Goal: Ask a question: Seek information or help from site administrators or community

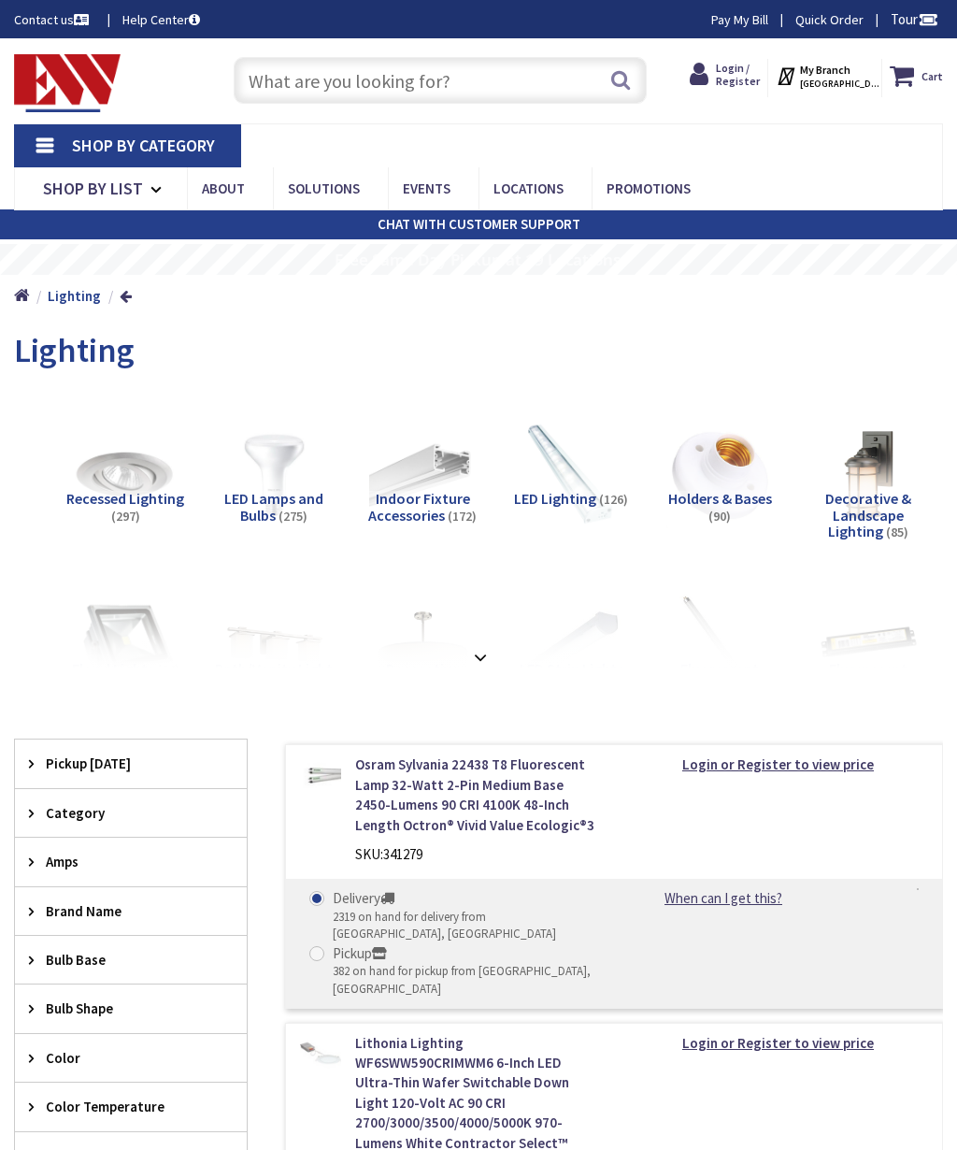
click at [256, 489] on span "LED Lamps and Bulbs" at bounding box center [273, 507] width 99 height 36
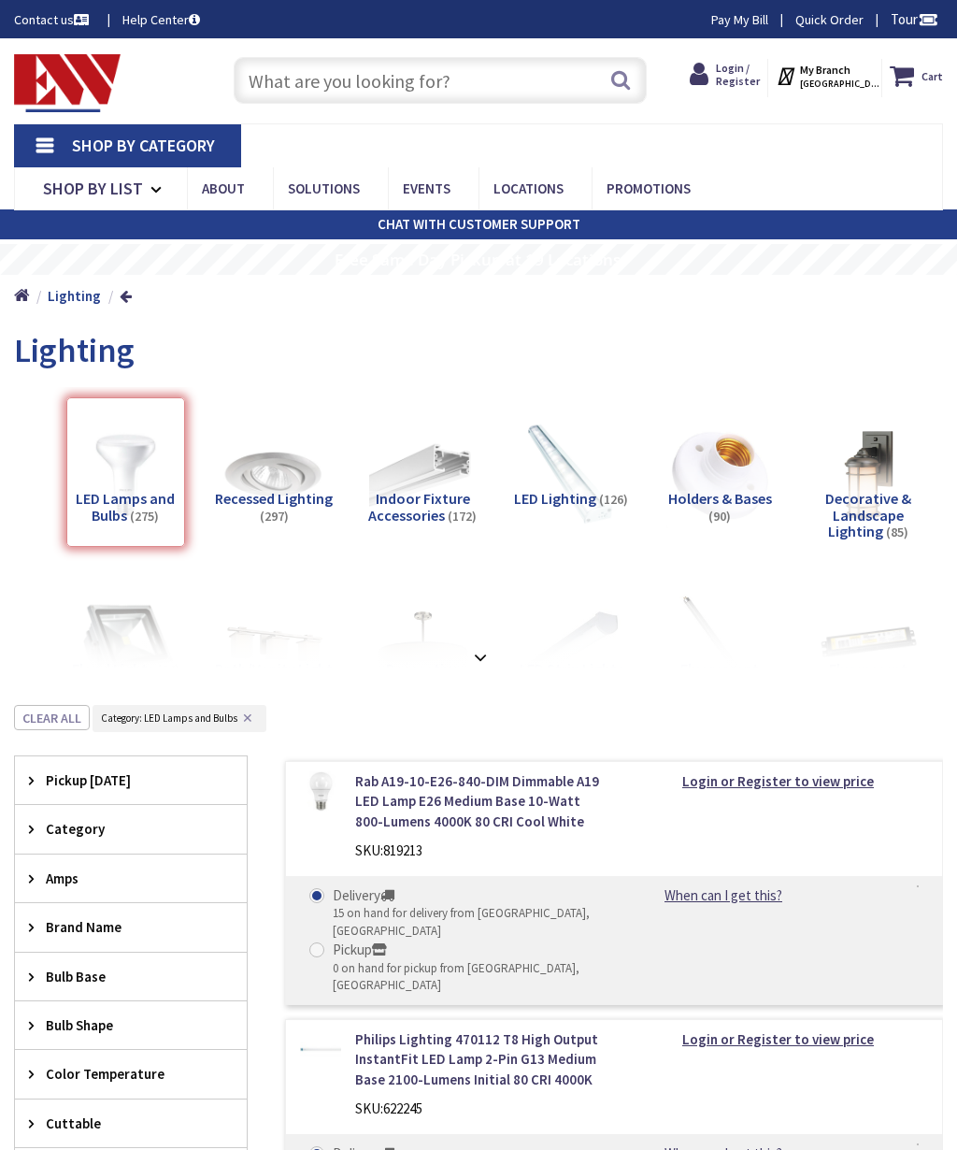
click at [275, 318] on div "Lighting" at bounding box center [478, 353] width 929 height 70
click at [237, 318] on div "Lighting" at bounding box center [478, 353] width 929 height 70
click at [215, 60] on div "Search" at bounding box center [435, 80] width 450 height 60
click at [470, 647] on strong at bounding box center [480, 657] width 22 height 21
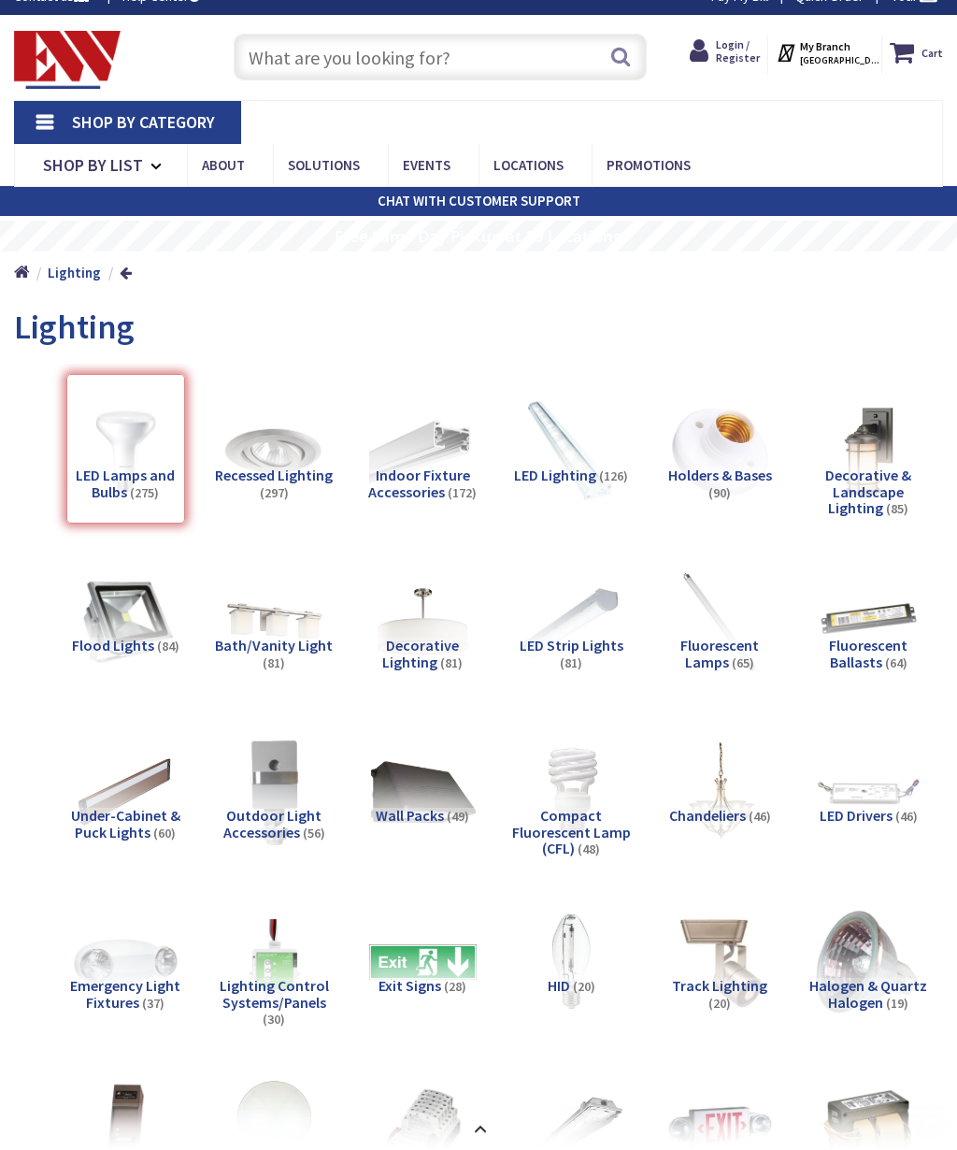
scroll to position [23, 0]
click at [126, 440] on div "LED Lamps and Bulbs (275)" at bounding box center [125, 449] width 119 height 150
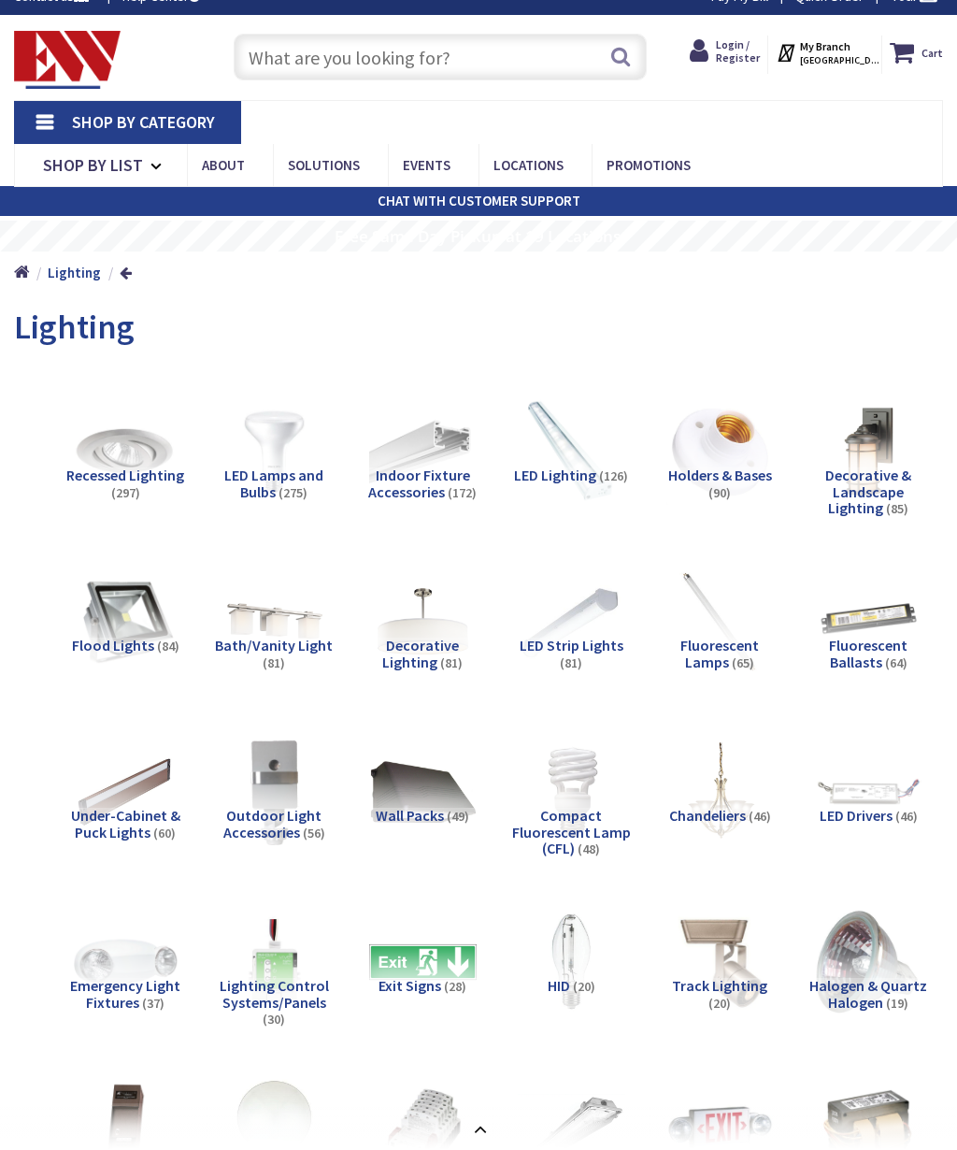
scroll to position [0, 0]
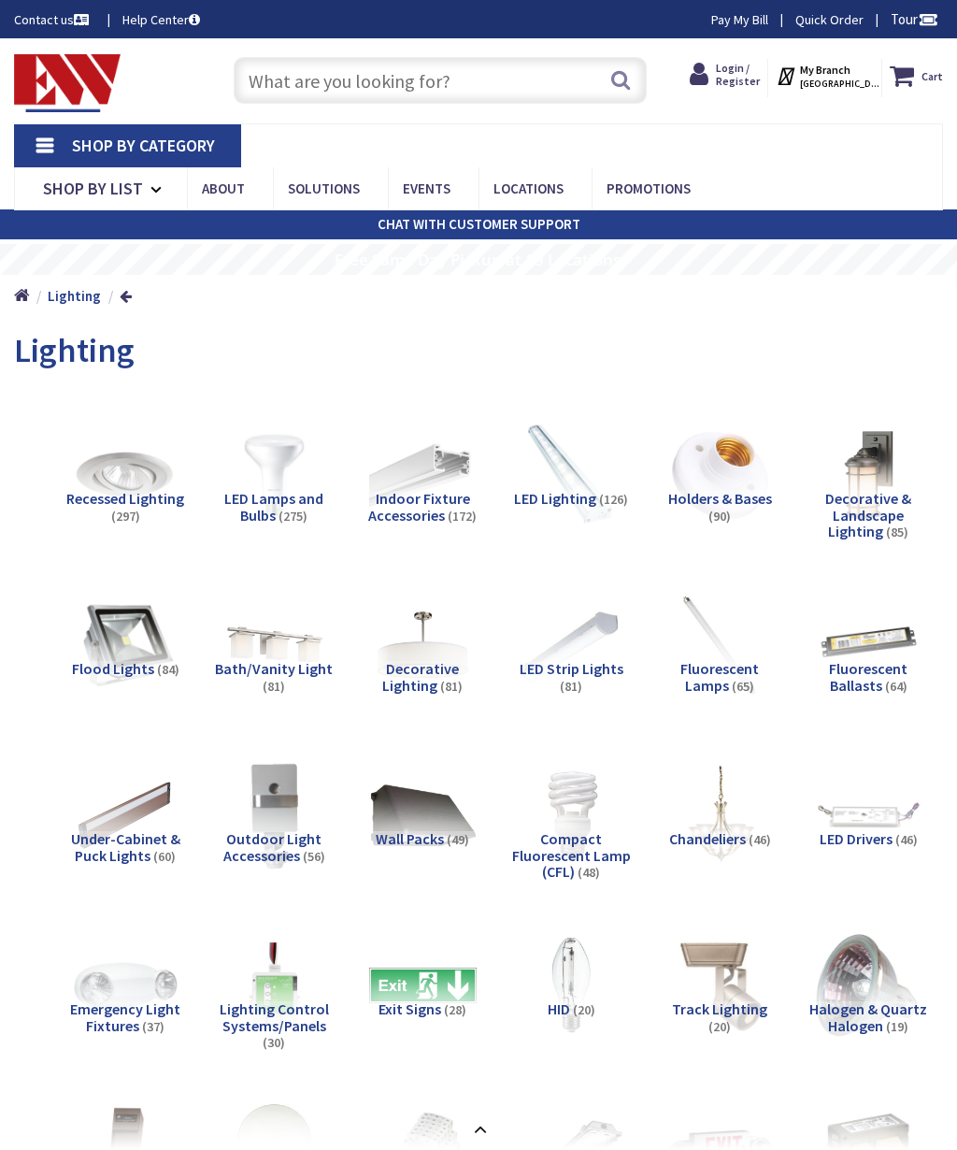
click at [67, 287] on strong "Lighting" at bounding box center [74, 296] width 53 height 18
click at [254, 489] on span "LED Lamps and Bulbs" at bounding box center [273, 507] width 99 height 36
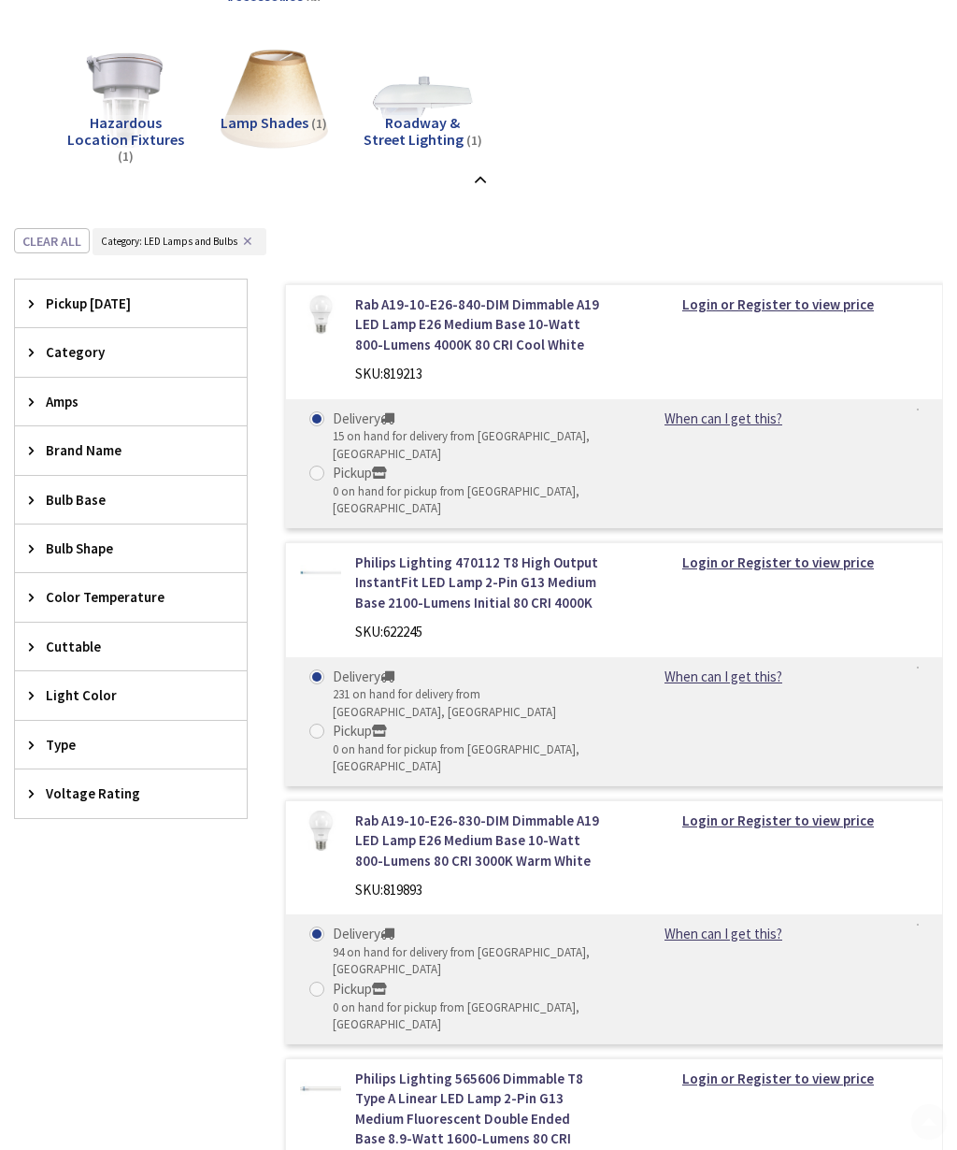
scroll to position [1920, 0]
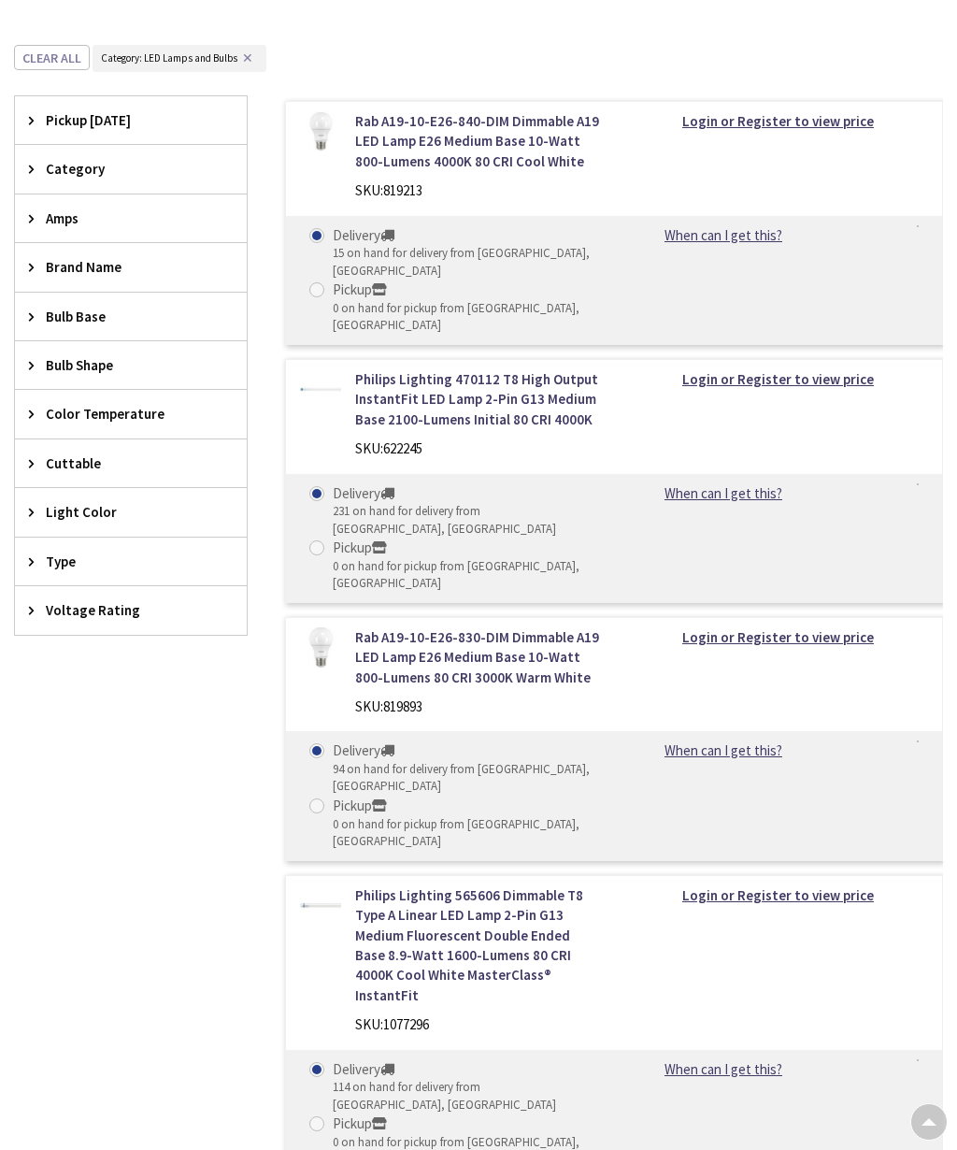
click at [29, 407] on icon at bounding box center [36, 414] width 14 height 14
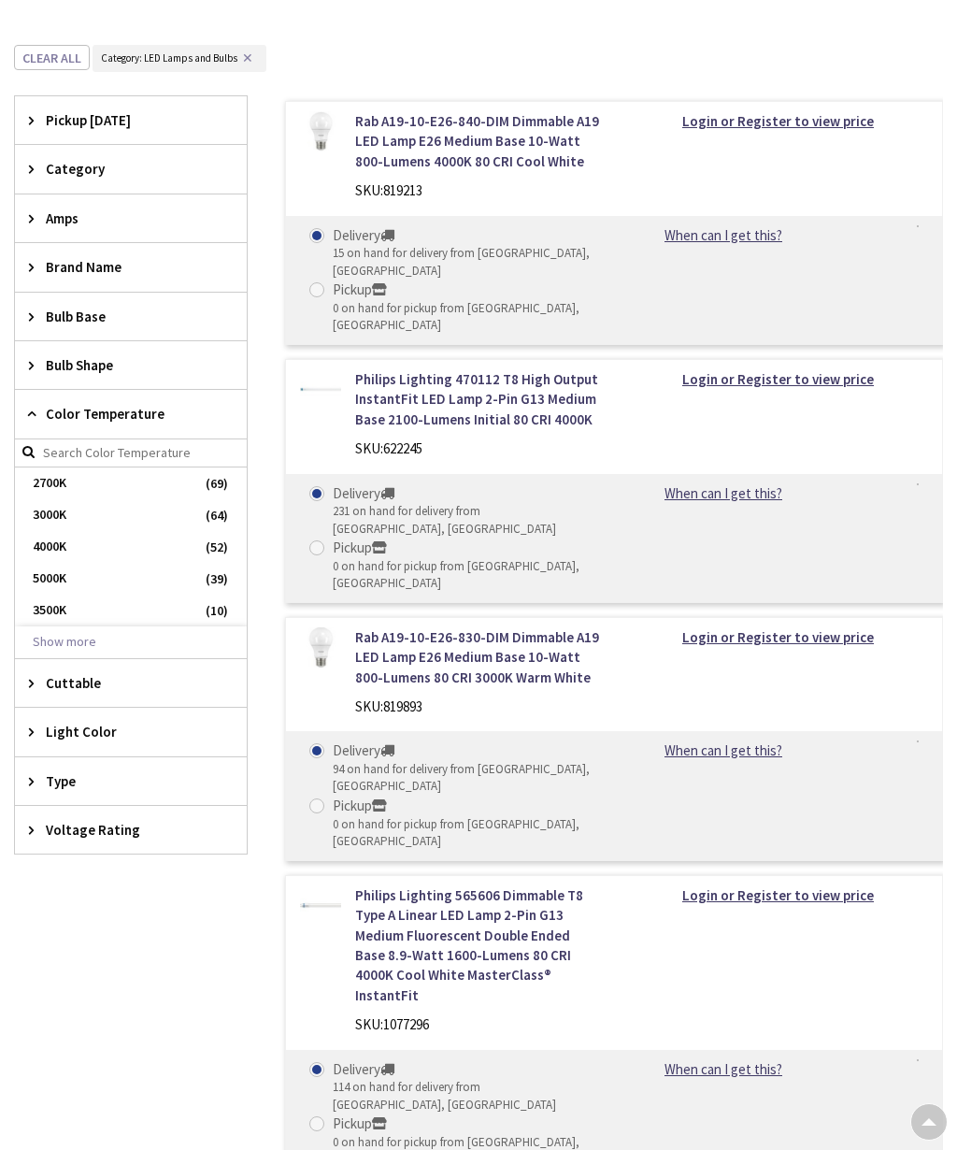
click at [42, 467] on span "2700K" at bounding box center [131, 483] width 232 height 32
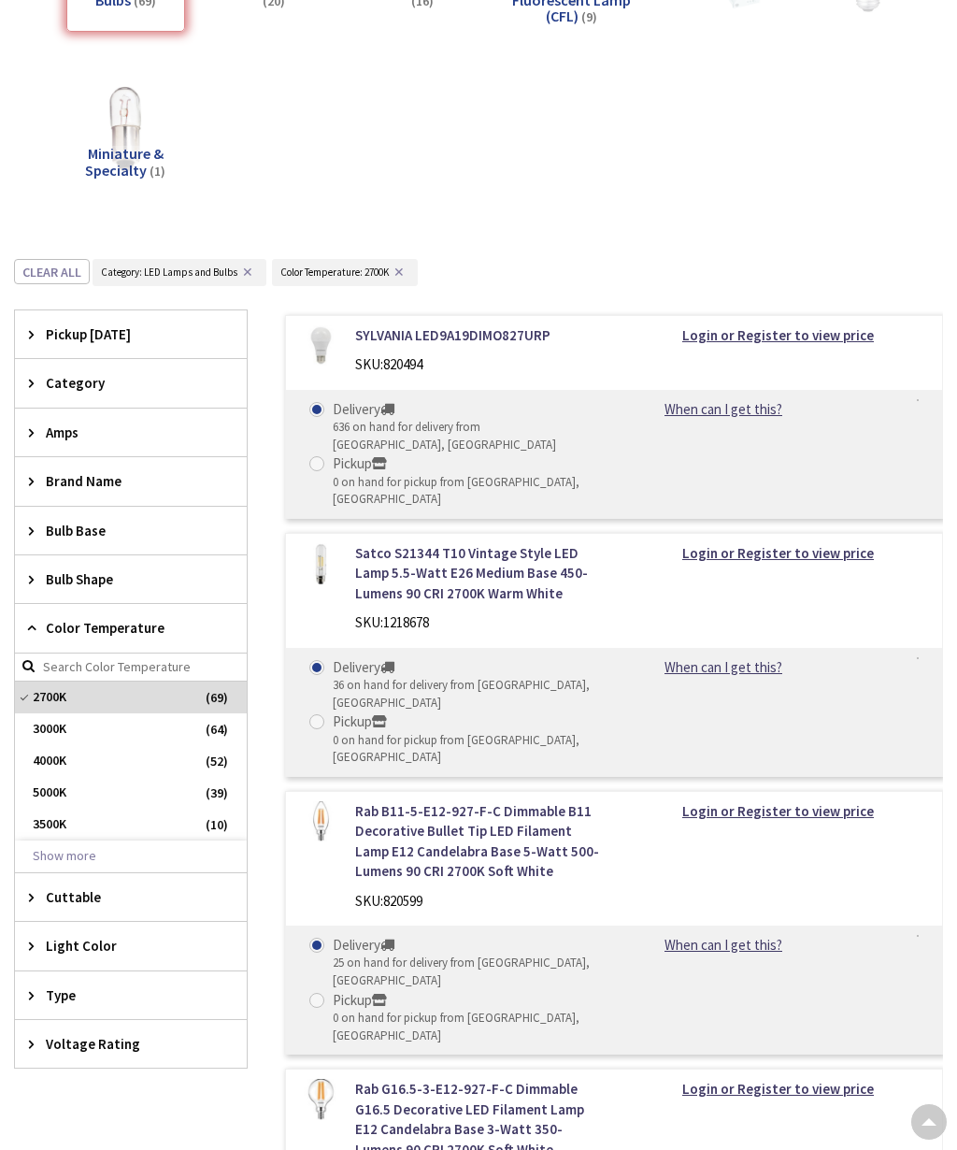
scroll to position [511, 0]
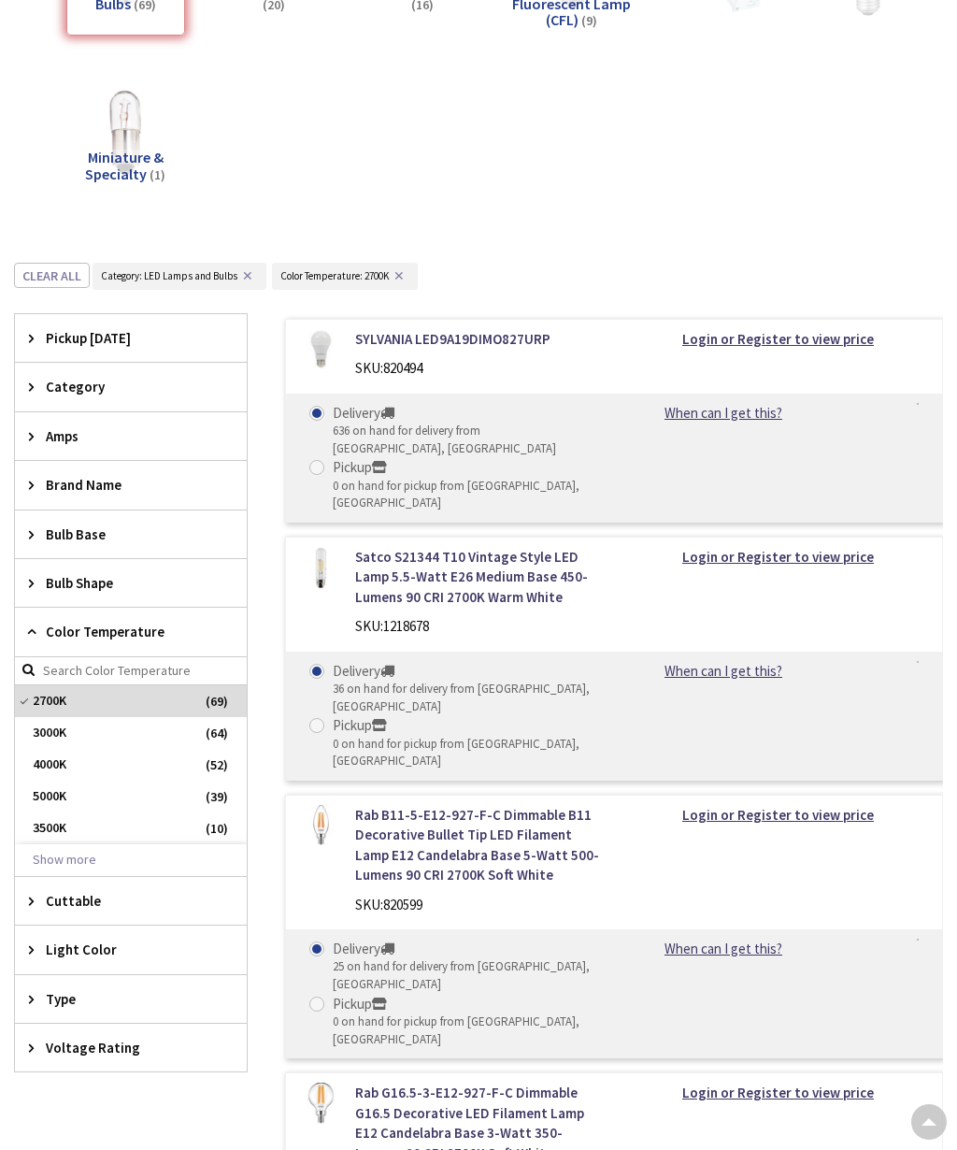
click at [32, 559] on div "Bulb Shape" at bounding box center [131, 583] width 232 height 48
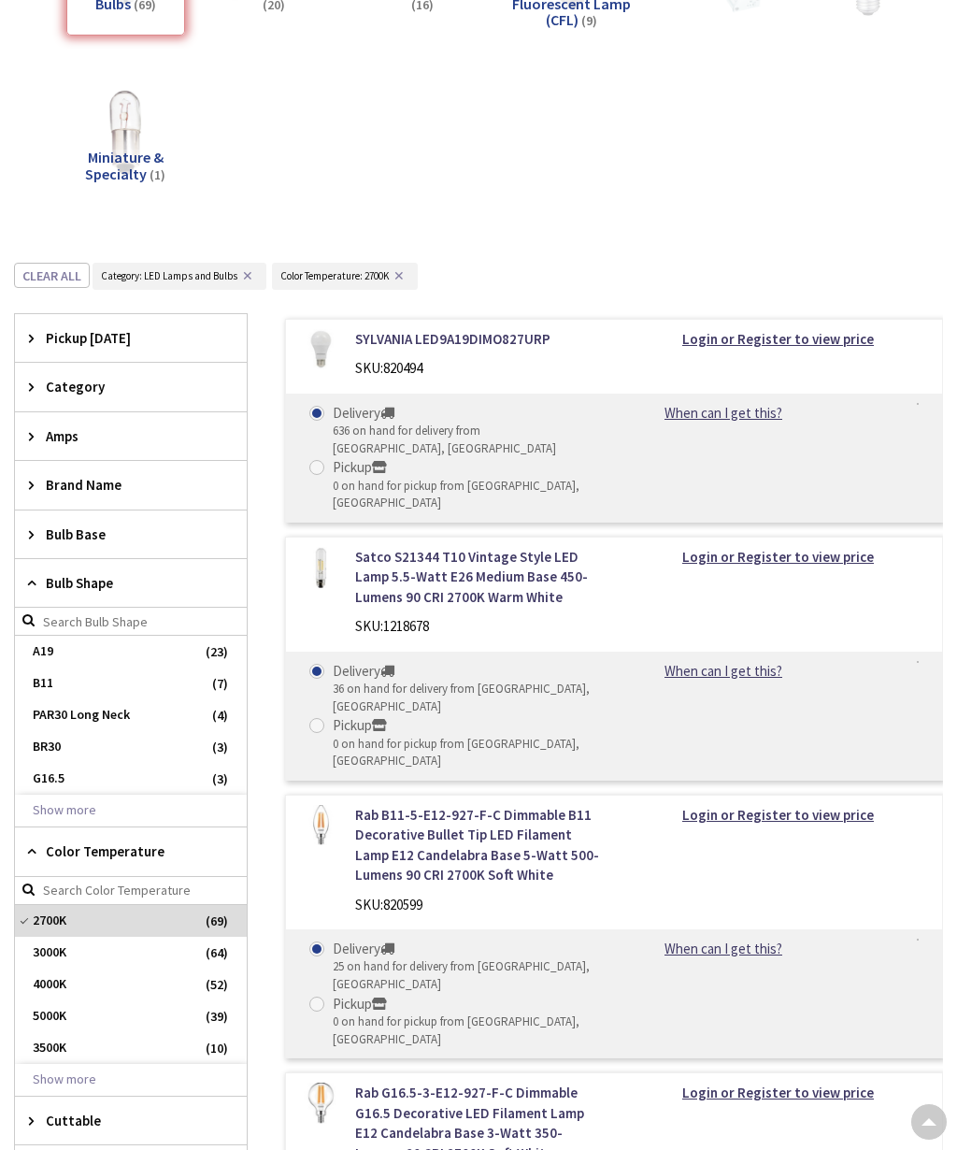
click at [44, 559] on div "Bulb Shape" at bounding box center [131, 583] width 232 height 49
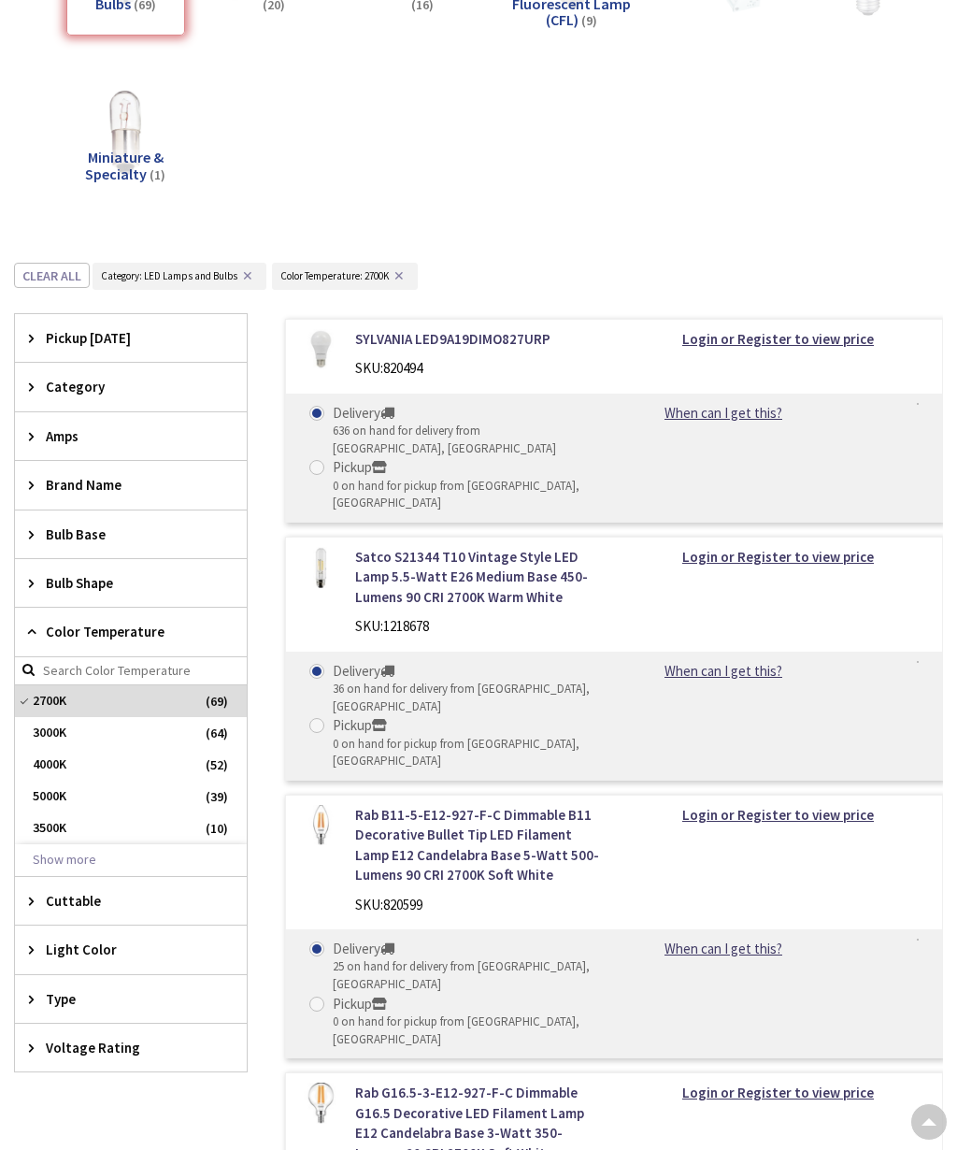
click at [63, 573] on span "Bulb Shape" at bounding box center [122, 583] width 152 height 20
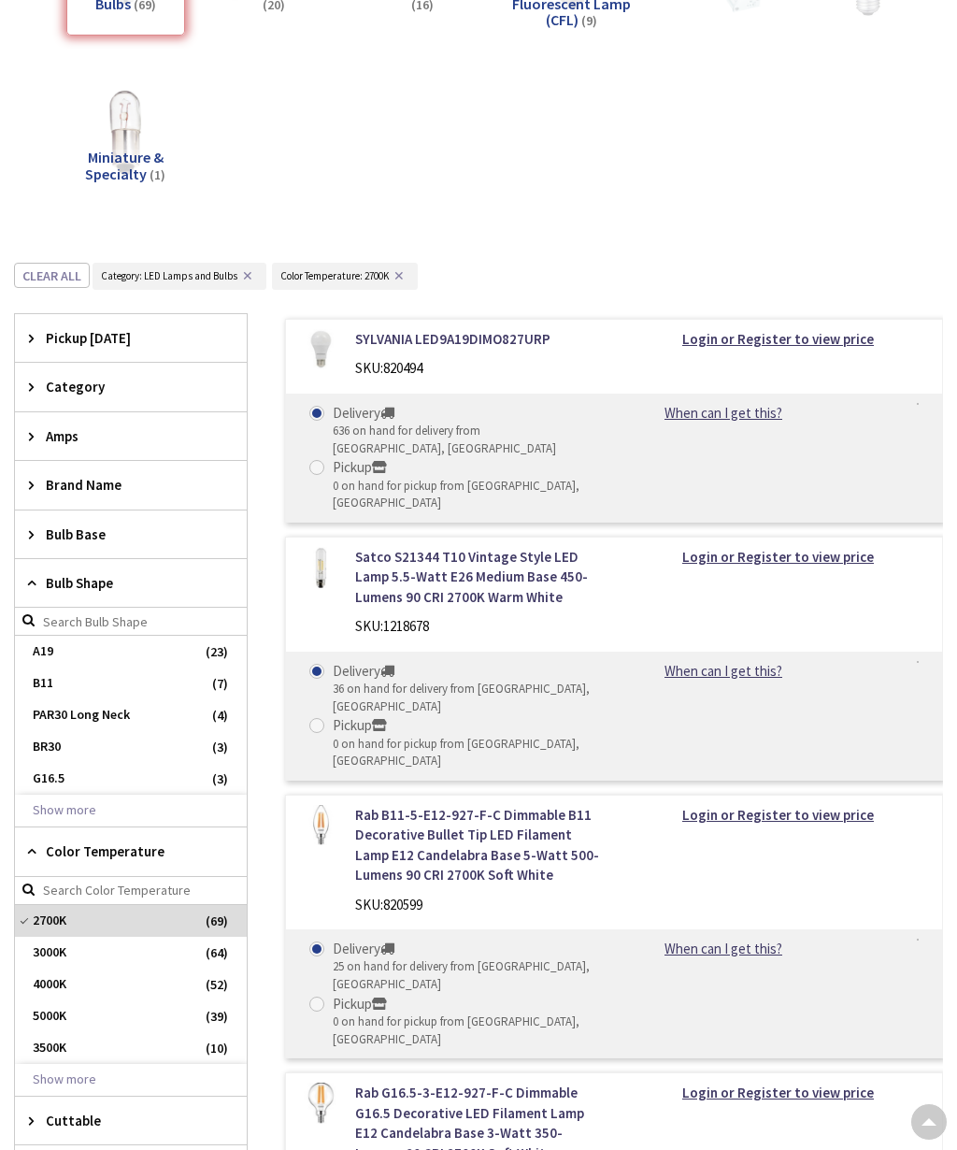
click at [39, 636] on span "A19" at bounding box center [131, 652] width 232 height 32
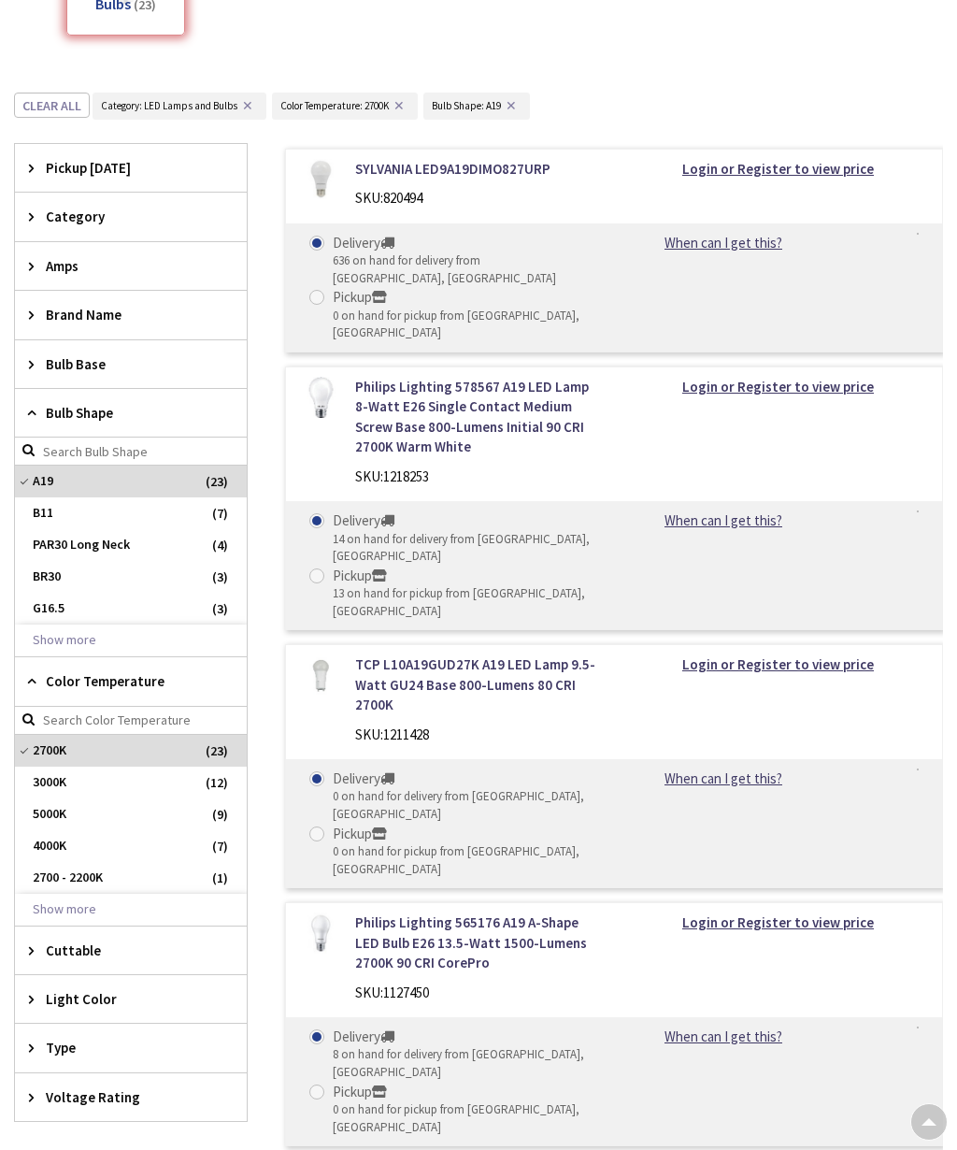
click at [40, 357] on icon at bounding box center [36, 364] width 14 height 14
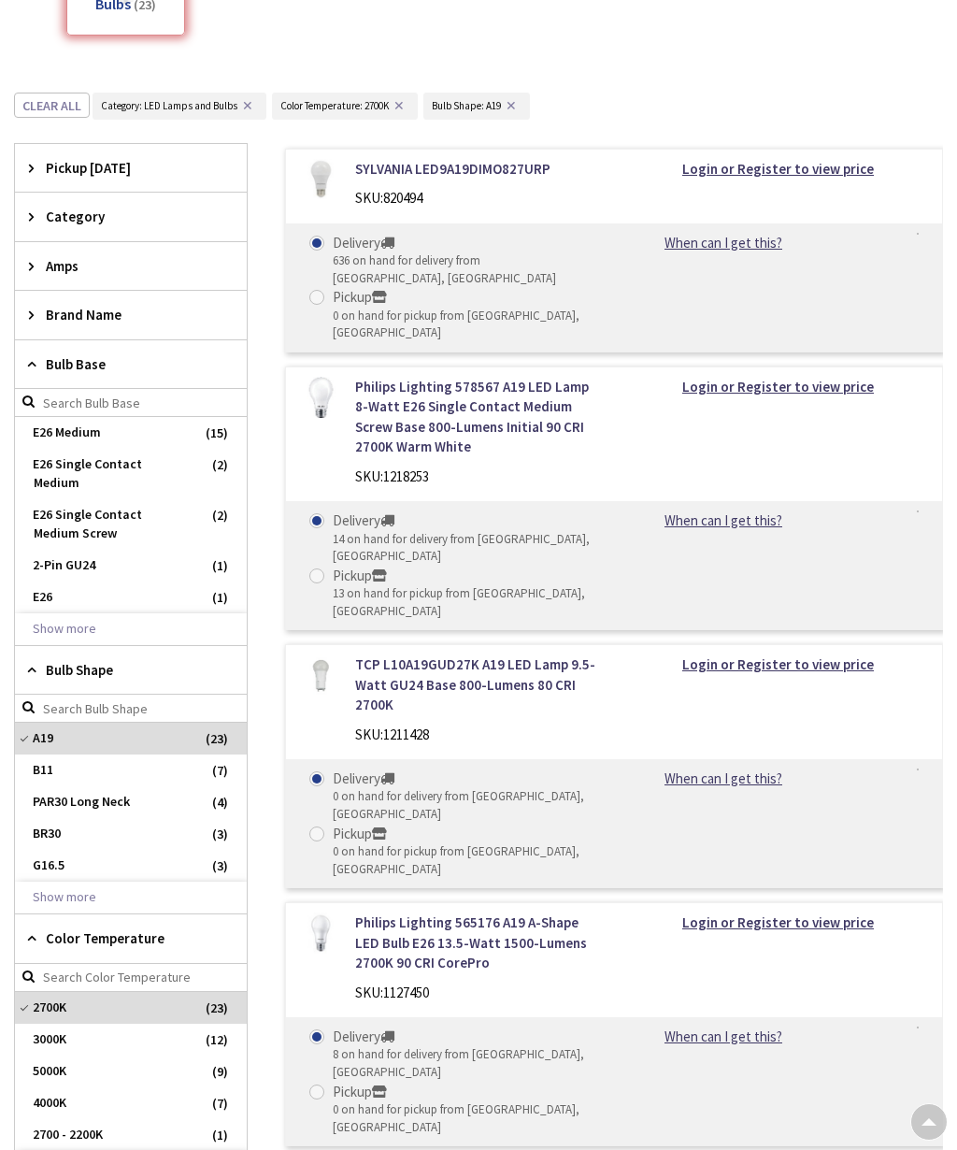
click at [52, 305] on span "Brand Name" at bounding box center [122, 315] width 152 height 20
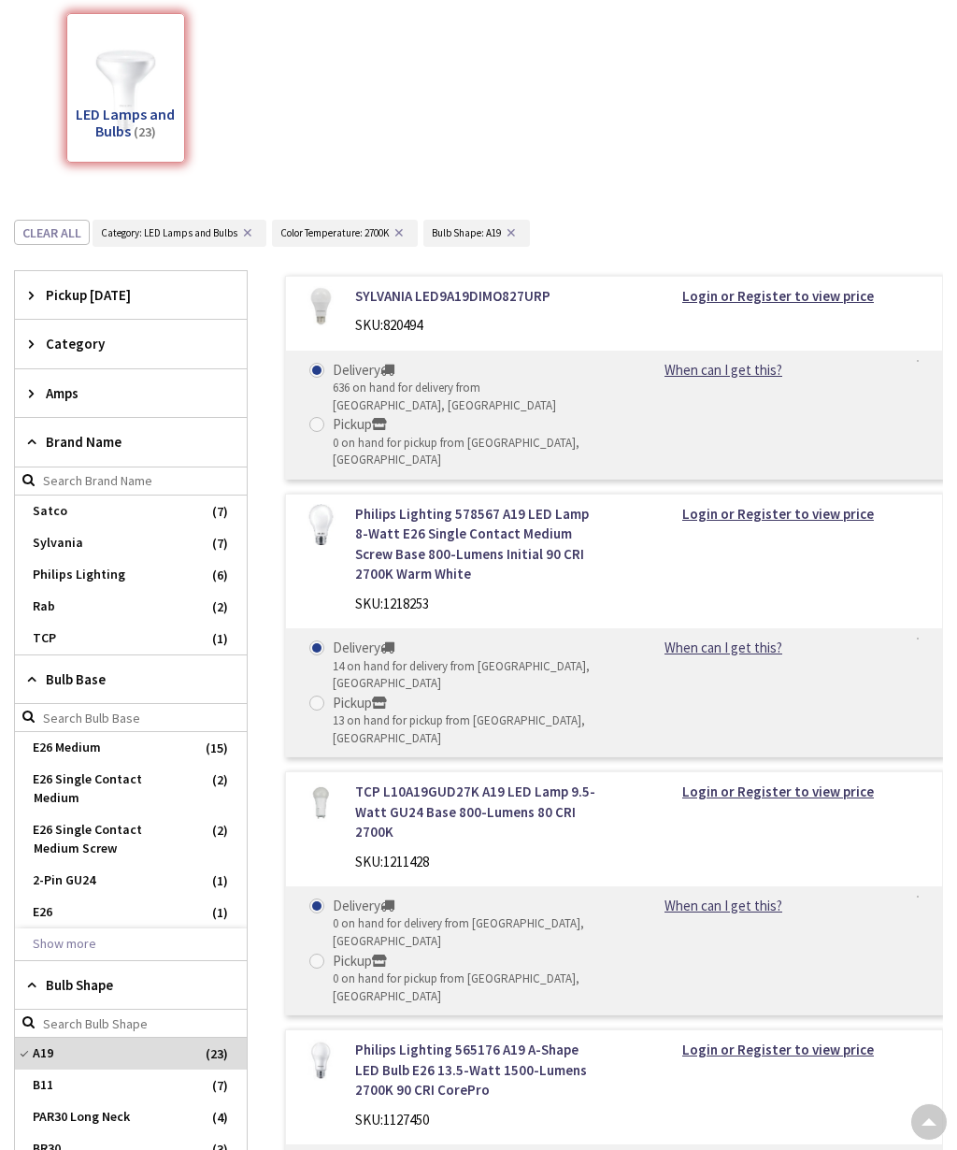
scroll to position [382, 0]
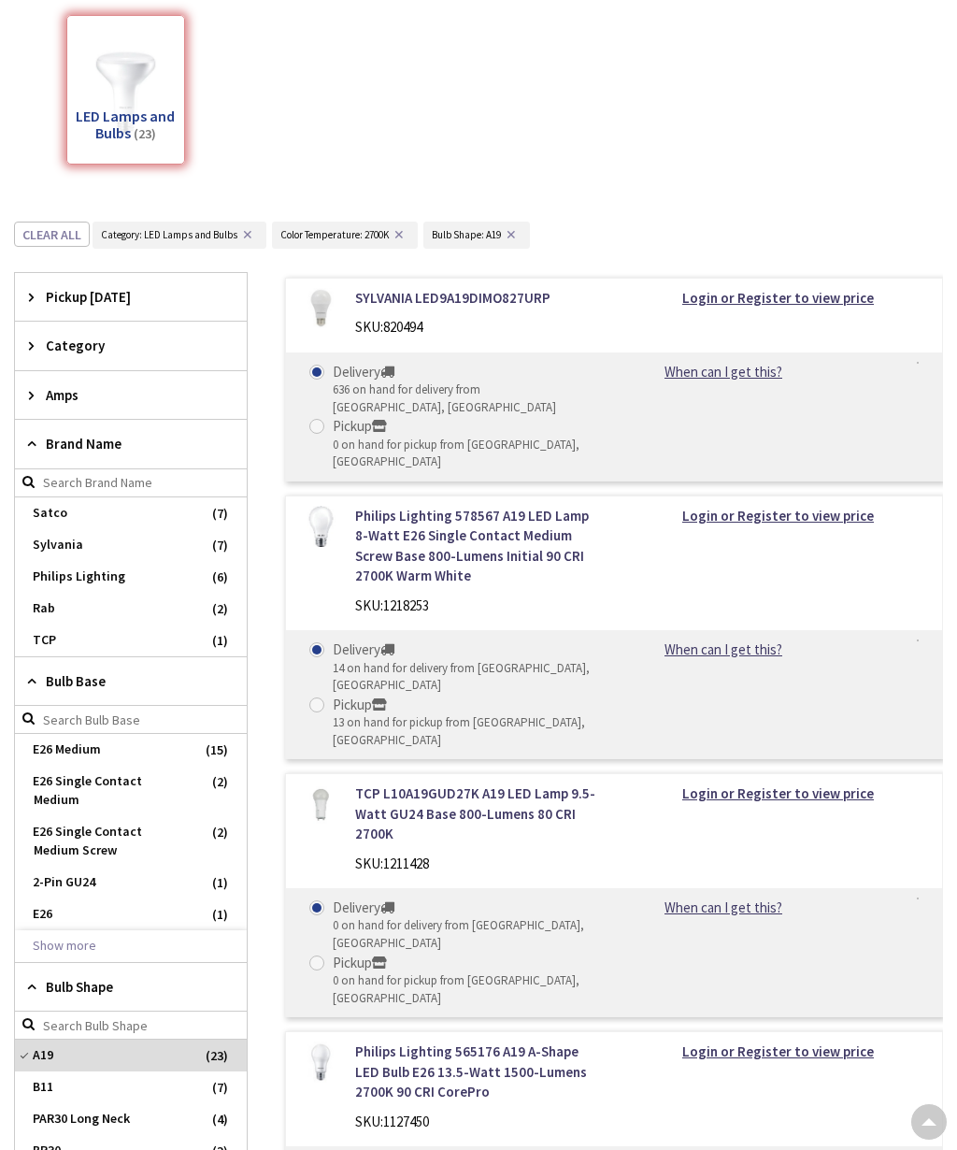
click at [34, 388] on icon at bounding box center [36, 395] width 14 height 14
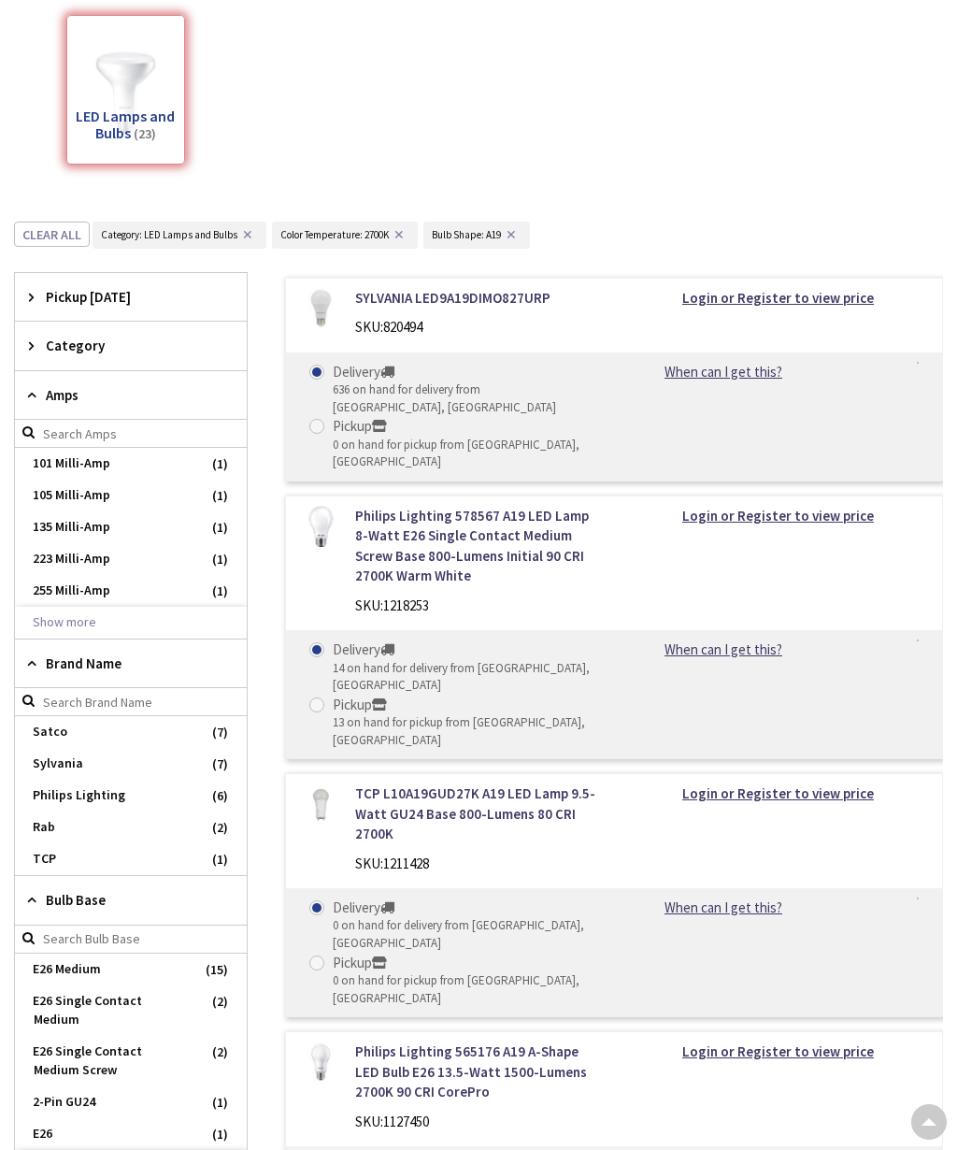
click at [36, 338] on icon at bounding box center [36, 345] width 14 height 14
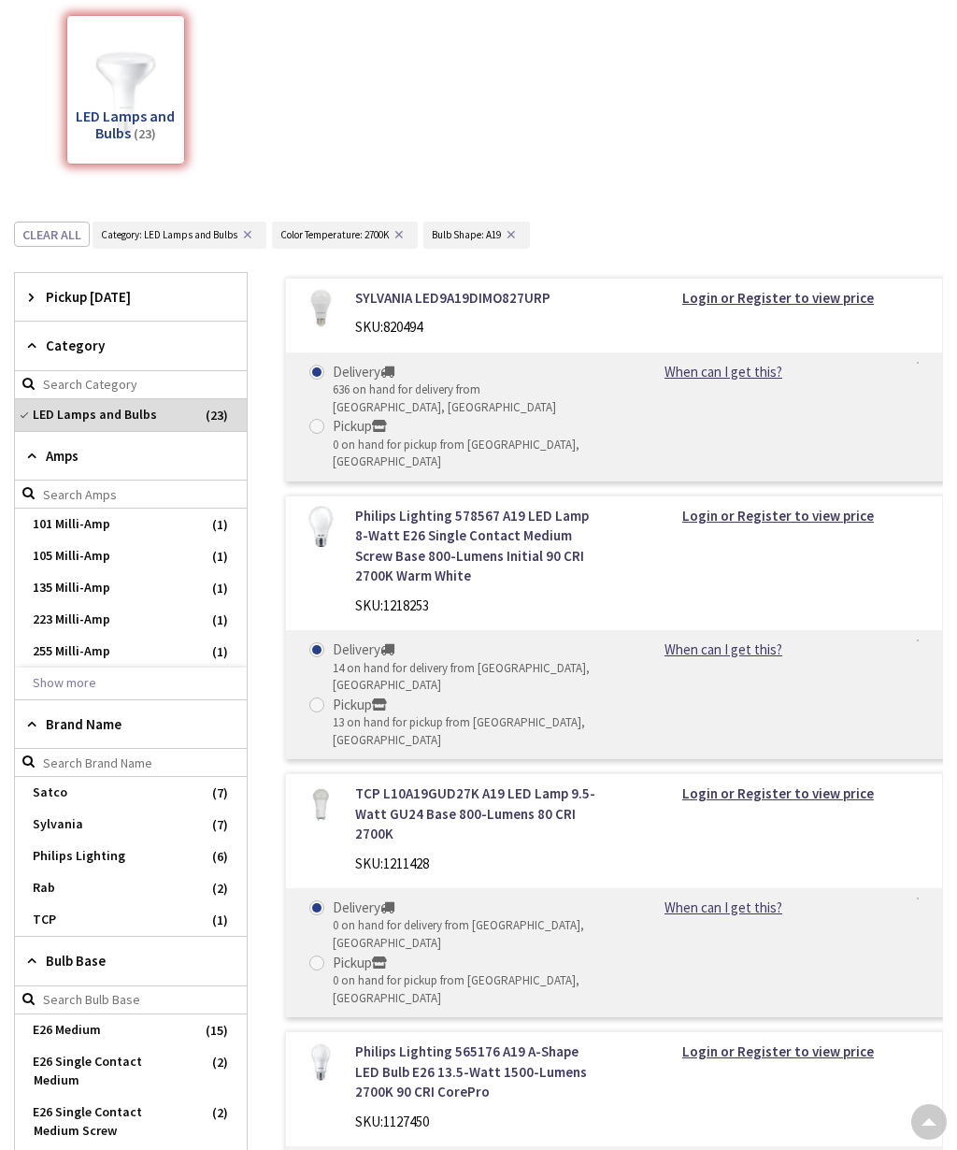
click at [45, 273] on div "Pickup [DATE]" at bounding box center [131, 297] width 232 height 48
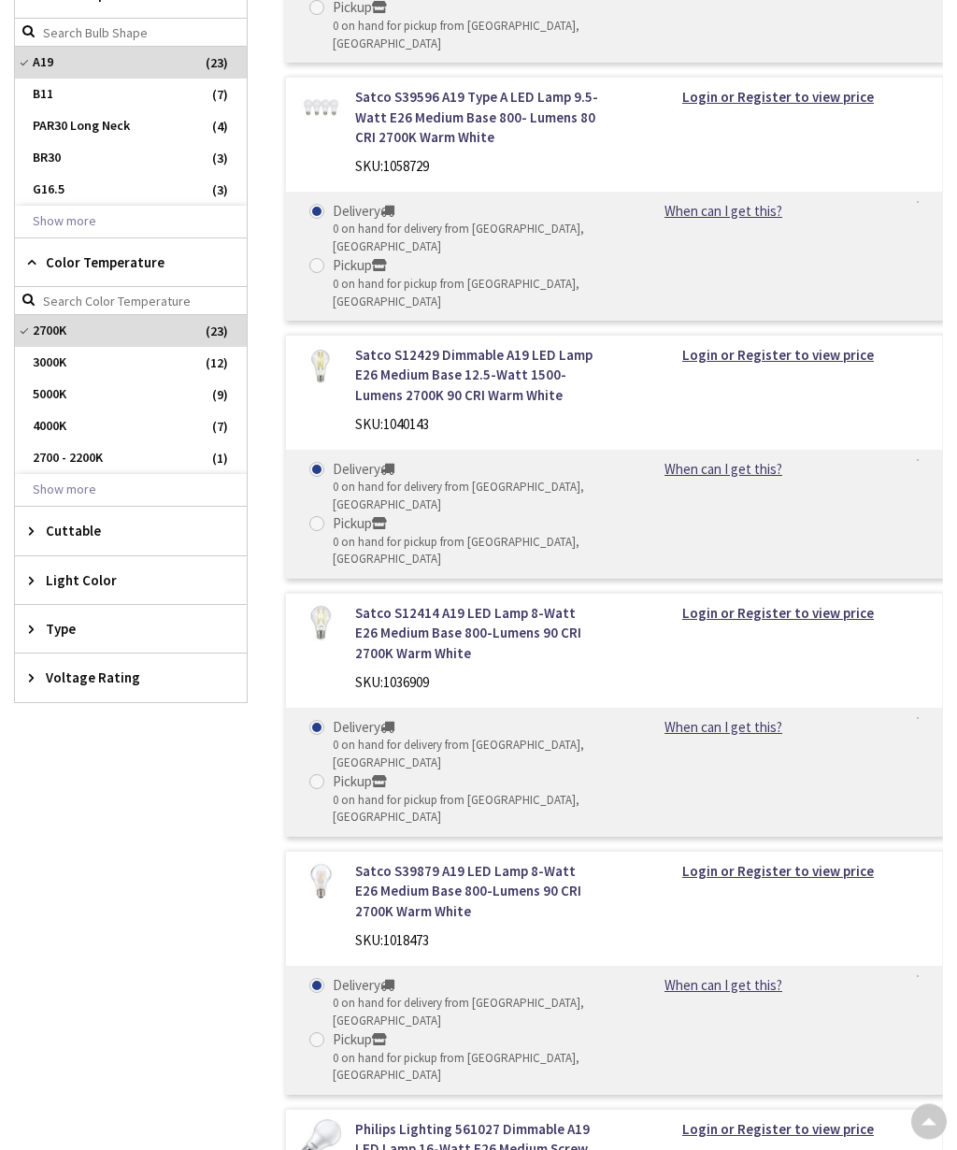
scroll to position [1853, 0]
click at [32, 556] on div "Light Color" at bounding box center [131, 580] width 232 height 48
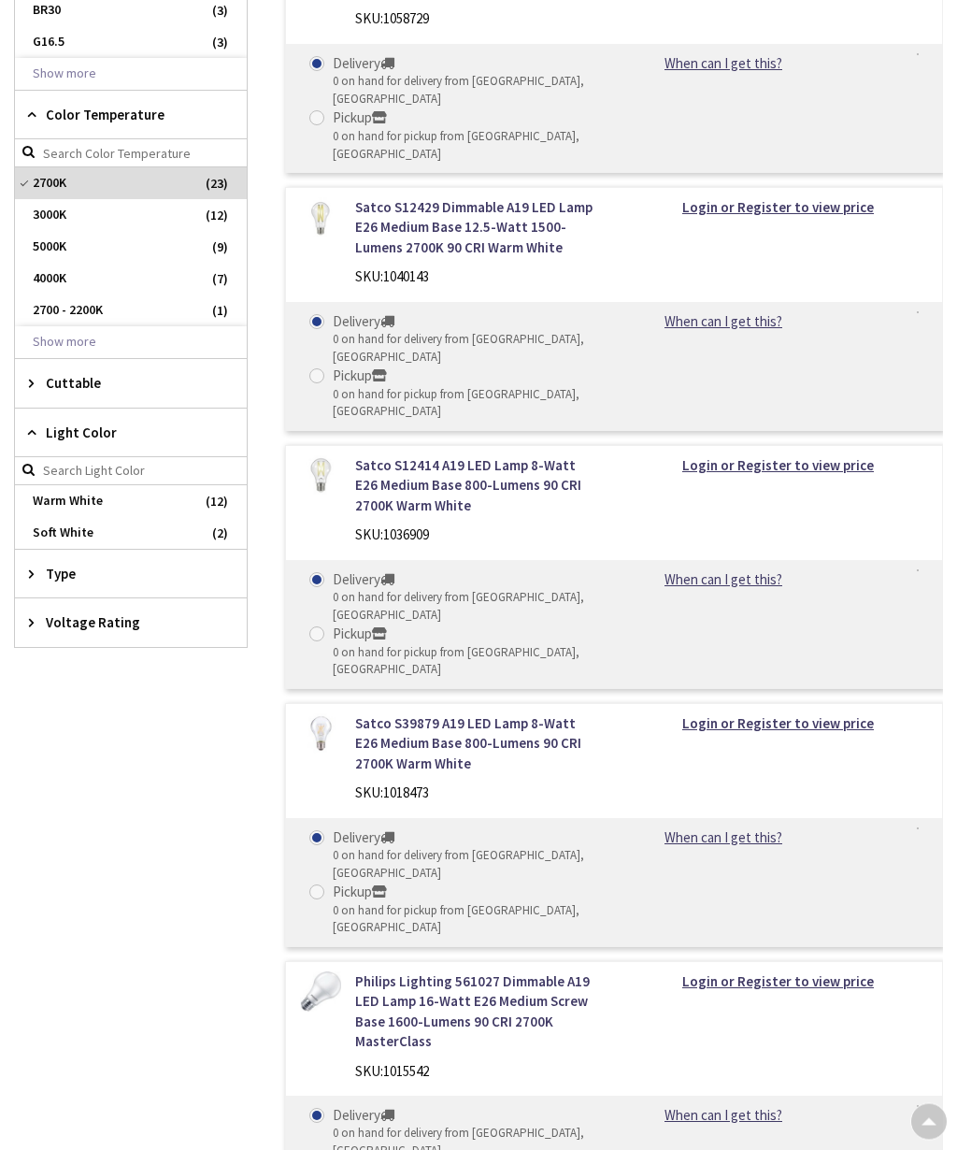
scroll to position [2001, 0]
click at [29, 566] on icon at bounding box center [36, 573] width 14 height 14
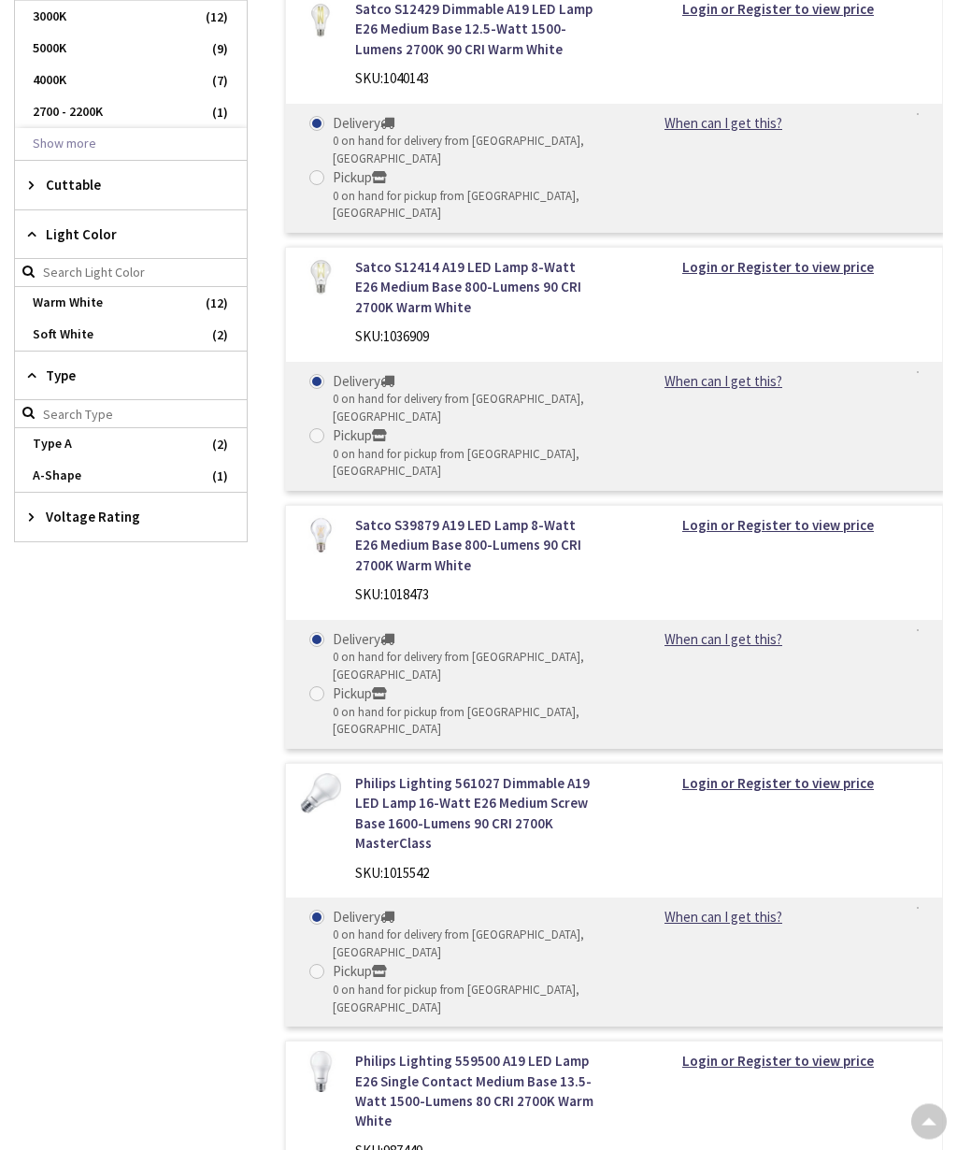
scroll to position [2209, 0]
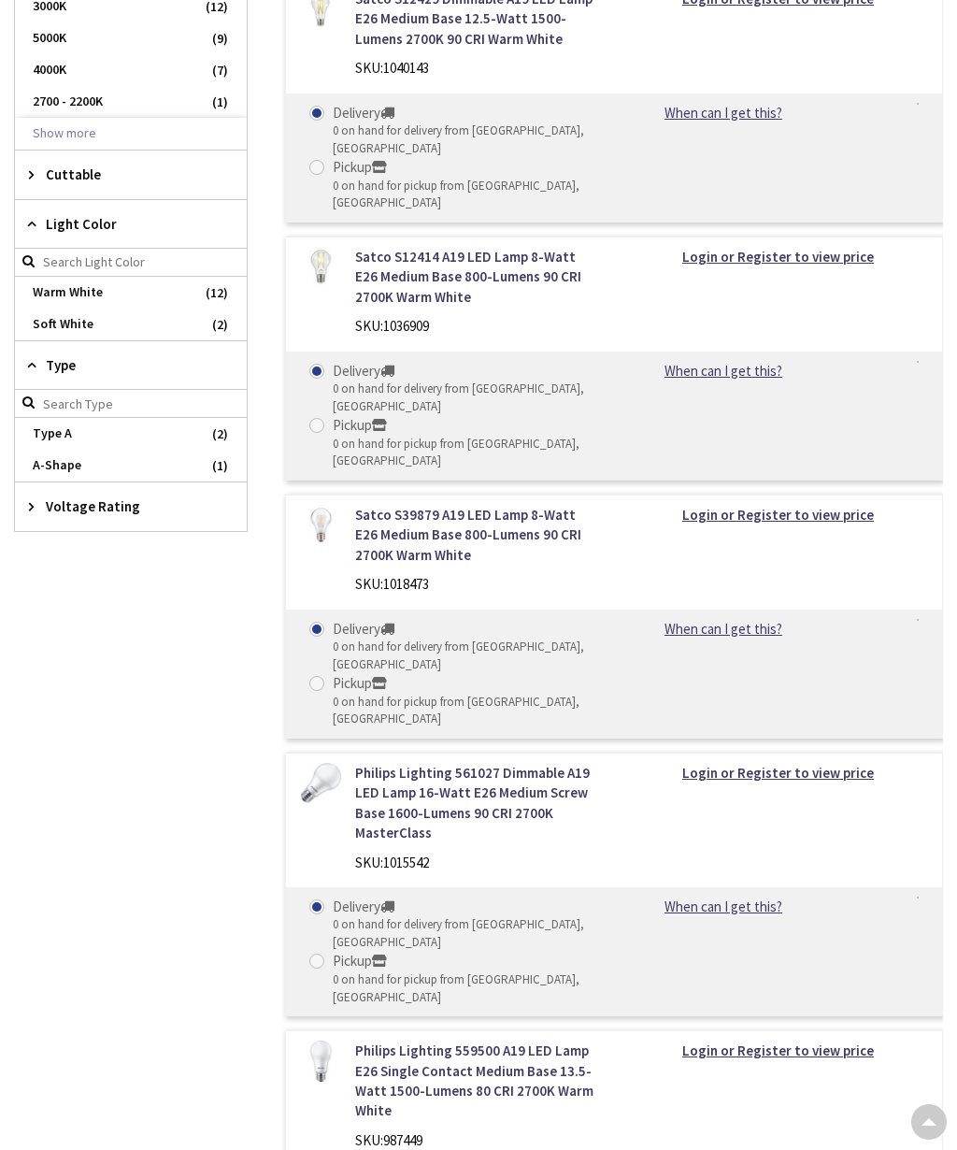
click at [36, 482] on div "Voltage Rating" at bounding box center [131, 506] width 232 height 48
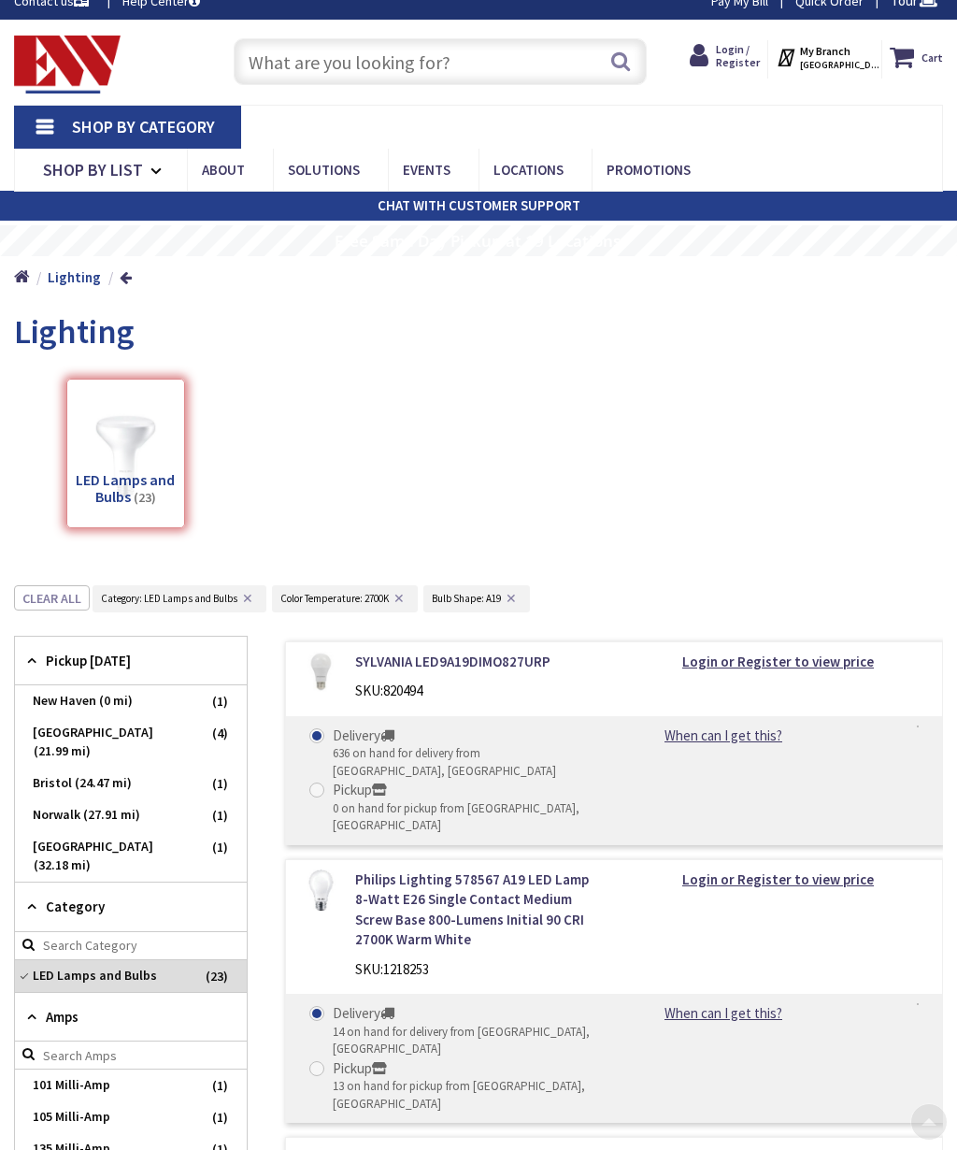
scroll to position [0, 0]
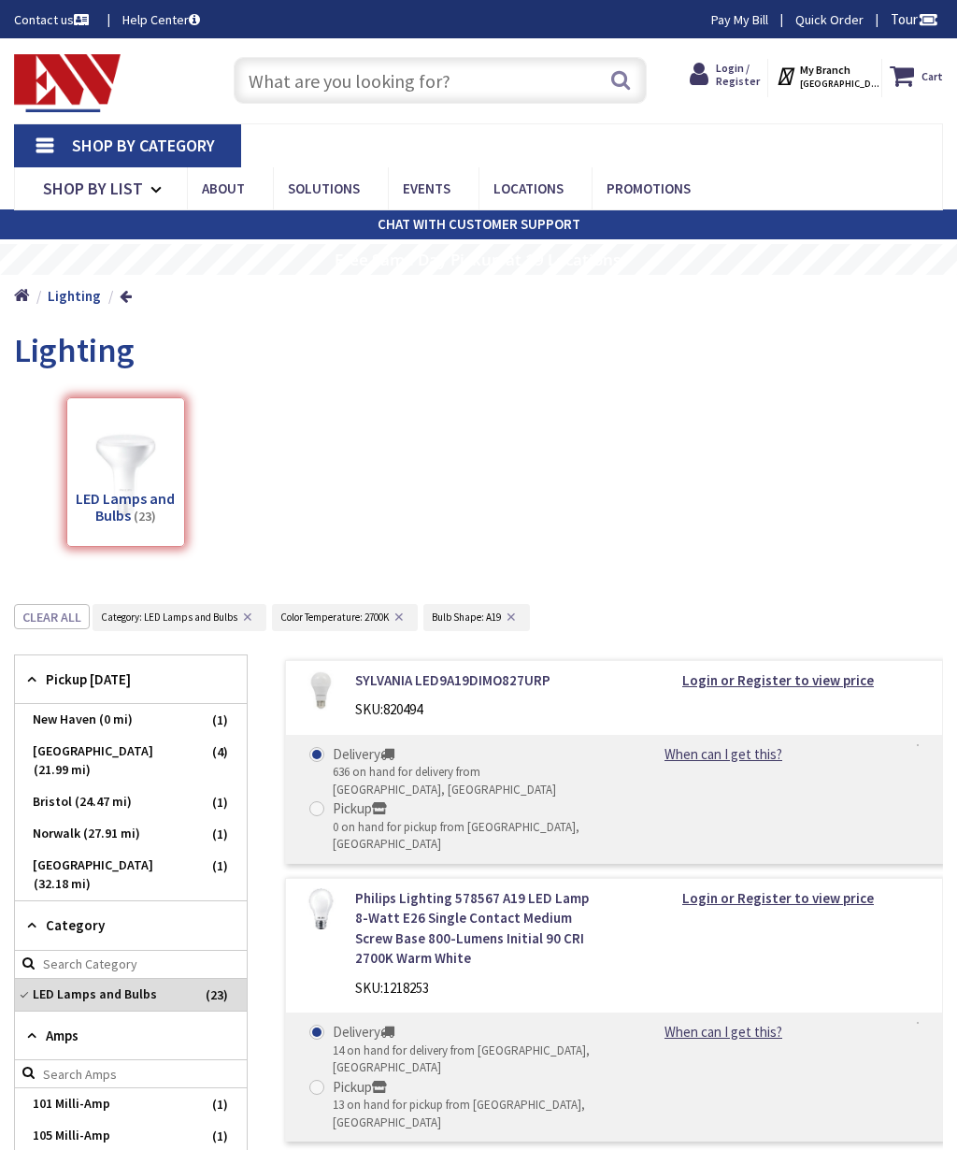
click at [736, 74] on span "Login / Register" at bounding box center [738, 74] width 44 height 27
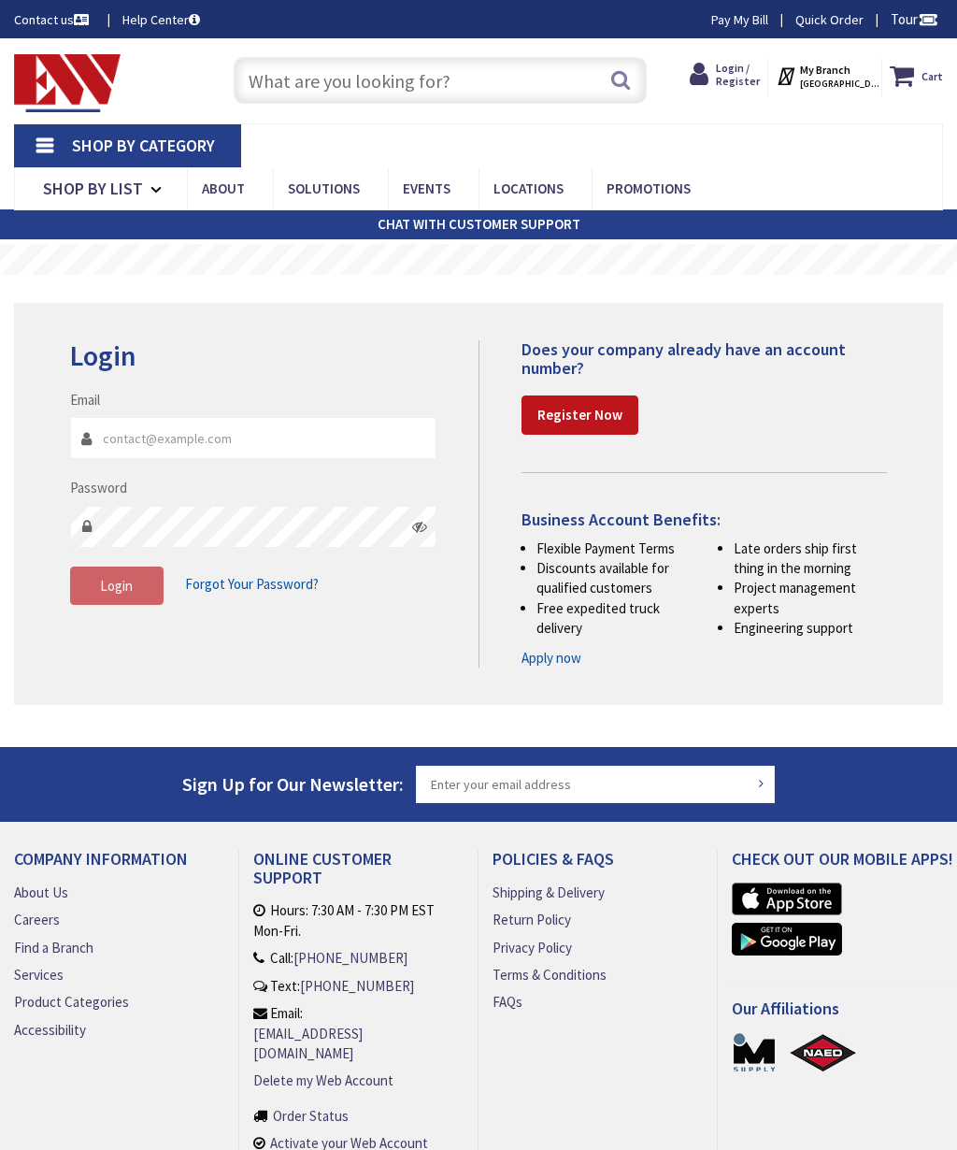
click at [139, 417] on input "Email" at bounding box center [253, 438] width 366 height 42
type input "[EMAIL_ADDRESS][DOMAIN_NAME]"
click at [562, 406] on strong "Register Now" at bounding box center [580, 415] width 85 height 18
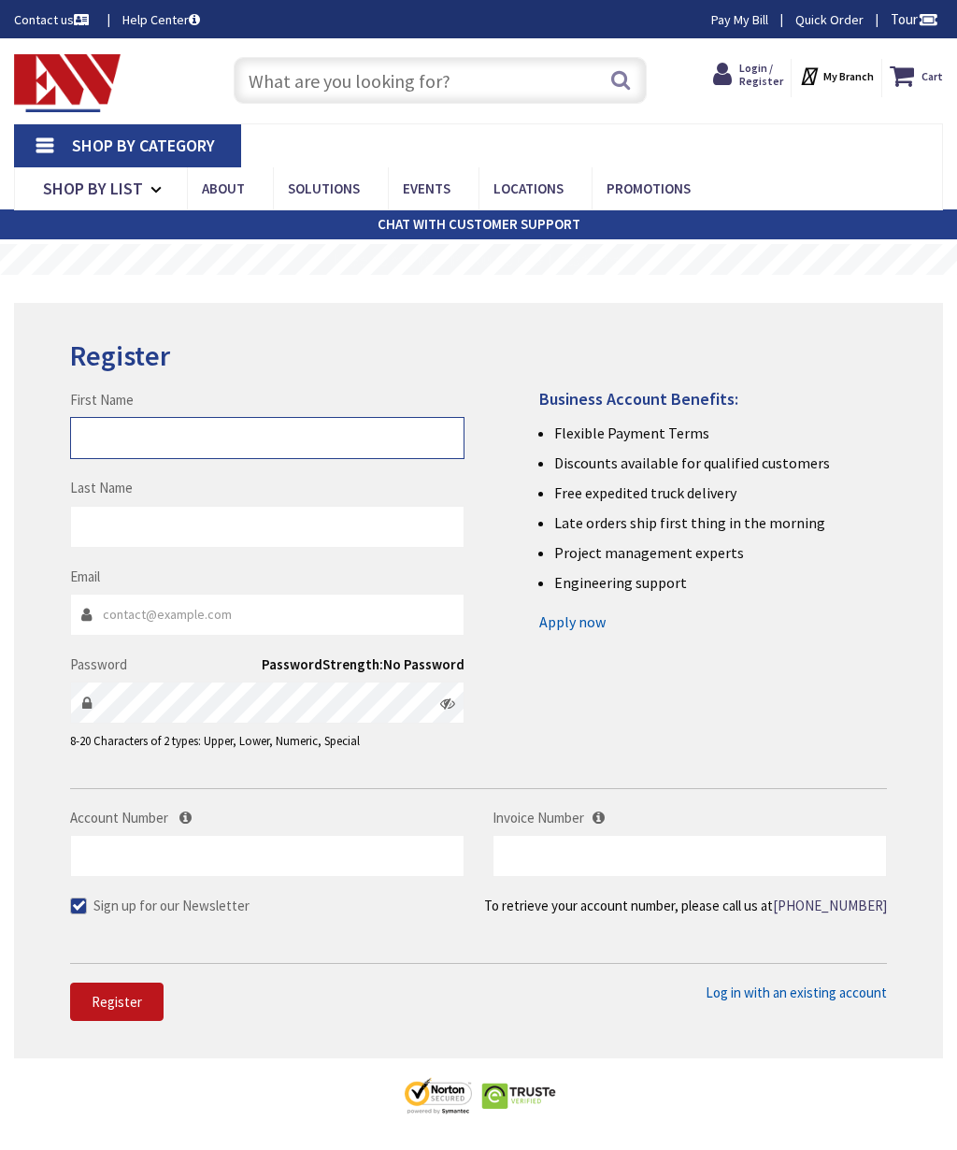
click at [102, 417] on input "First Name" at bounding box center [267, 438] width 395 height 42
type input "GEORGE"
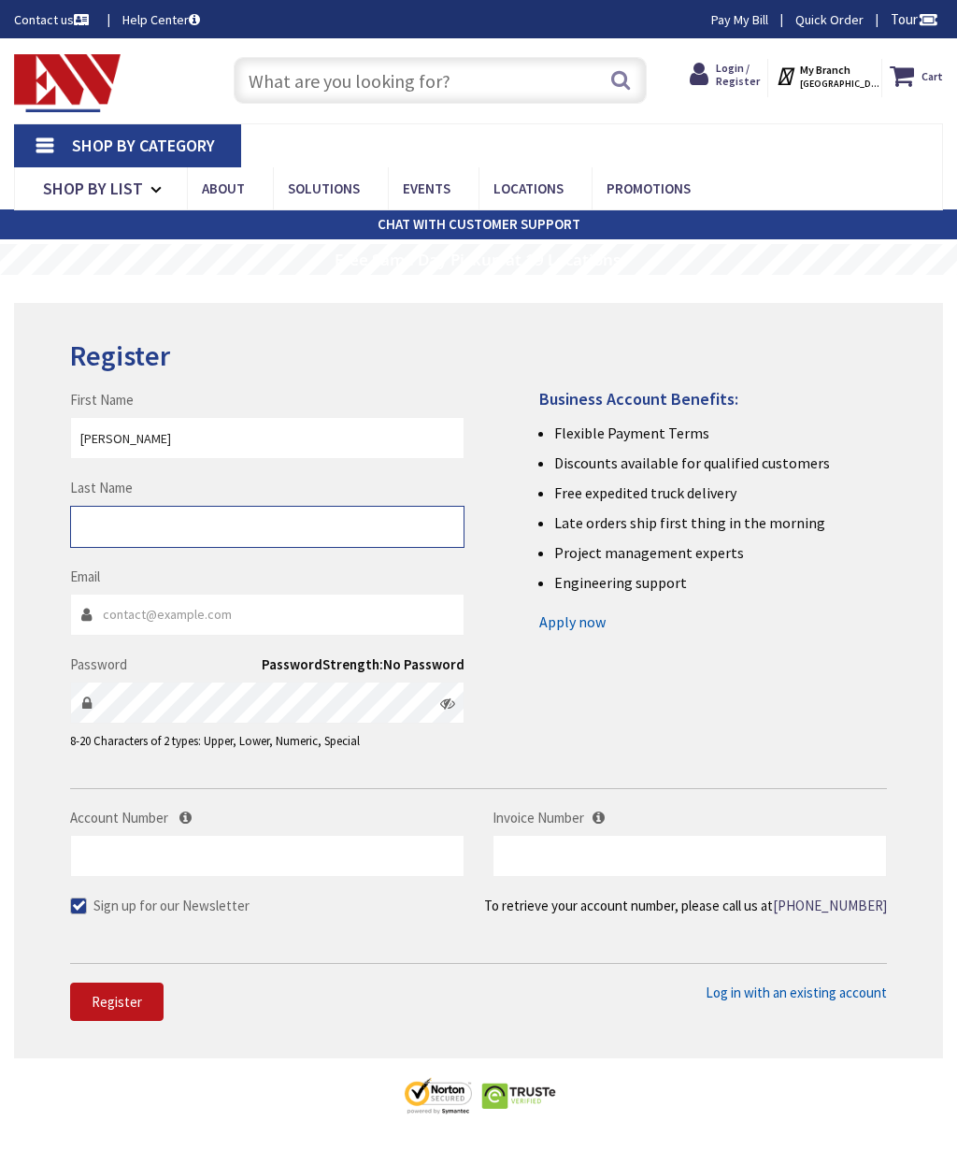
type input "NEWMAN"
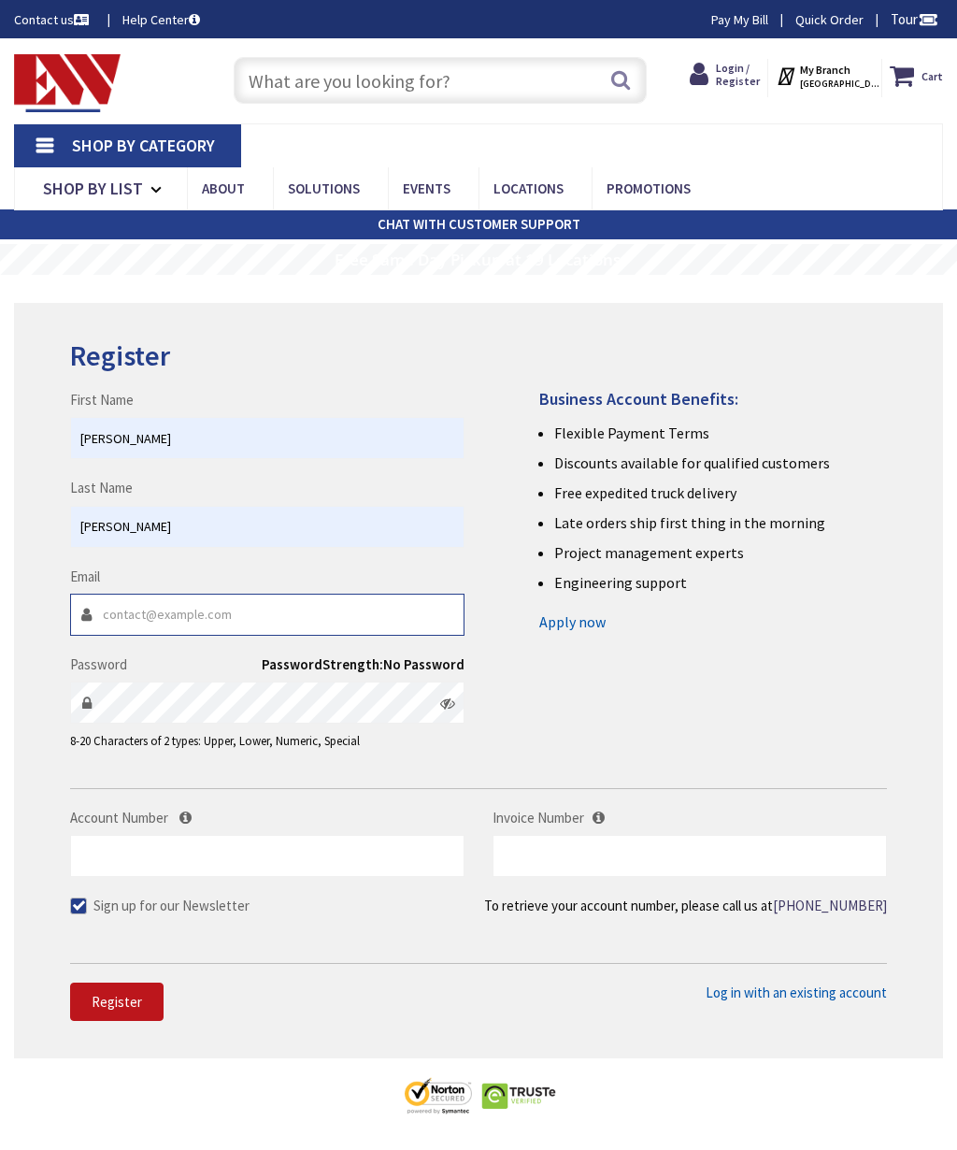
click at [119, 594] on input "Email" at bounding box center [267, 615] width 395 height 42
type input "[EMAIL_ADDRESS][DOMAIN_NAME]"
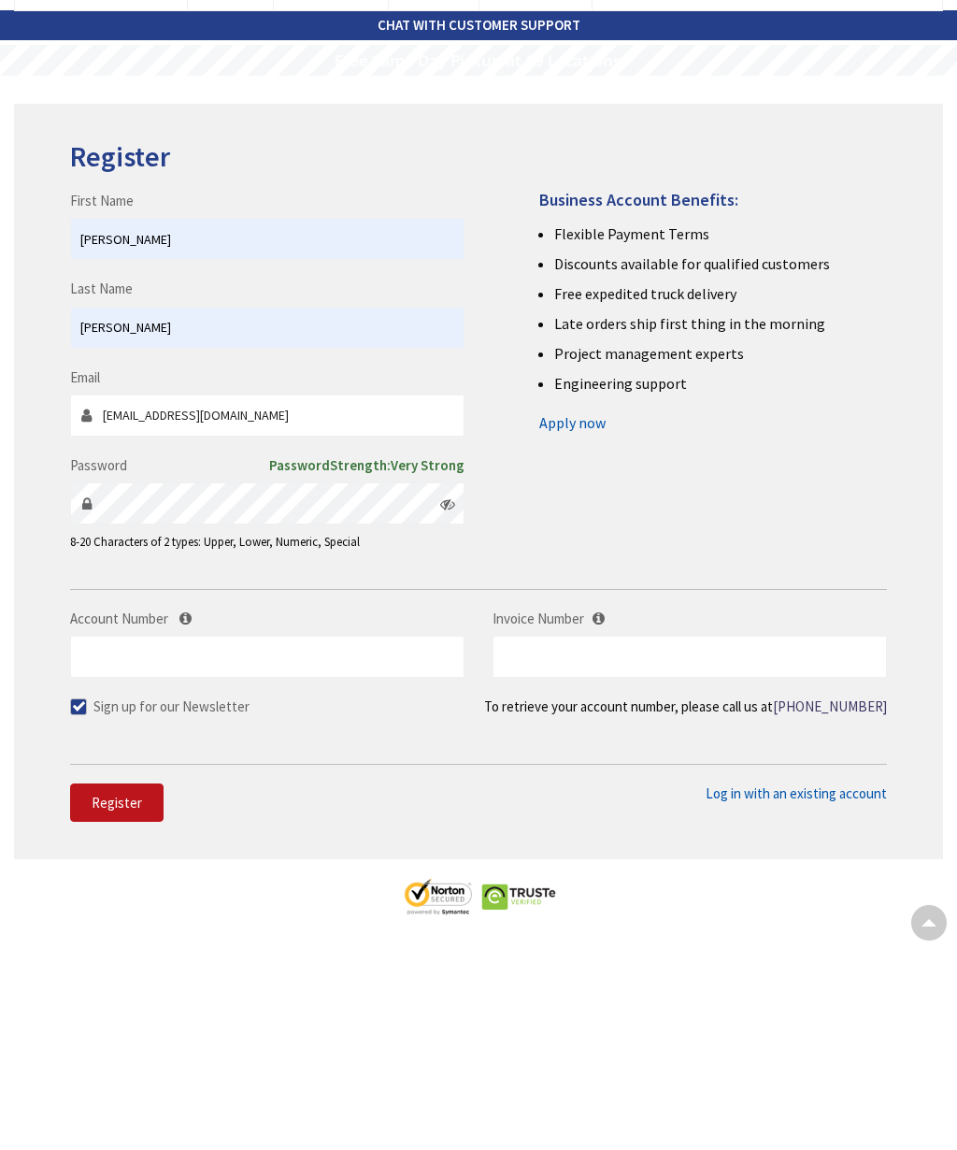
click at [73, 897] on span at bounding box center [78, 905] width 17 height 17
click at [75, 899] on input "Sign up for our Newsletter" at bounding box center [81, 905] width 12 height 12
checkbox input "false"
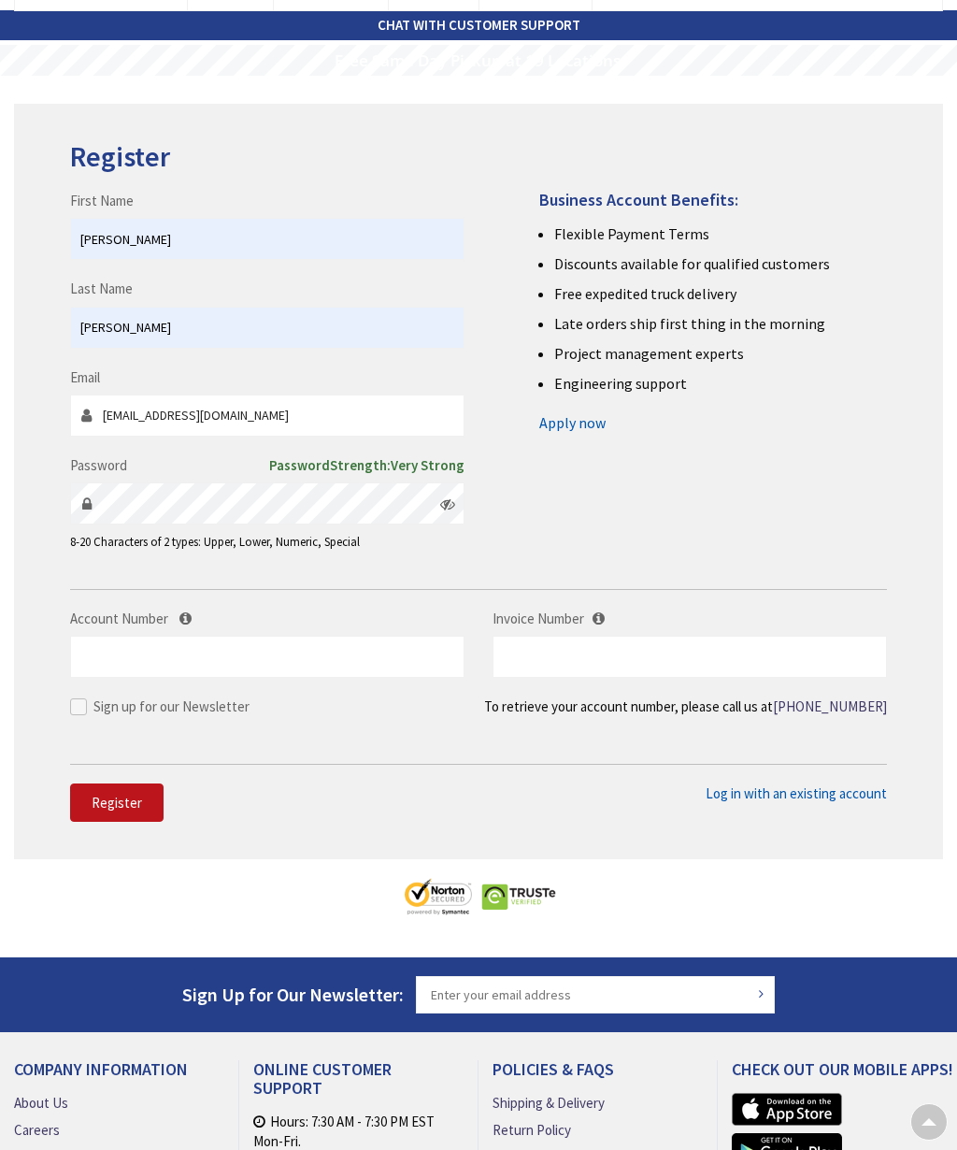
click at [176, 609] on label "Account Number" at bounding box center [267, 619] width 395 height 20
click at [176, 636] on input "Account Number" at bounding box center [267, 657] width 395 height 42
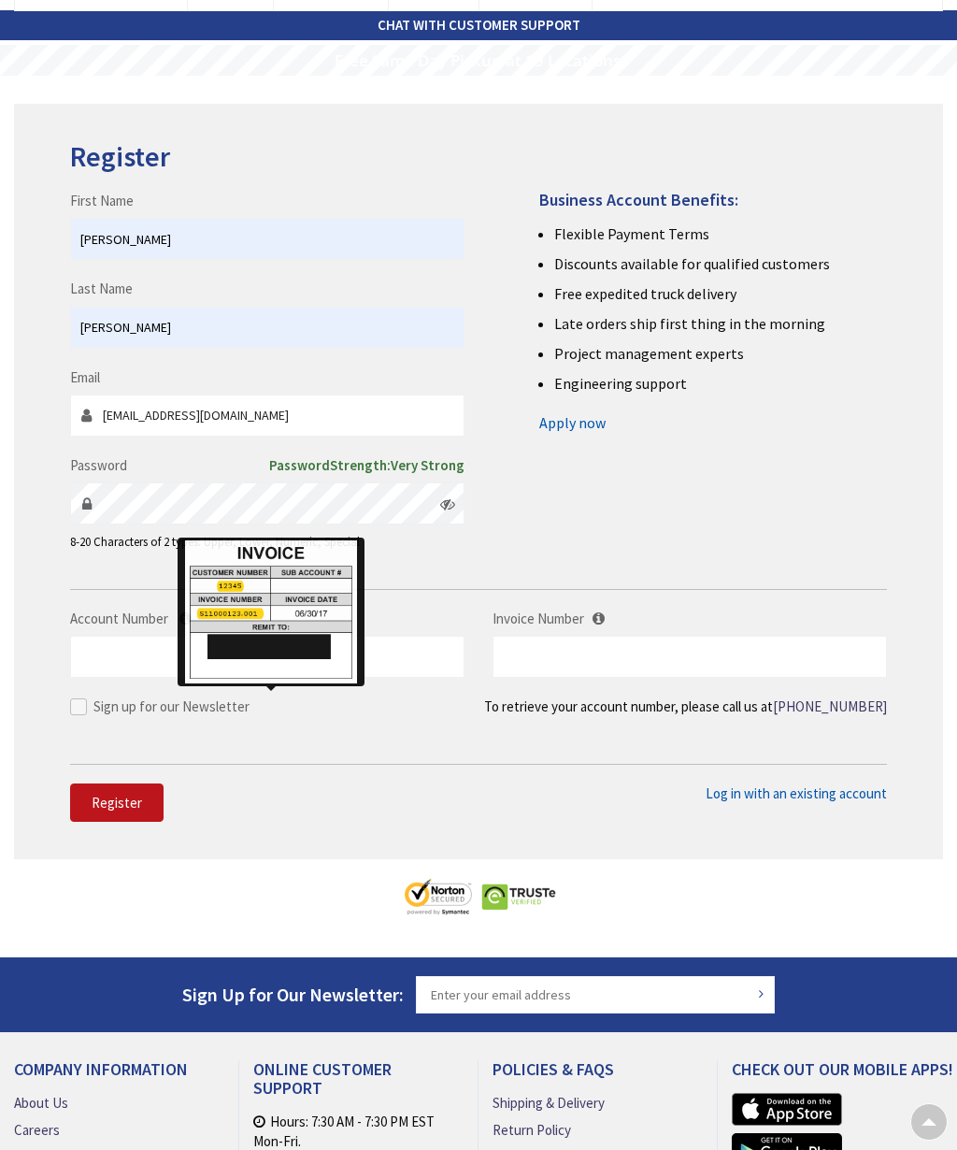
click at [79, 783] on button "Register" at bounding box center [116, 802] width 93 height 39
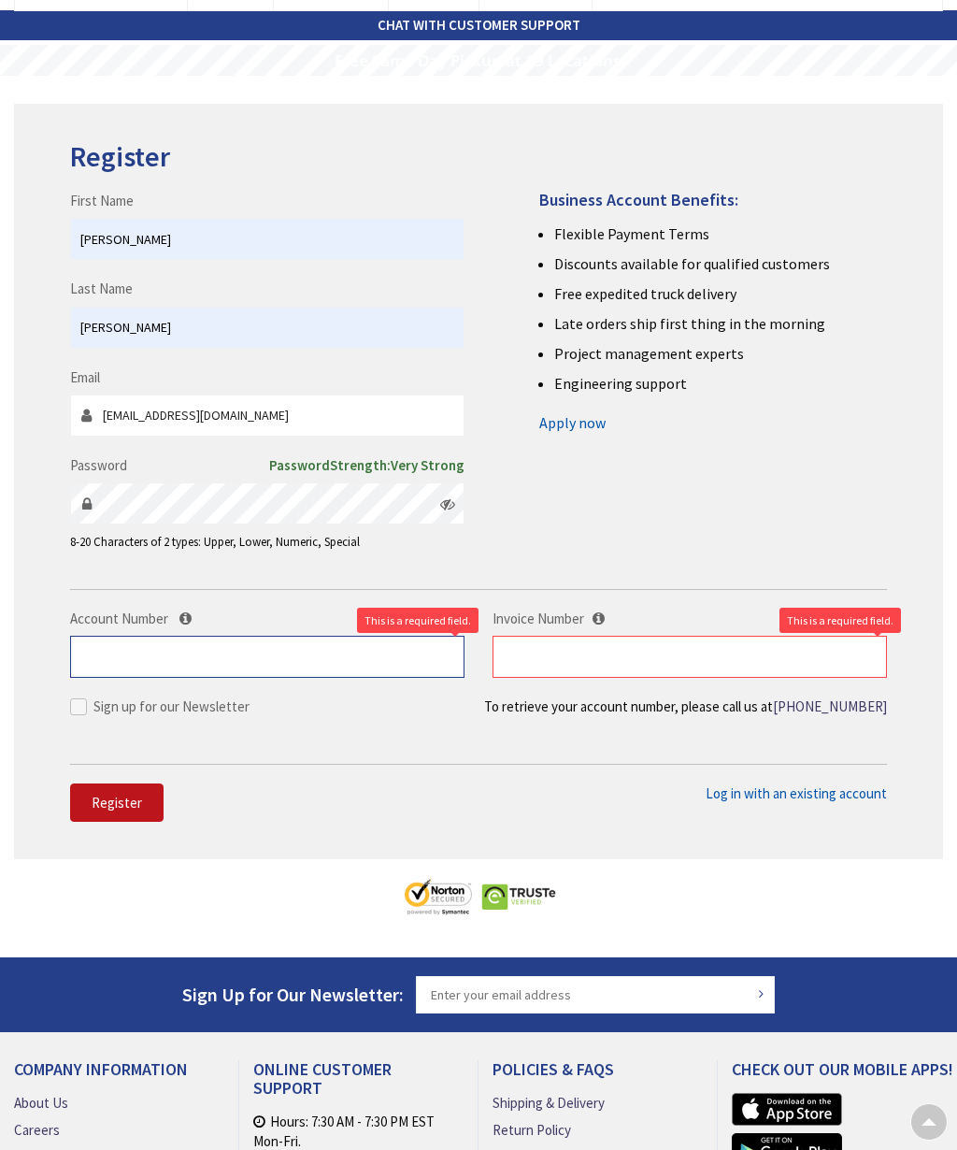
click at [89, 636] on input "Account Number" at bounding box center [267, 657] width 395 height 42
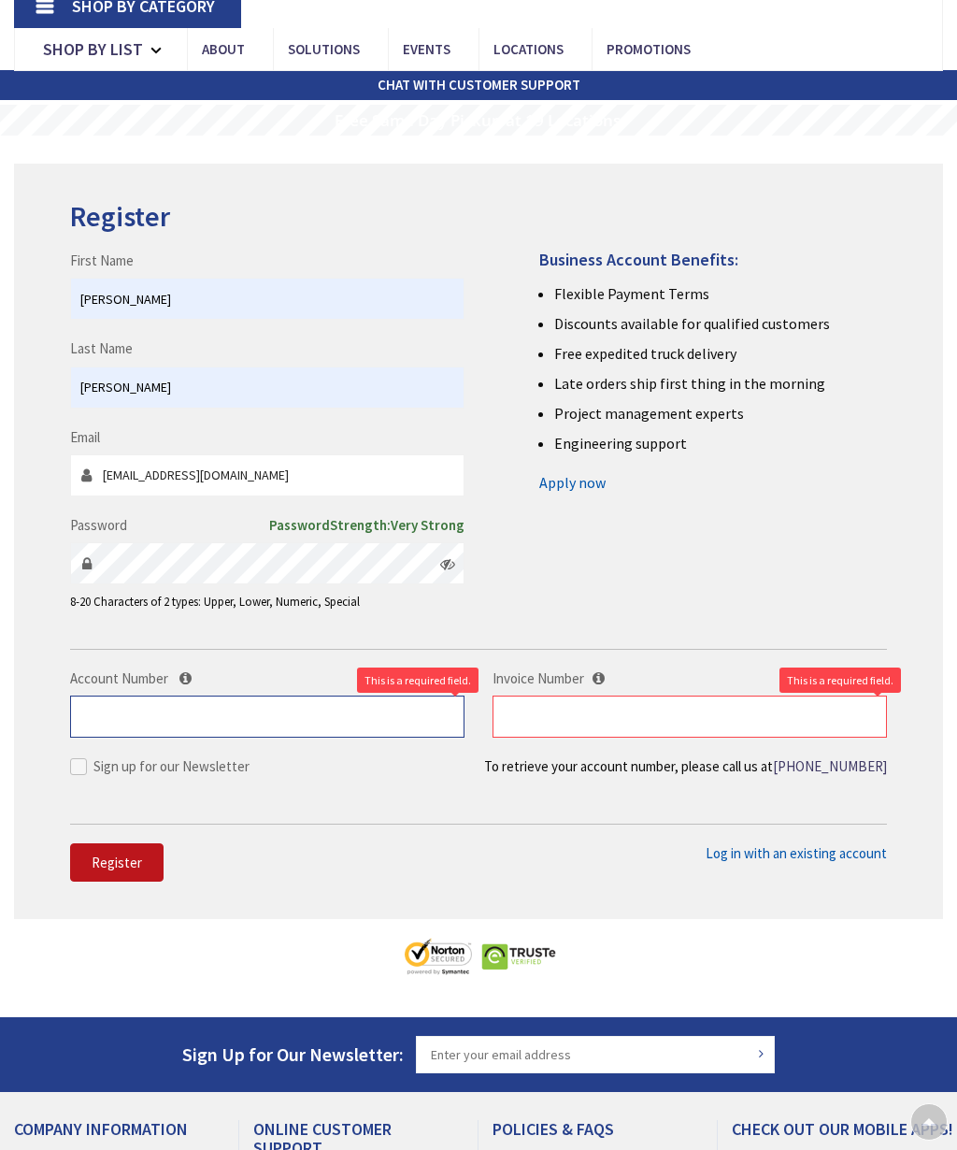
scroll to position [78, 0]
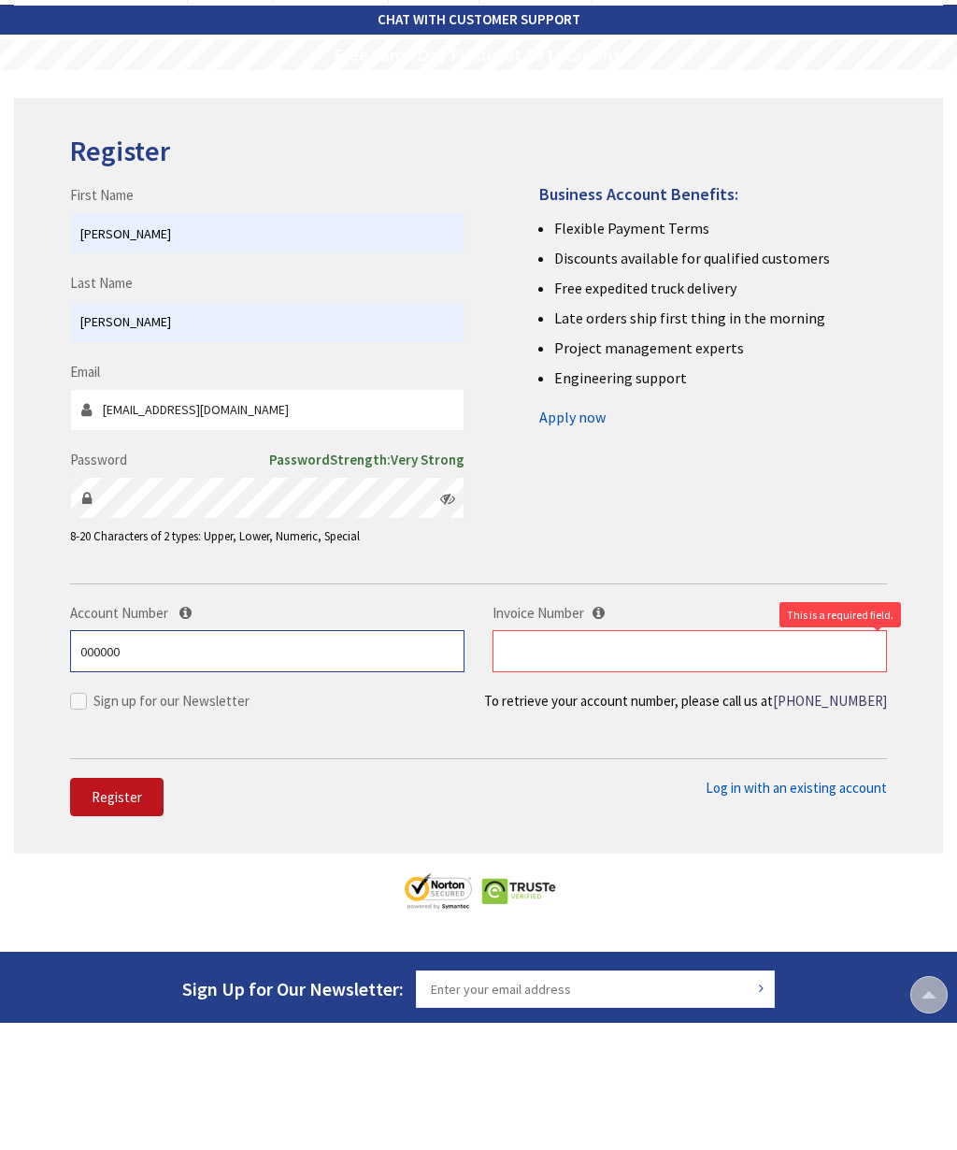
type input "000000"
click at [562, 757] on input "text" at bounding box center [690, 778] width 395 height 42
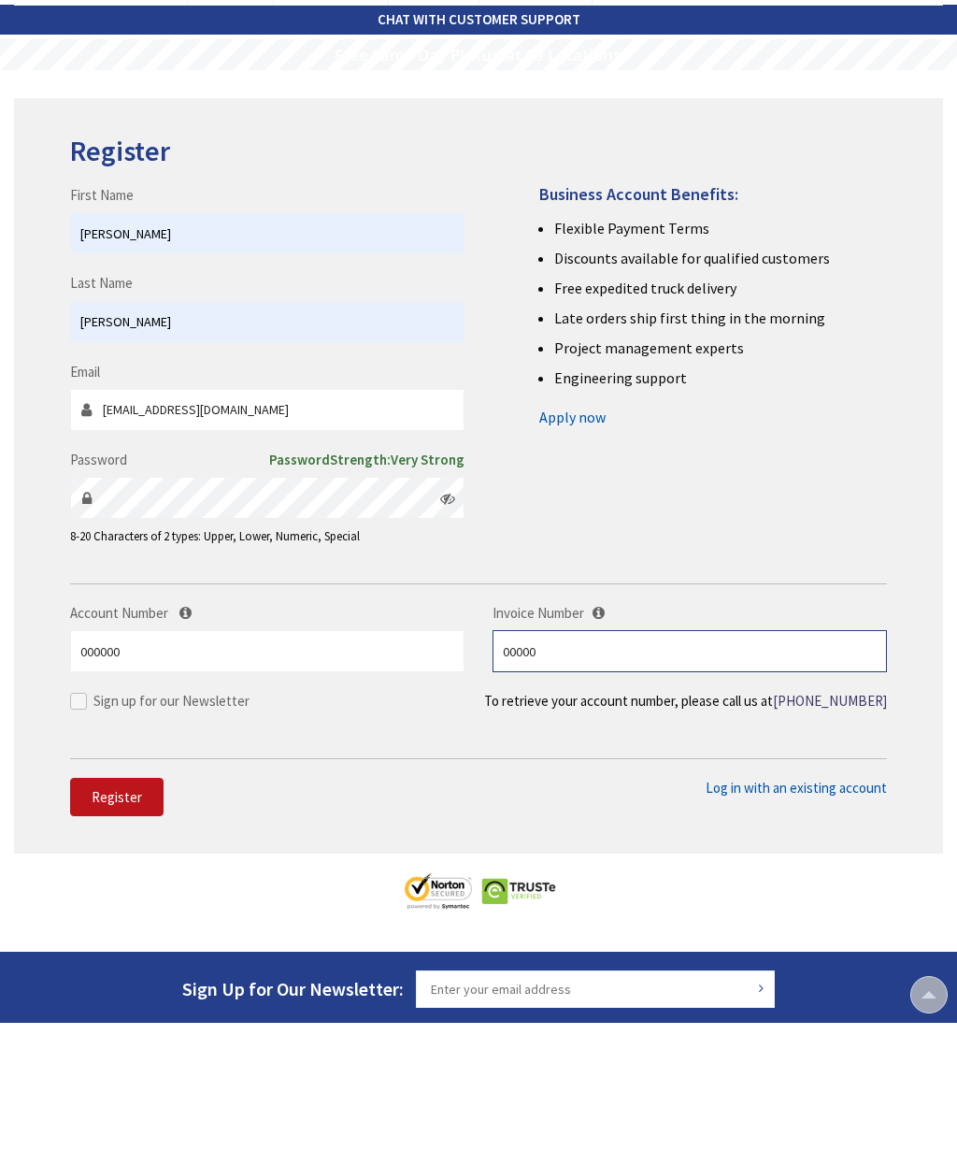
type input "00000"
click at [124, 915] on span "Register" at bounding box center [117, 924] width 50 height 18
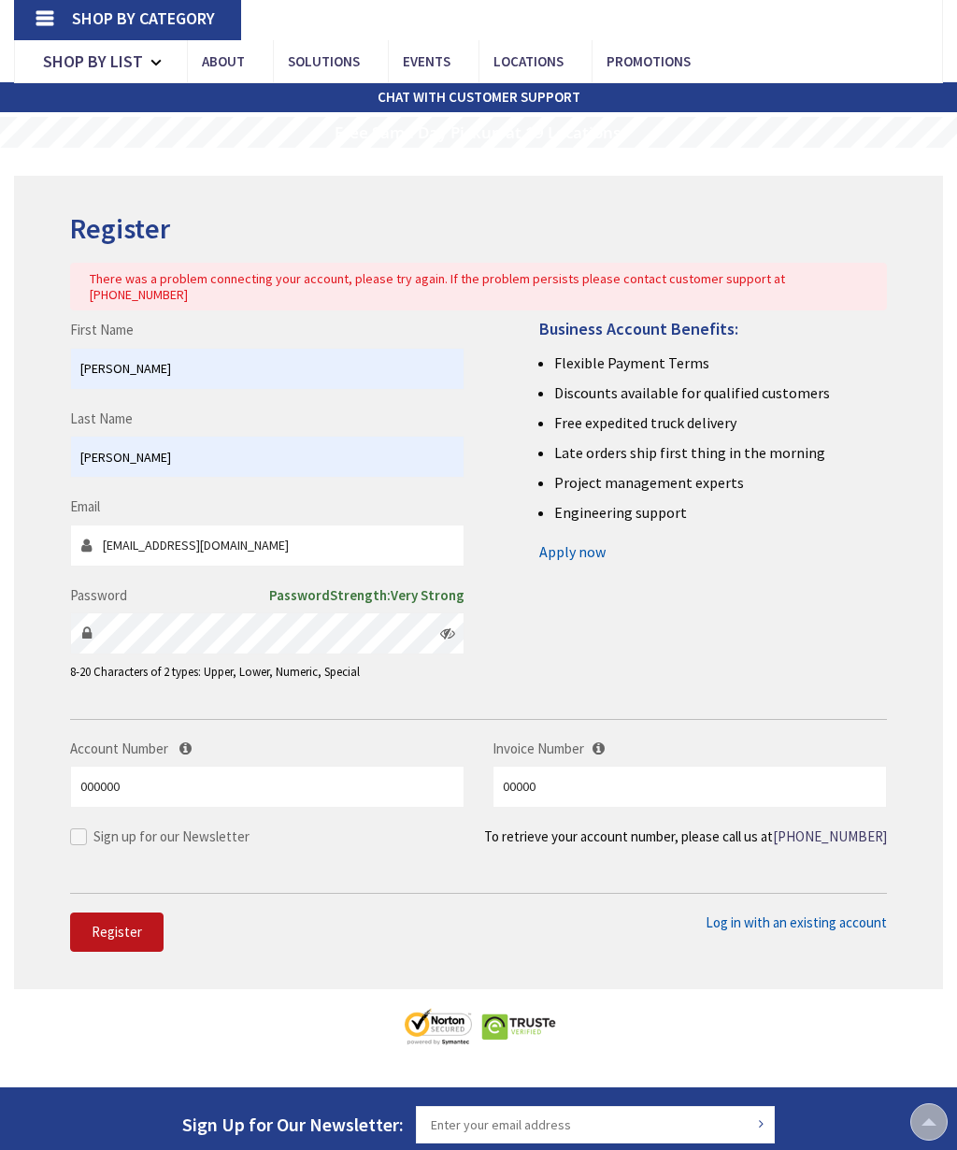
scroll to position [0, 0]
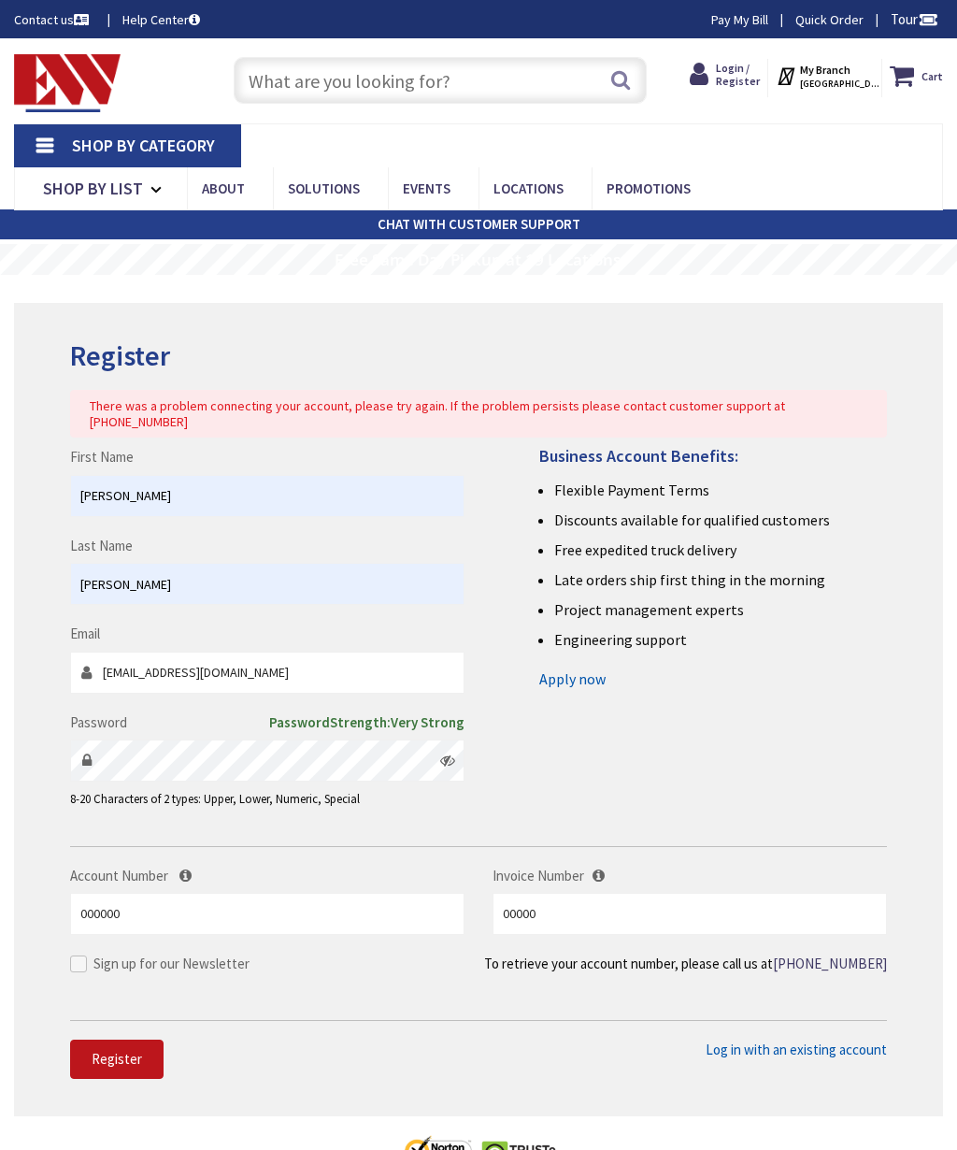
click at [390, 215] on strong "CHAT WITH CUSTOMER SUPPORT" at bounding box center [479, 224] width 203 height 18
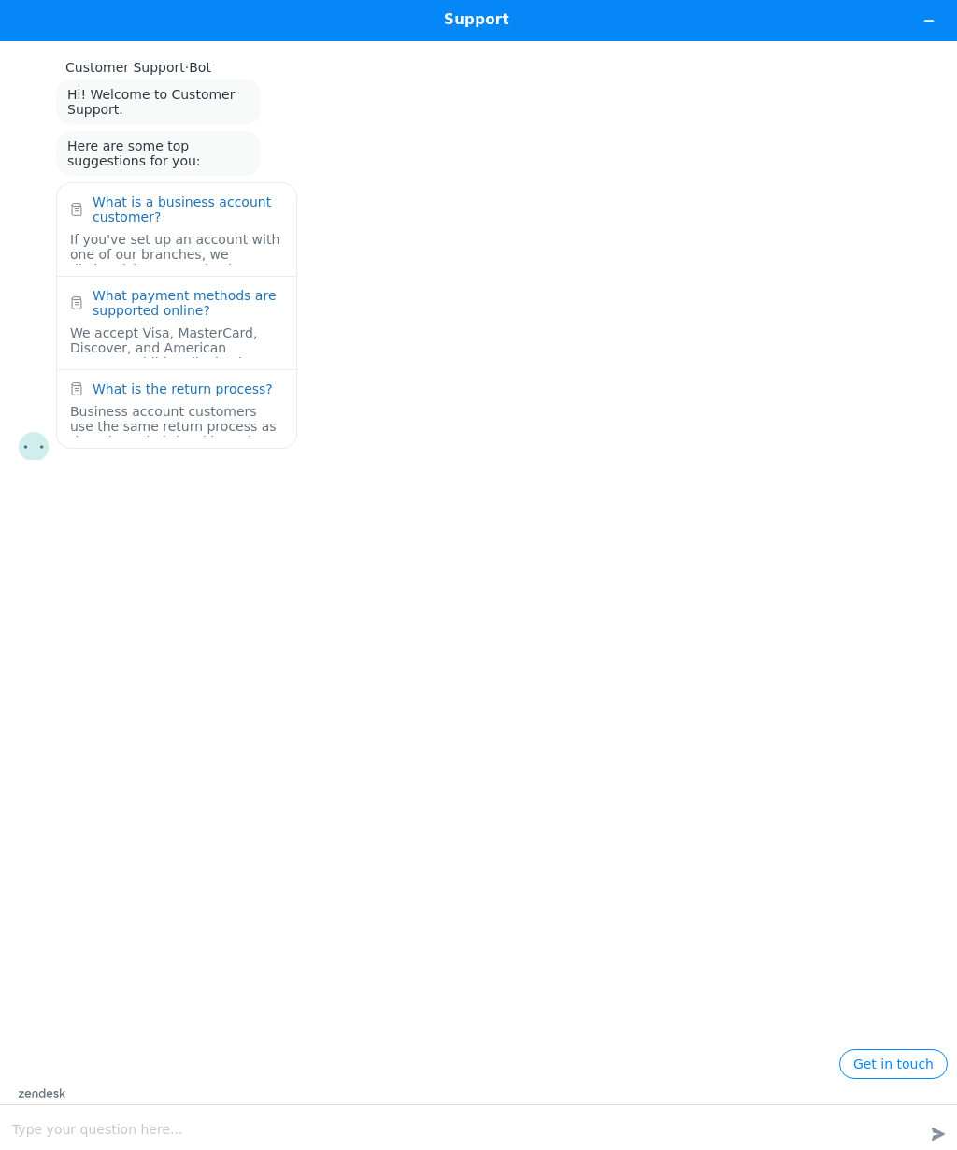
click at [94, 1125] on footer "Get in touch zendesk .cls-1{fill:#03363d;} Type your question here... Created w…" at bounding box center [478, 1099] width 957 height 101
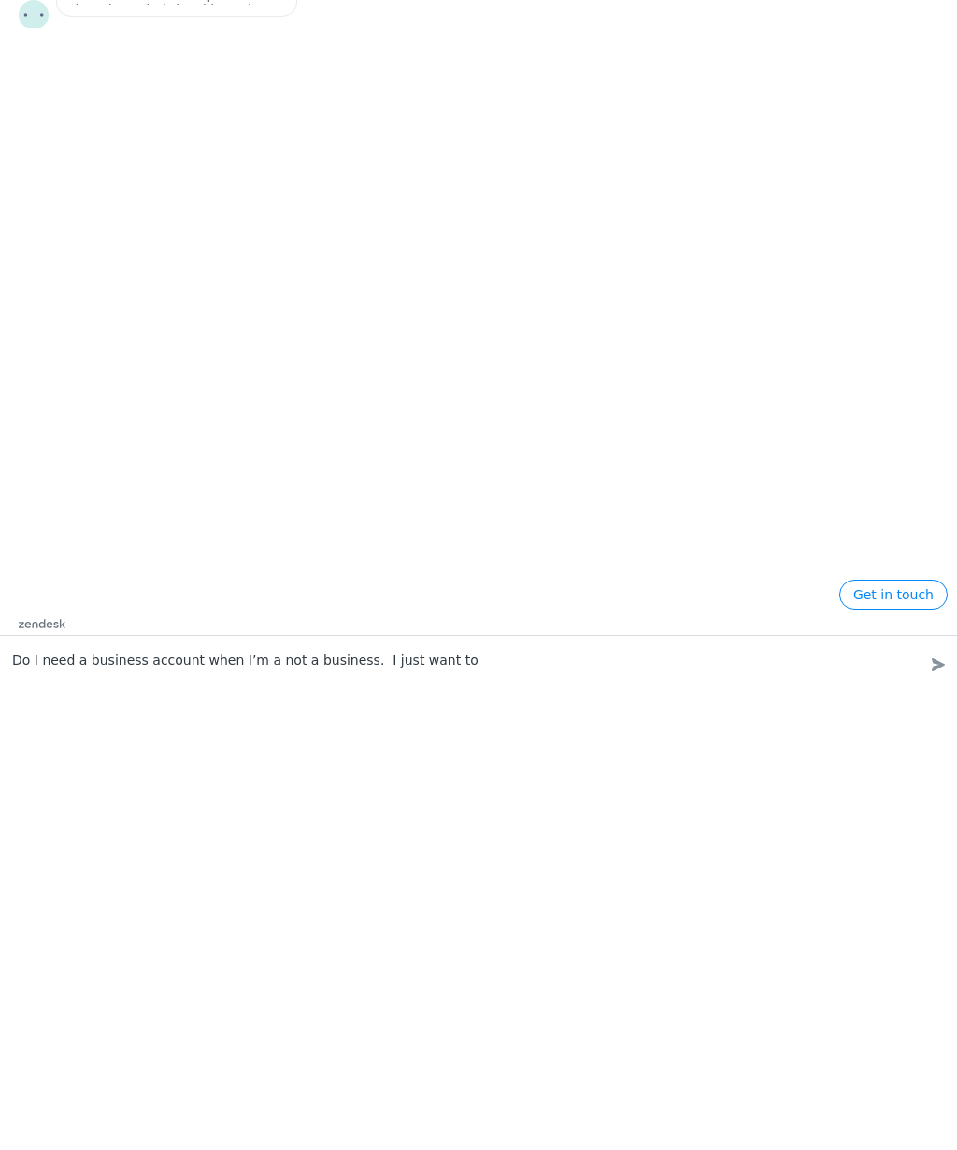
click at [354, 655] on textarea "Do I need a business account when I’m a not a business. I just want to" at bounding box center [452, 661] width 903 height 37
click at [460, 653] on textarea "Do I need a business account when I’m a not a business? I just want to" at bounding box center [452, 661] width 903 height 37
type textarea "Do I need a business account when I’m a not a business? I just want to order on…"
click at [926, 662] on footer "Get in touch zendesk .cls-1{fill:#03363d;} Type your question here... Do I need…" at bounding box center [478, 649] width 957 height 138
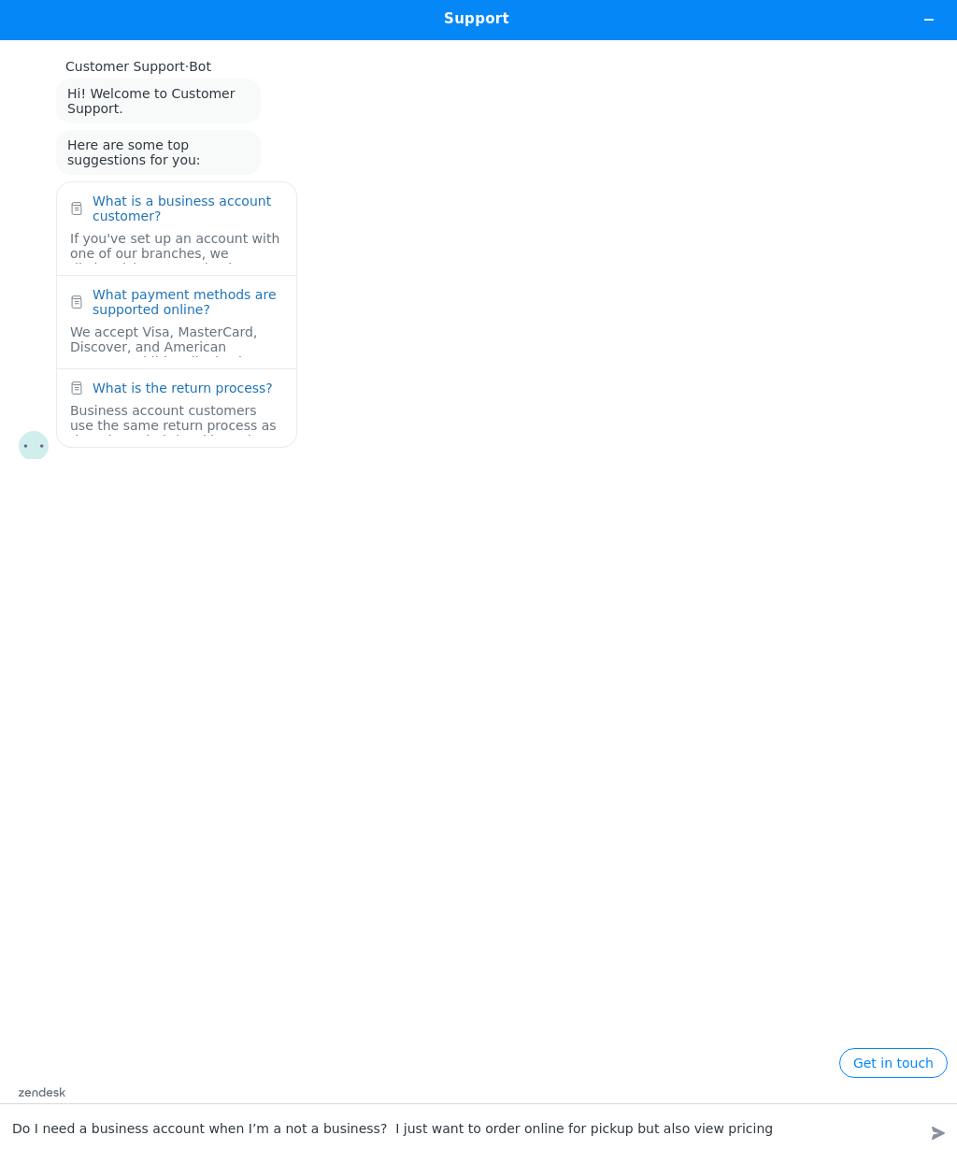
click at [154, 1134] on footer "Get in touch zendesk .cls-1{fill:#03363d;} Type your question here... Do I need…" at bounding box center [478, 1098] width 957 height 101
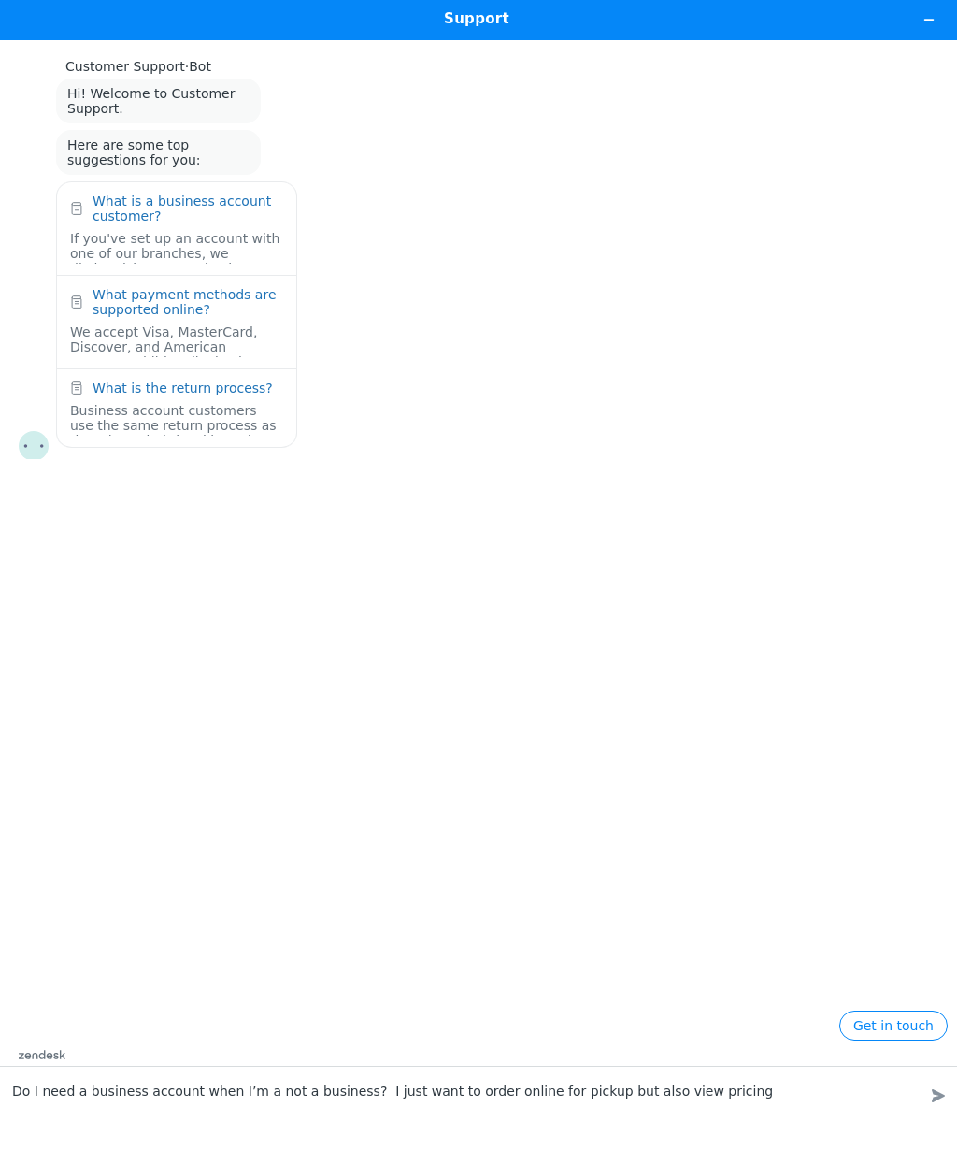
scroll to position [1, 0]
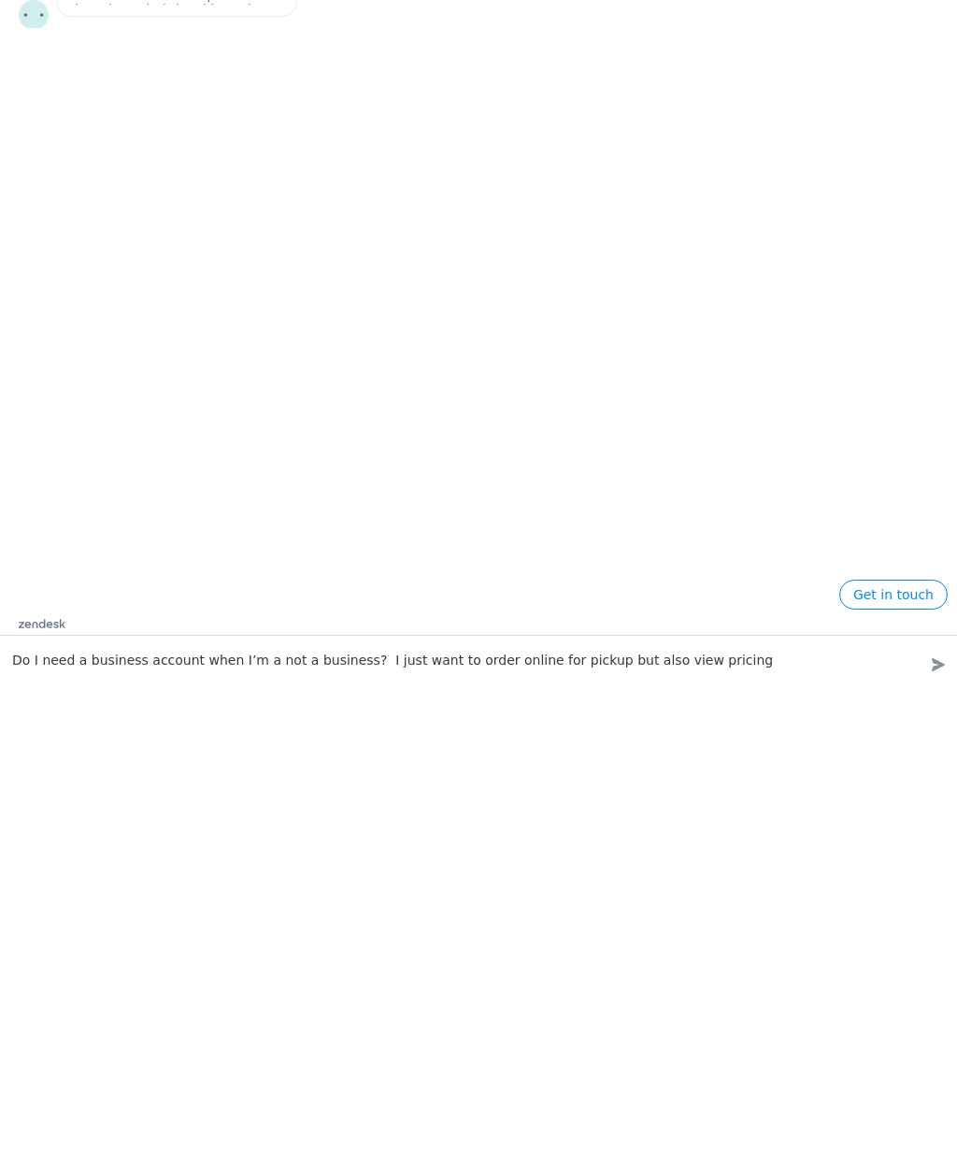
click at [935, 661] on footer "Get in touch zendesk .cls-1{fill:#03363d;} Type your question here... Do I need…" at bounding box center [478, 649] width 957 height 138
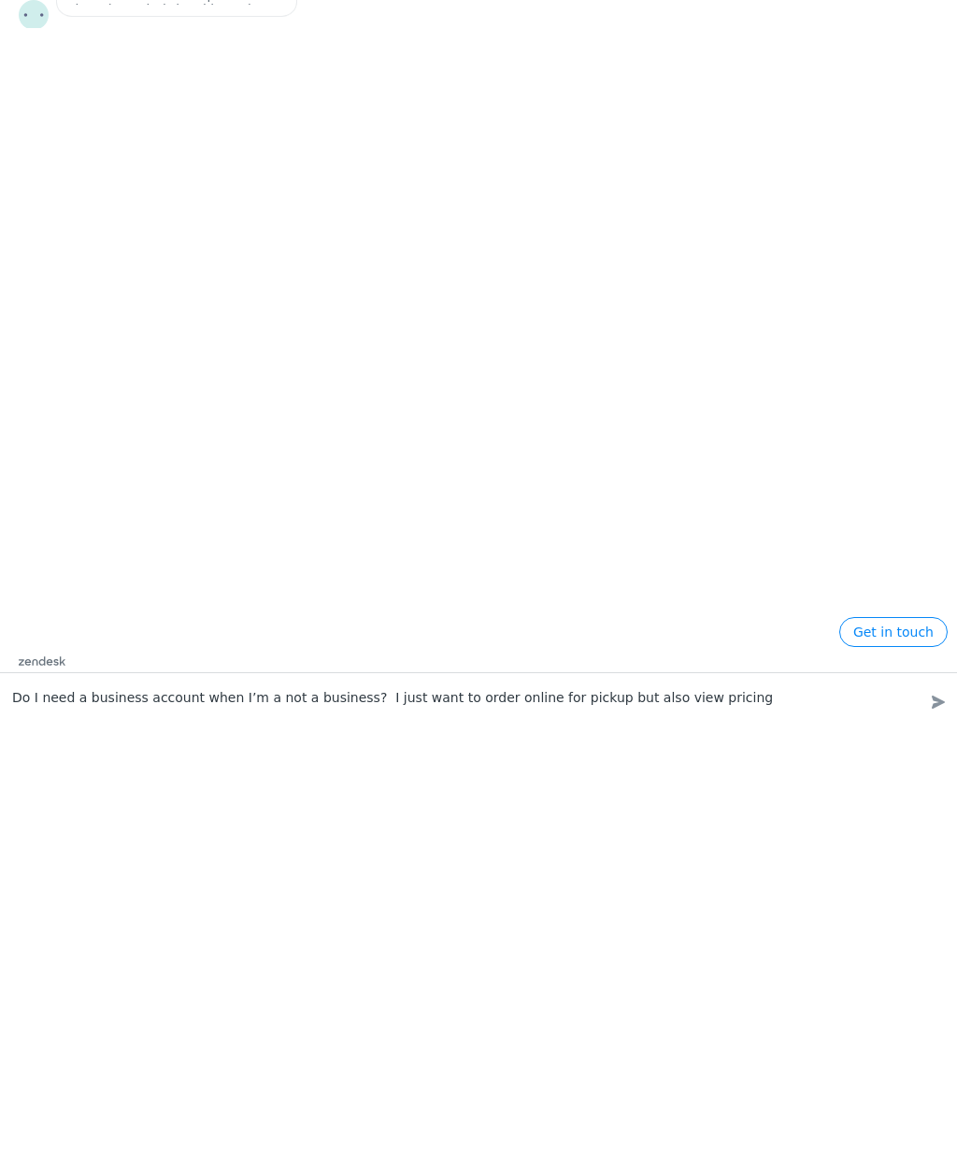
scroll to position [0, 0]
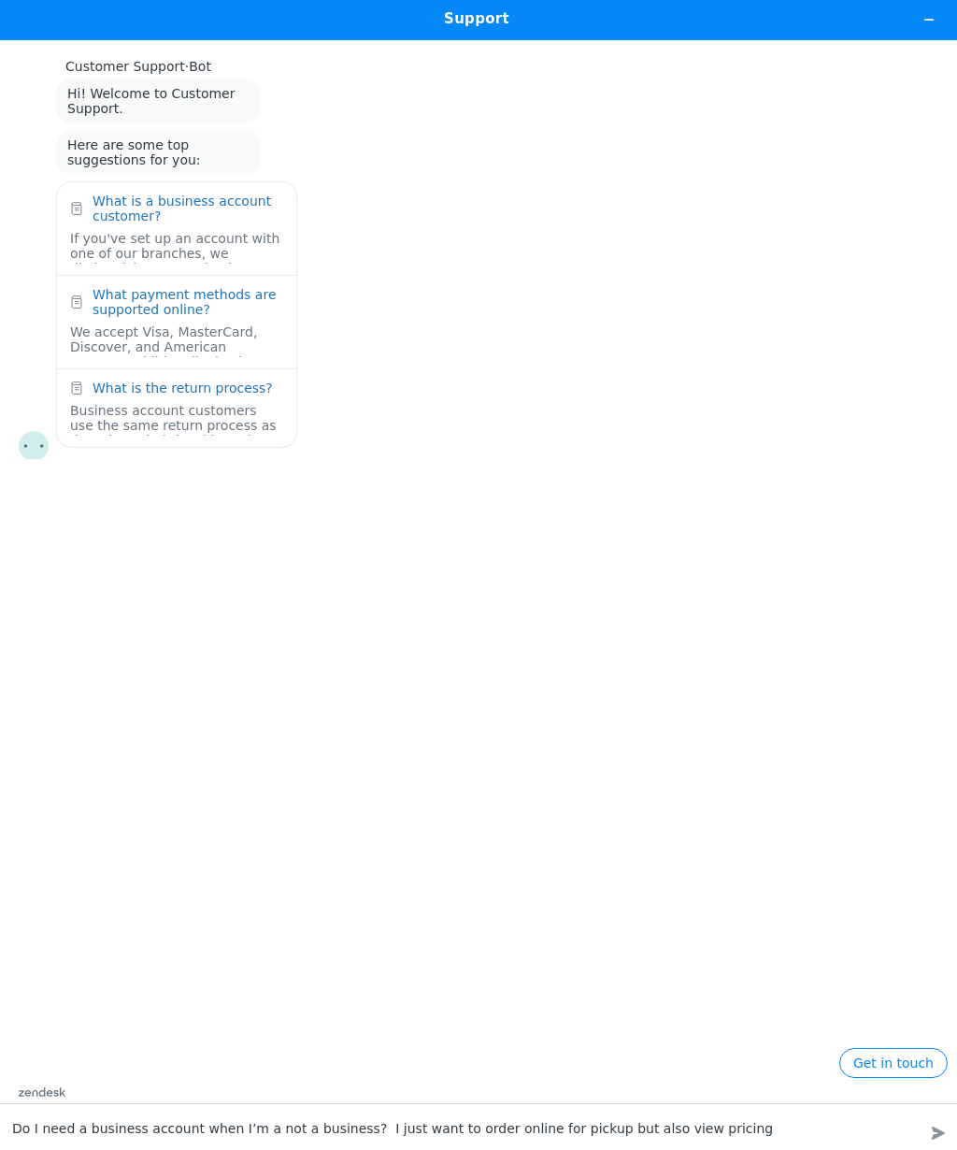
click at [102, 1114] on footer "Get in touch zendesk .cls-1{fill:#03363d;} Type your question here... Do I need…" at bounding box center [478, 1098] width 957 height 101
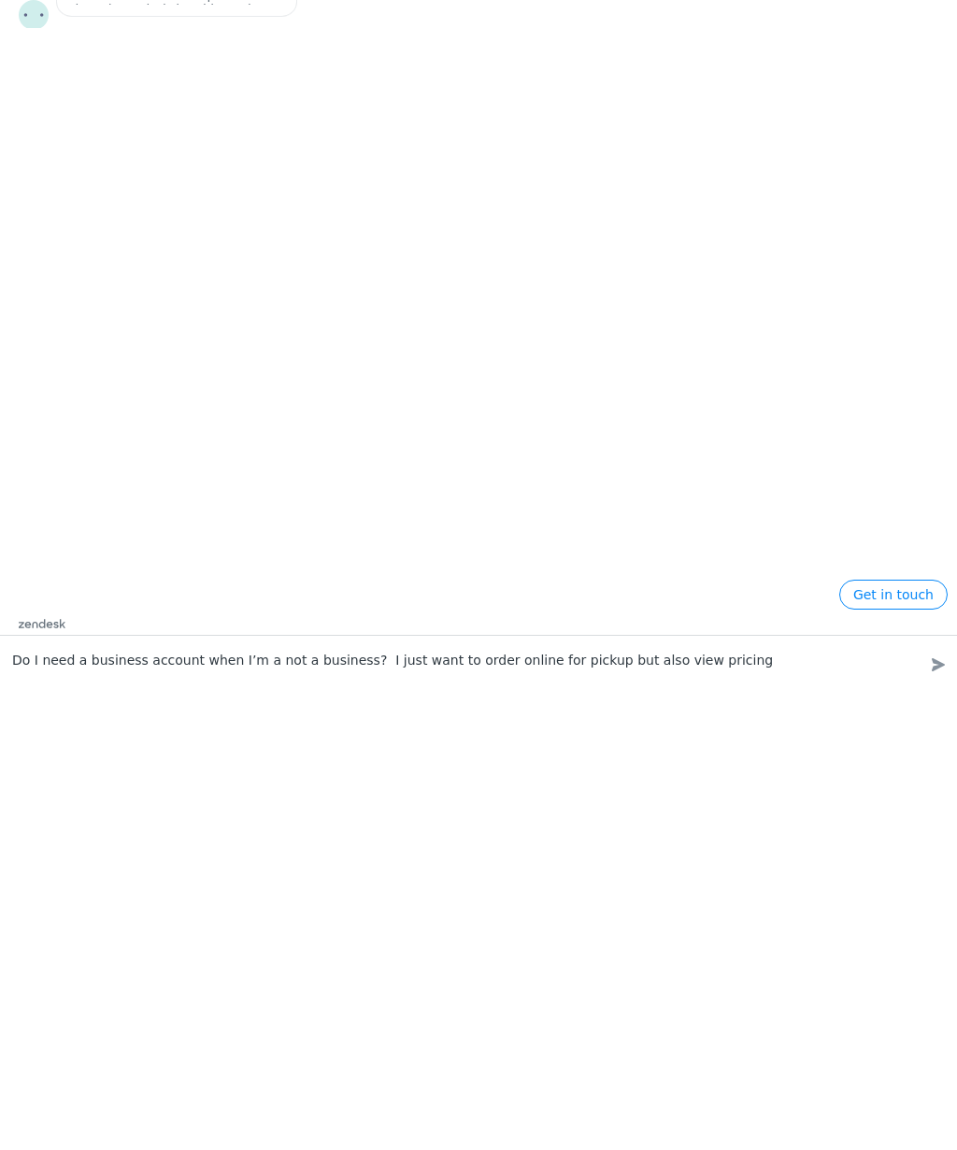
click at [937, 699] on footer "Get in touch zendesk .cls-1{fill:#03363d;} Type your question here... Do I need…" at bounding box center [478, 649] width 957 height 138
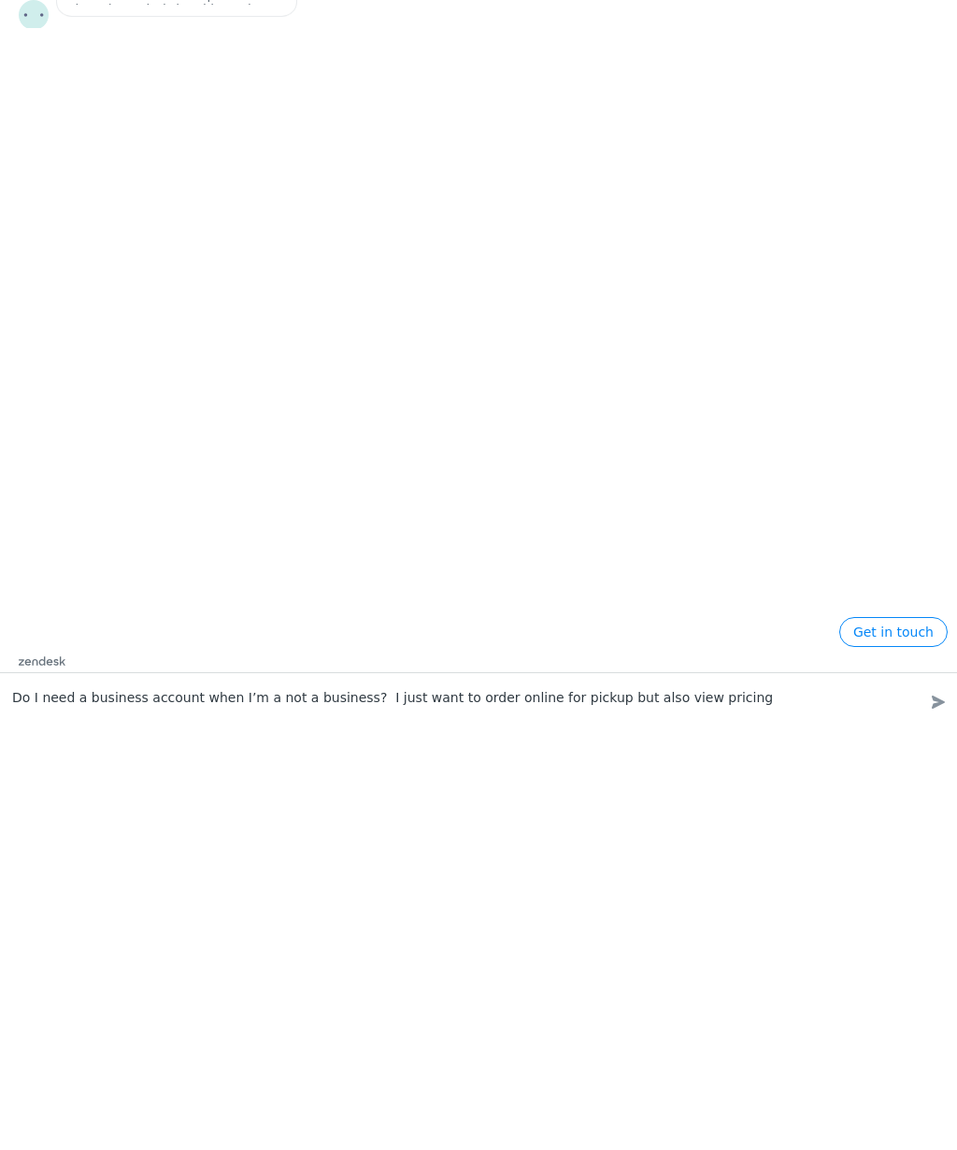
scroll to position [0, 0]
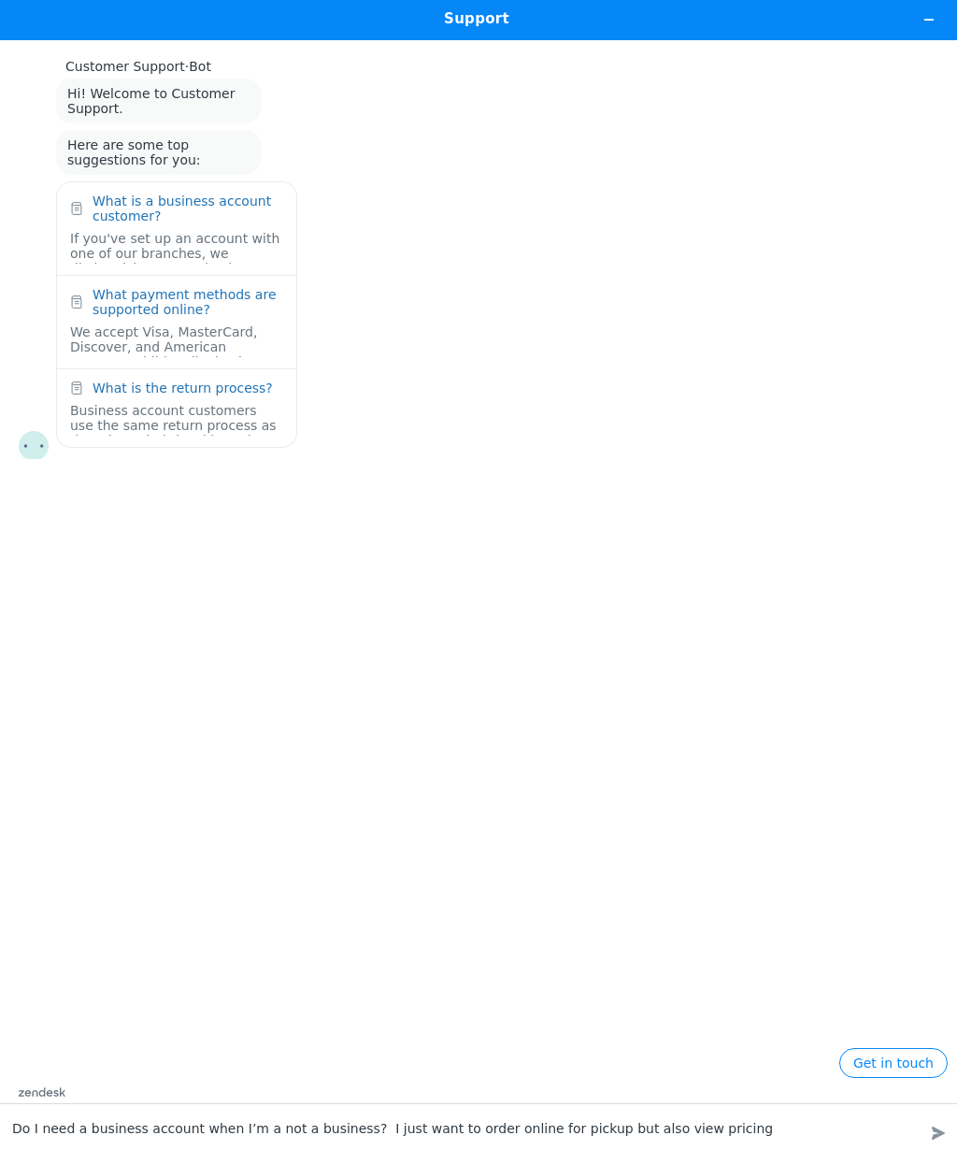
click at [172, 1132] on footer "Get in touch zendesk .cls-1{fill:#03363d;} Type your question here... Do I need…" at bounding box center [478, 1098] width 957 height 101
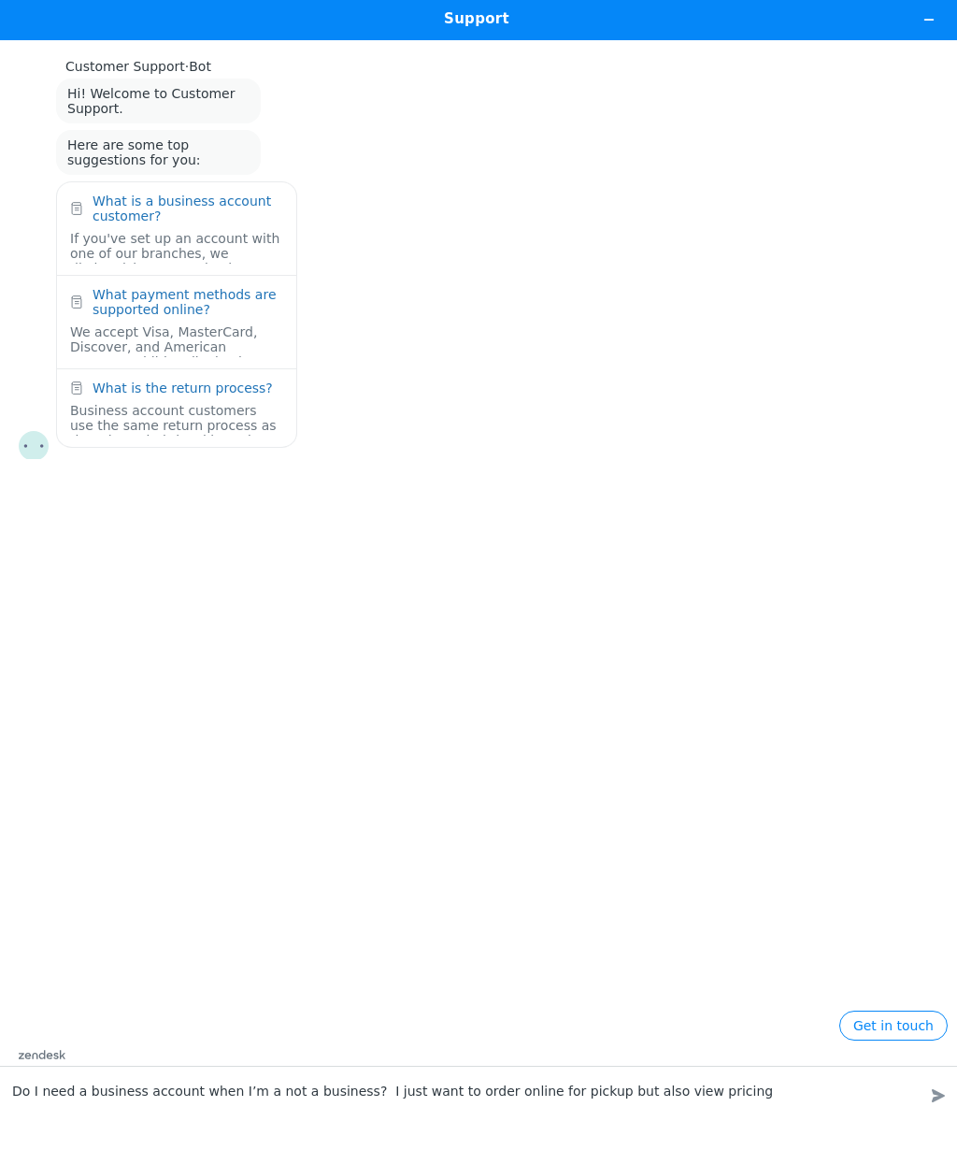
scroll to position [1, 0]
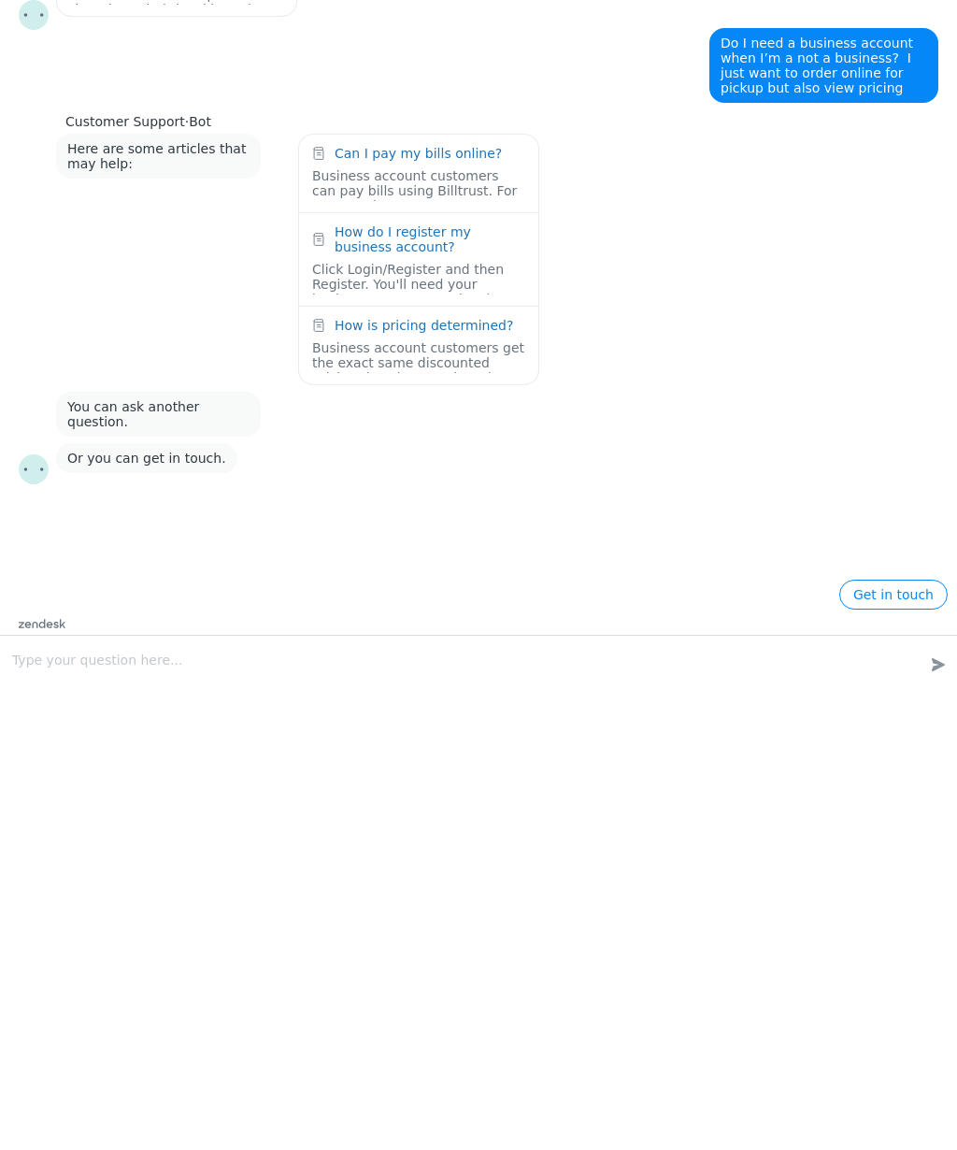
click at [892, 594] on div "Support Customer Support · Bot Hi! Welcome to Customer Support. Here are some t…" at bounding box center [478, 143] width 957 height 1150
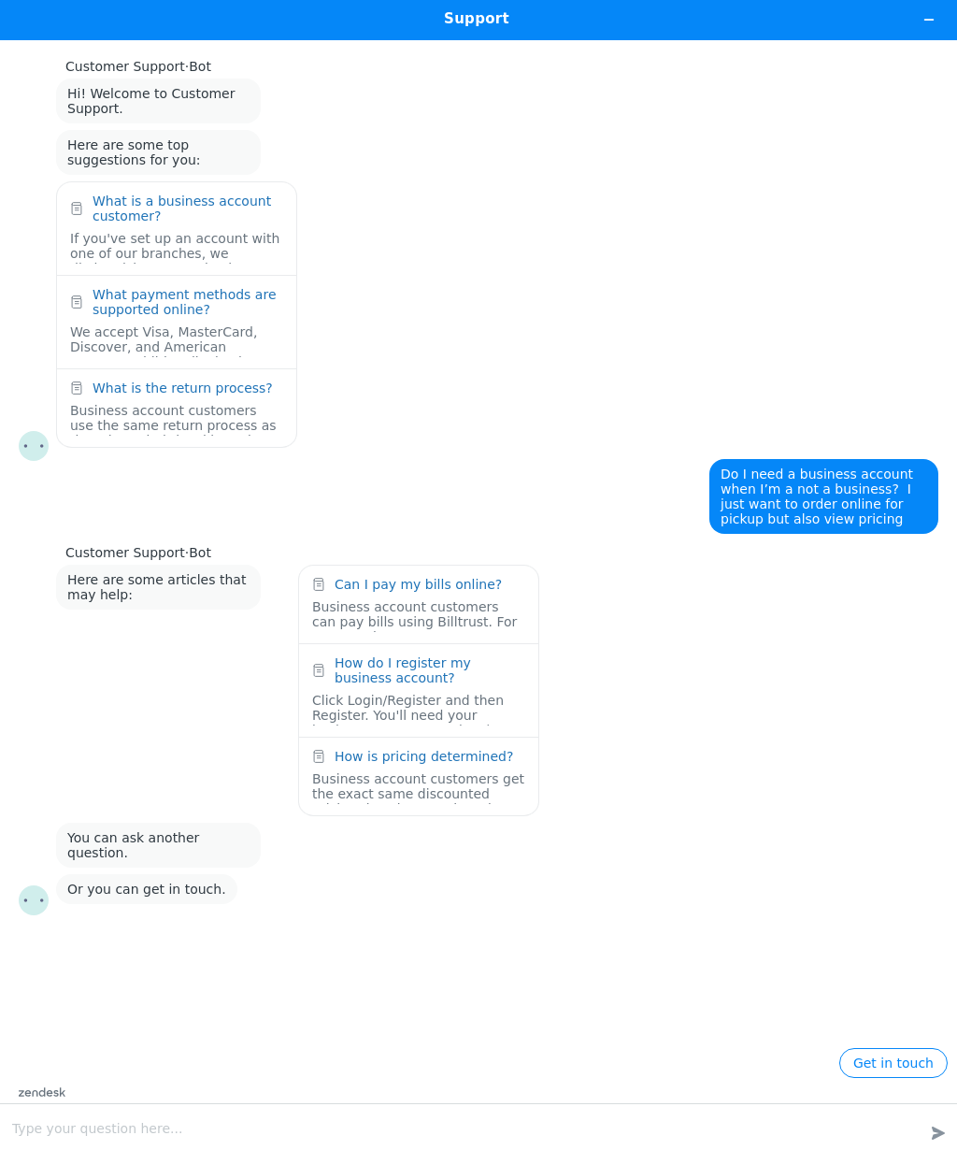
click at [906, 1061] on button "Get in touch" at bounding box center [893, 1063] width 108 height 30
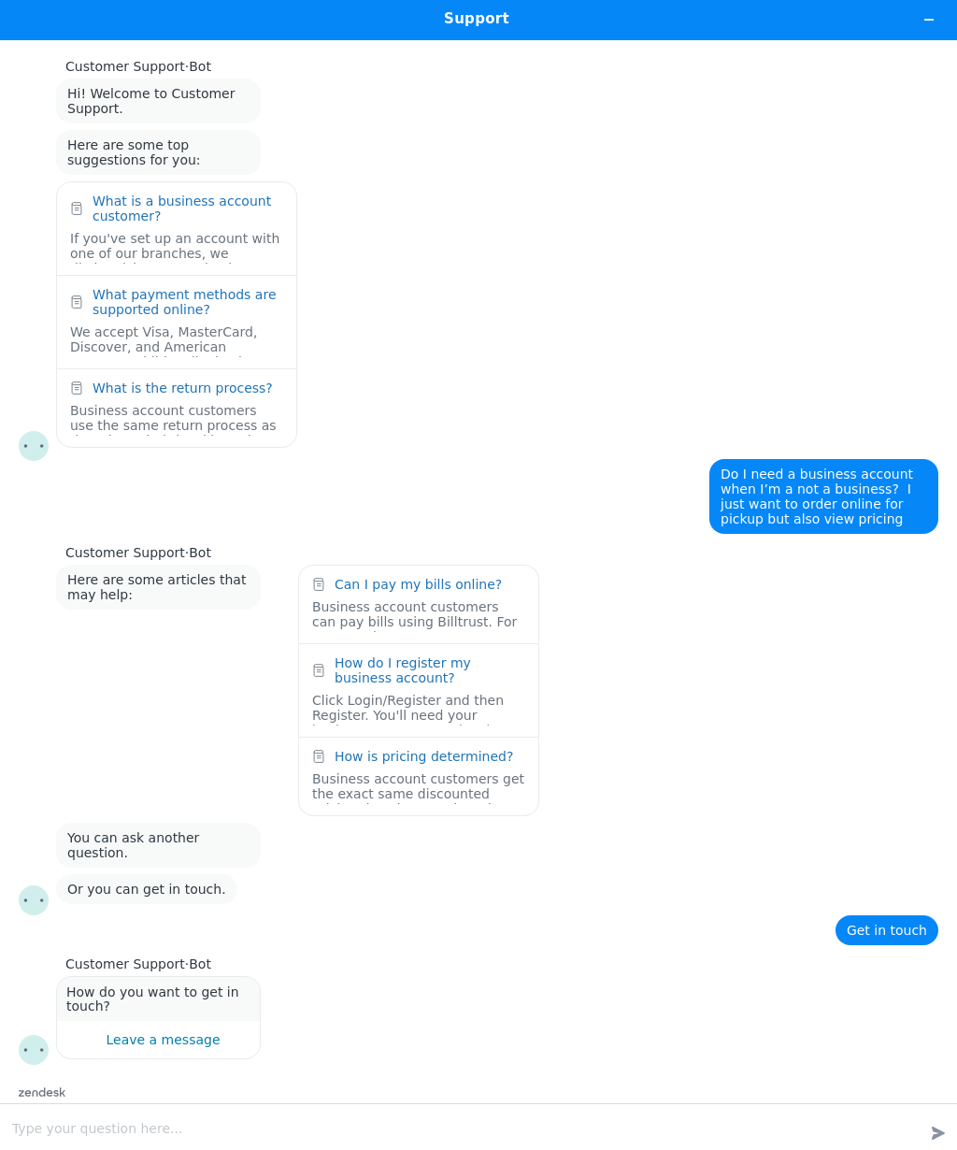
scroll to position [15, 0]
click at [129, 1043] on div "Leave a message" at bounding box center [163, 1039] width 114 height 15
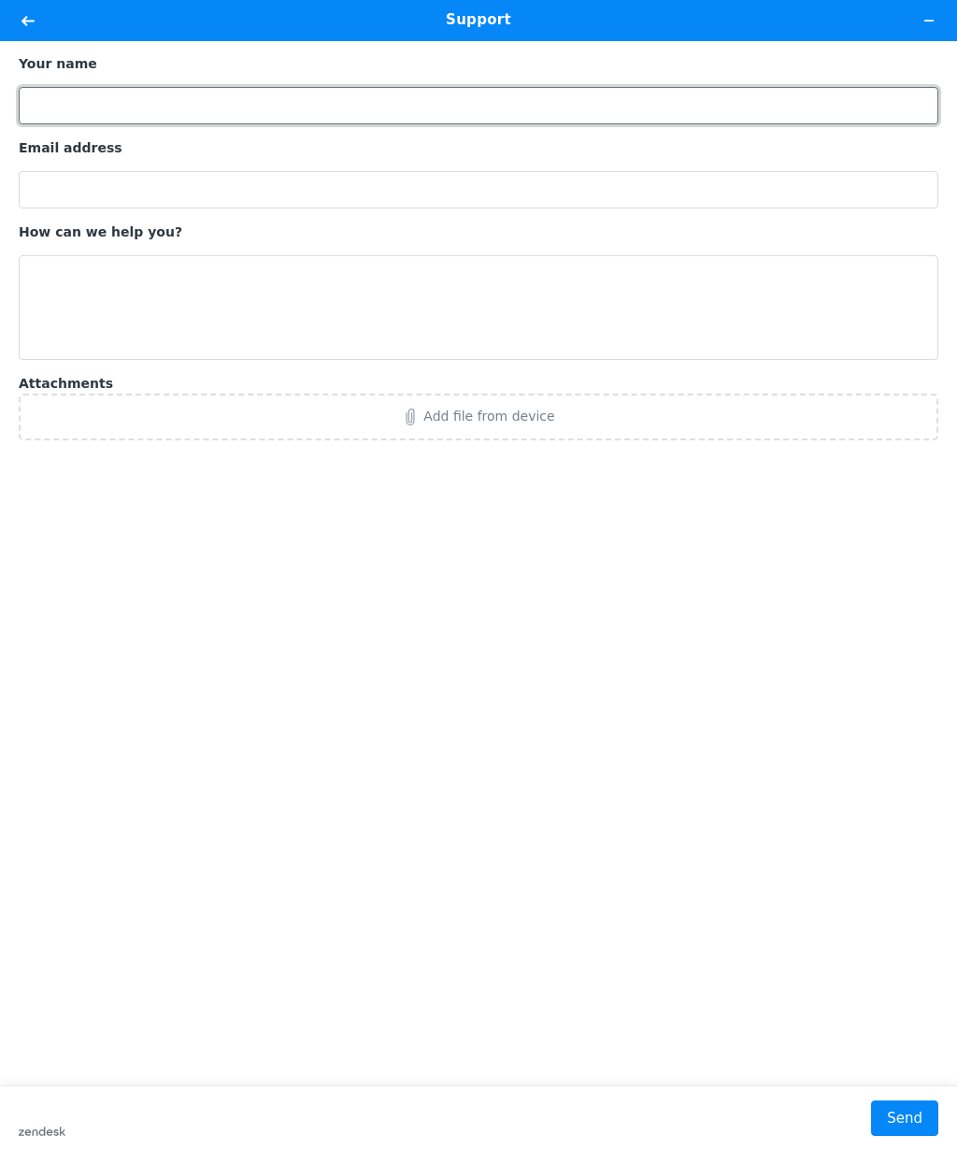
click at [54, 95] on input "Your name" at bounding box center [479, 105] width 920 height 37
type input "GEORGE NEWMAN"
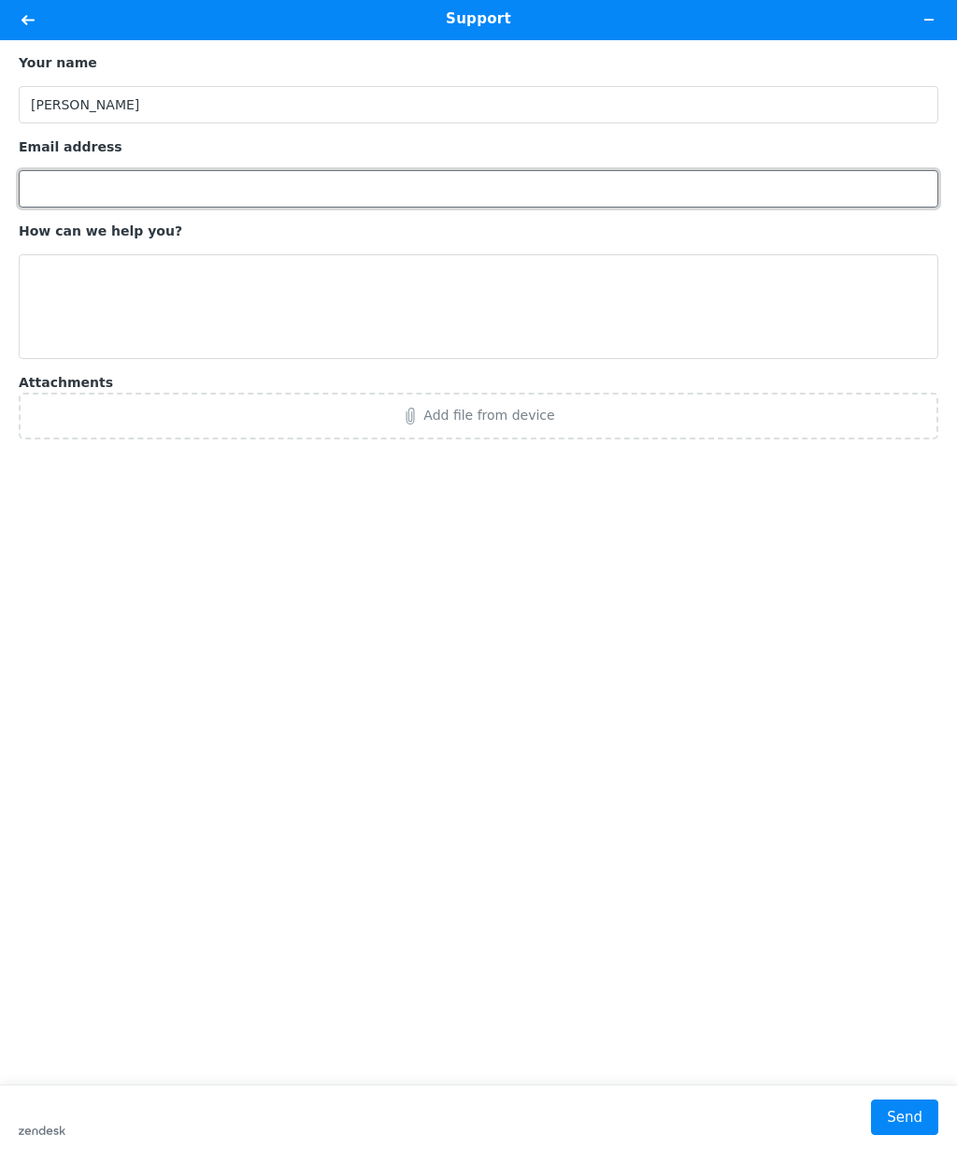
click at [36, 190] on input "Email address" at bounding box center [479, 188] width 920 height 37
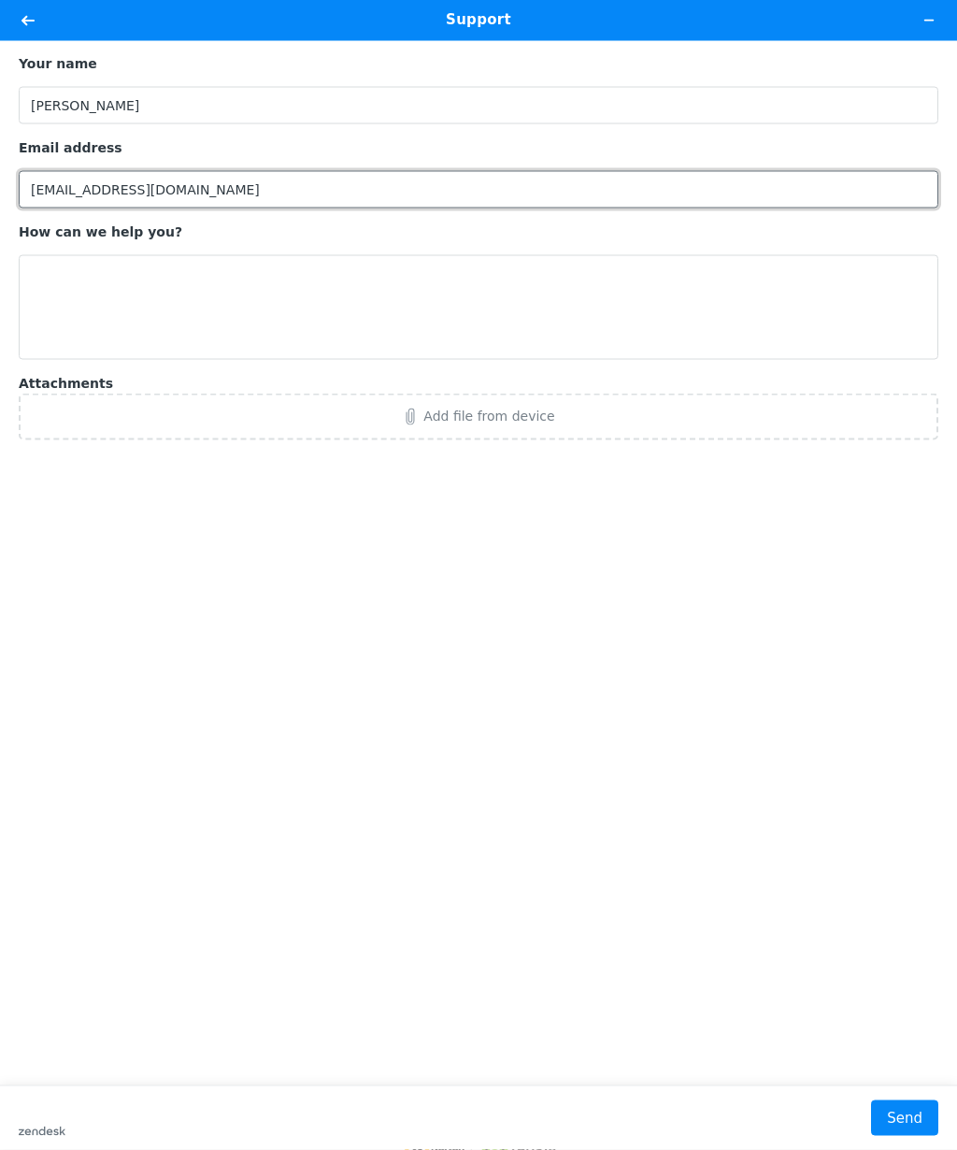
type input "ew-ct@gnewman.us"
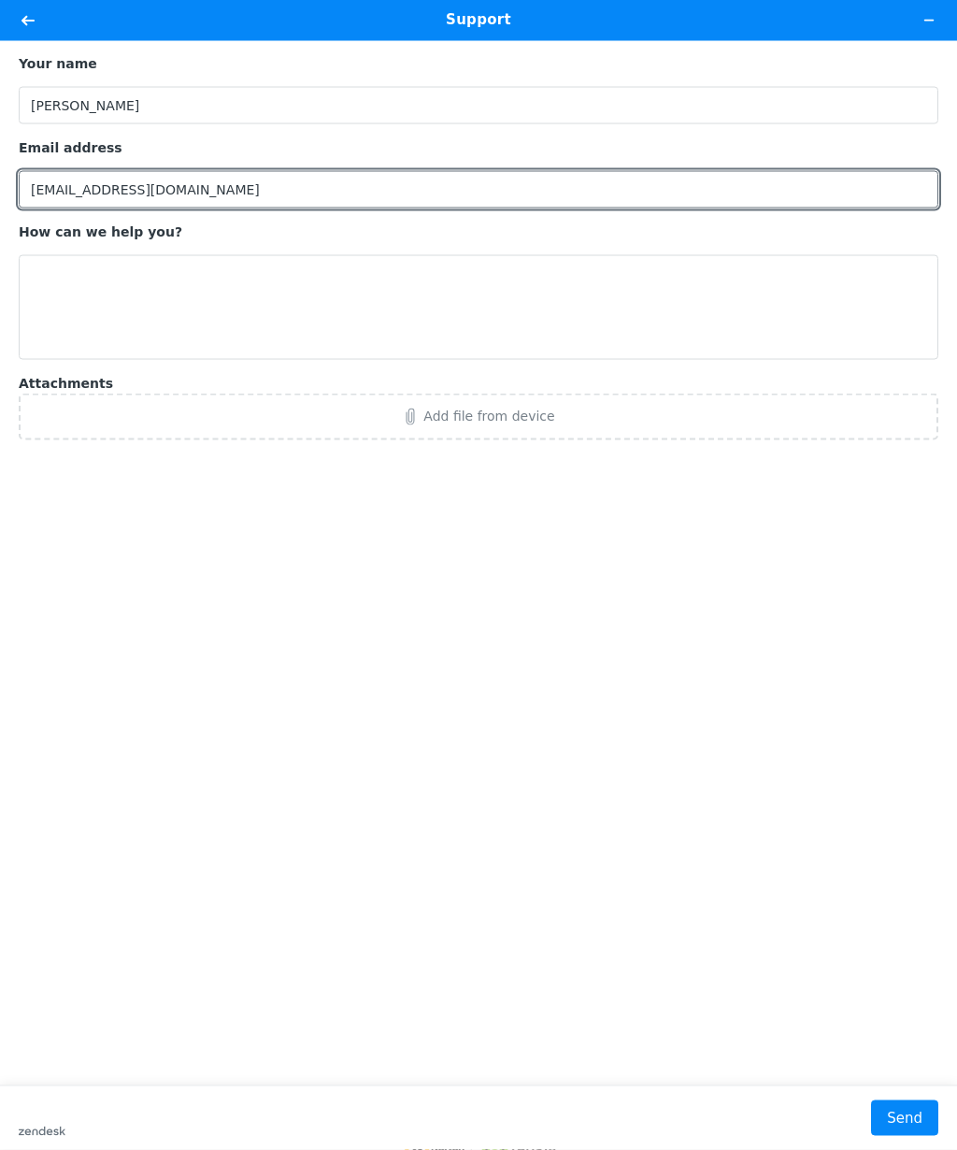
click at [52, 289] on textarea "How can we help you?" at bounding box center [479, 307] width 920 height 105
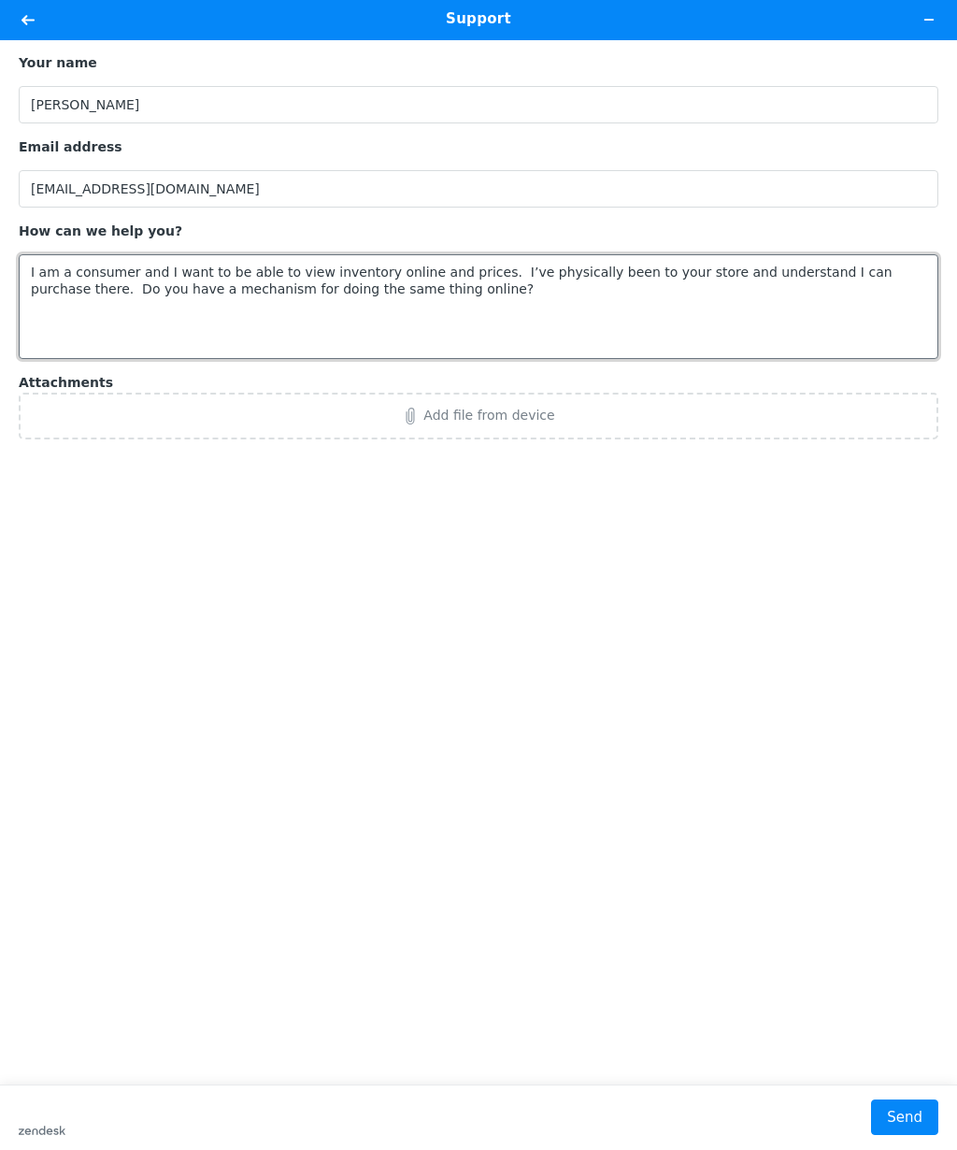
type textarea "I am a consumer and I want to be able to view inventory online and prices. I’ve…"
click at [894, 1109] on button "Send" at bounding box center [904, 1117] width 67 height 36
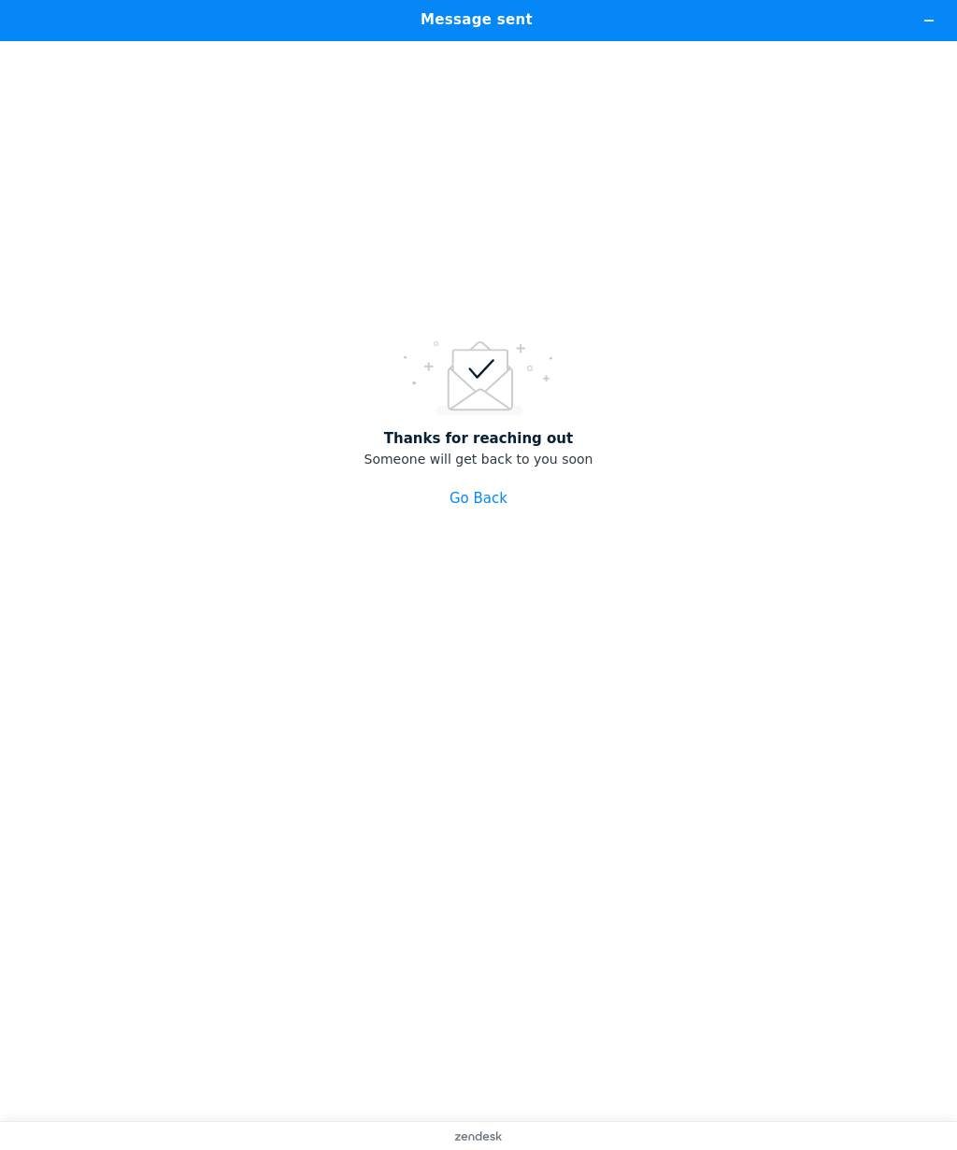
click at [467, 507] on button "Go Back" at bounding box center [479, 499] width 58 height 36
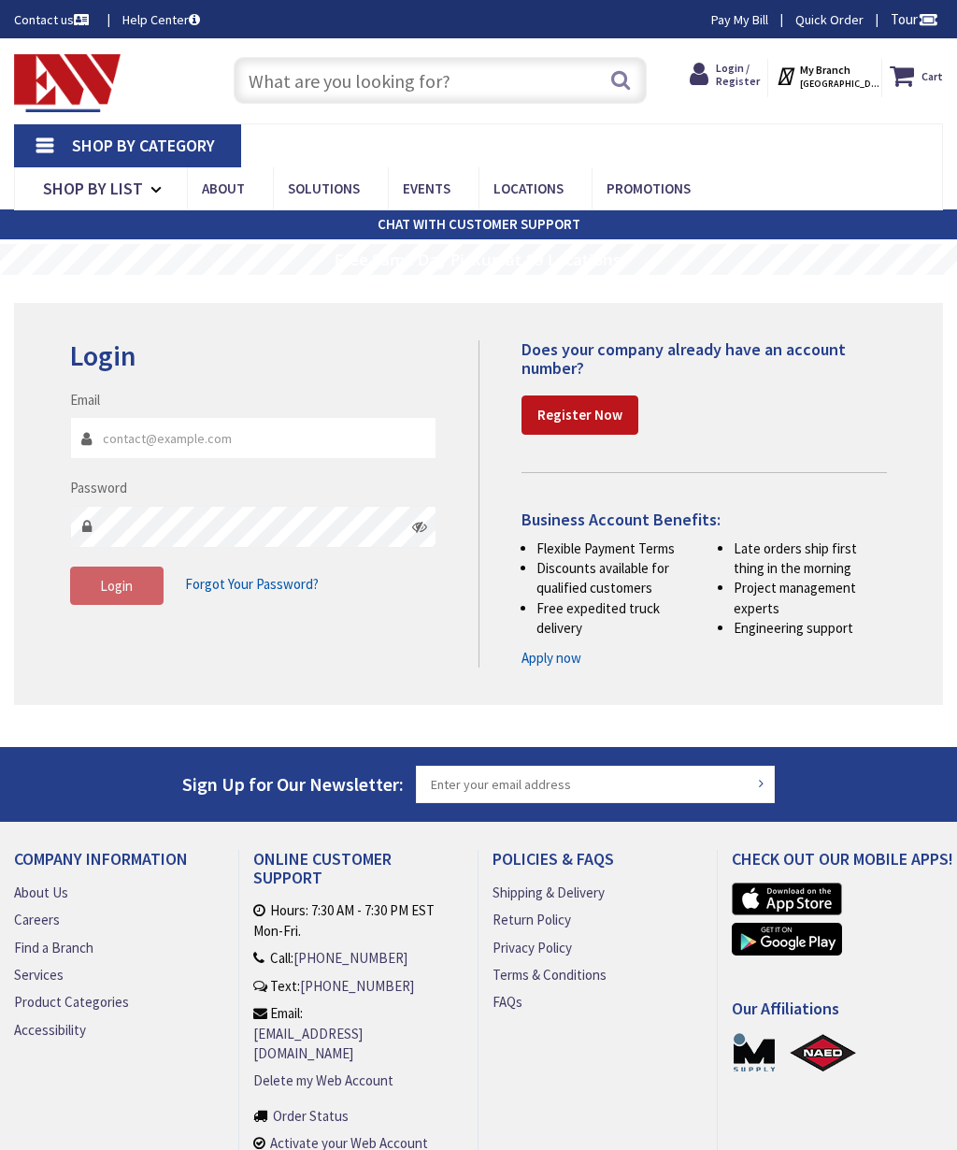
click at [825, 82] on span "[GEOGRAPHIC_DATA], [GEOGRAPHIC_DATA]" at bounding box center [839, 84] width 79 height 12
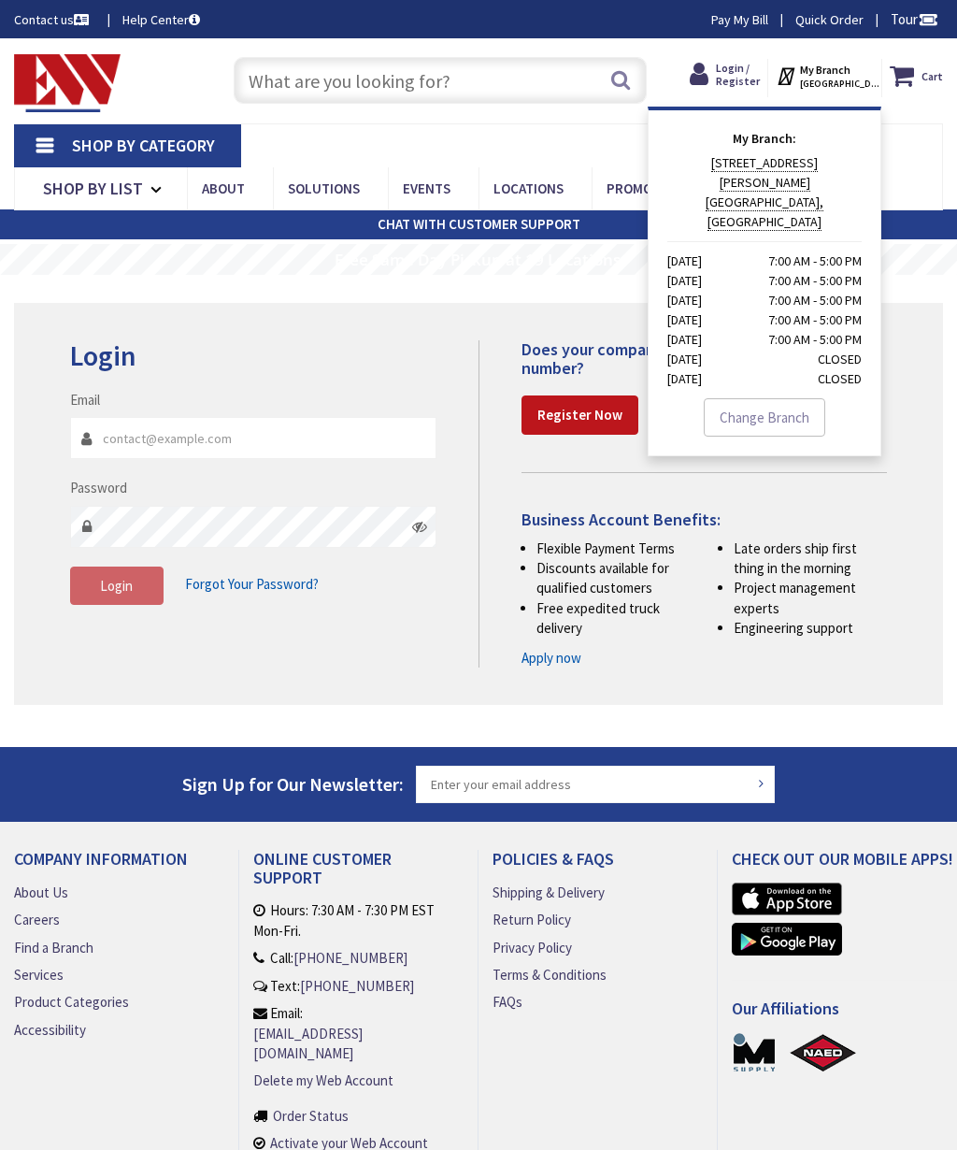
click at [734, 398] on link "Change Branch" at bounding box center [765, 417] width 122 height 39
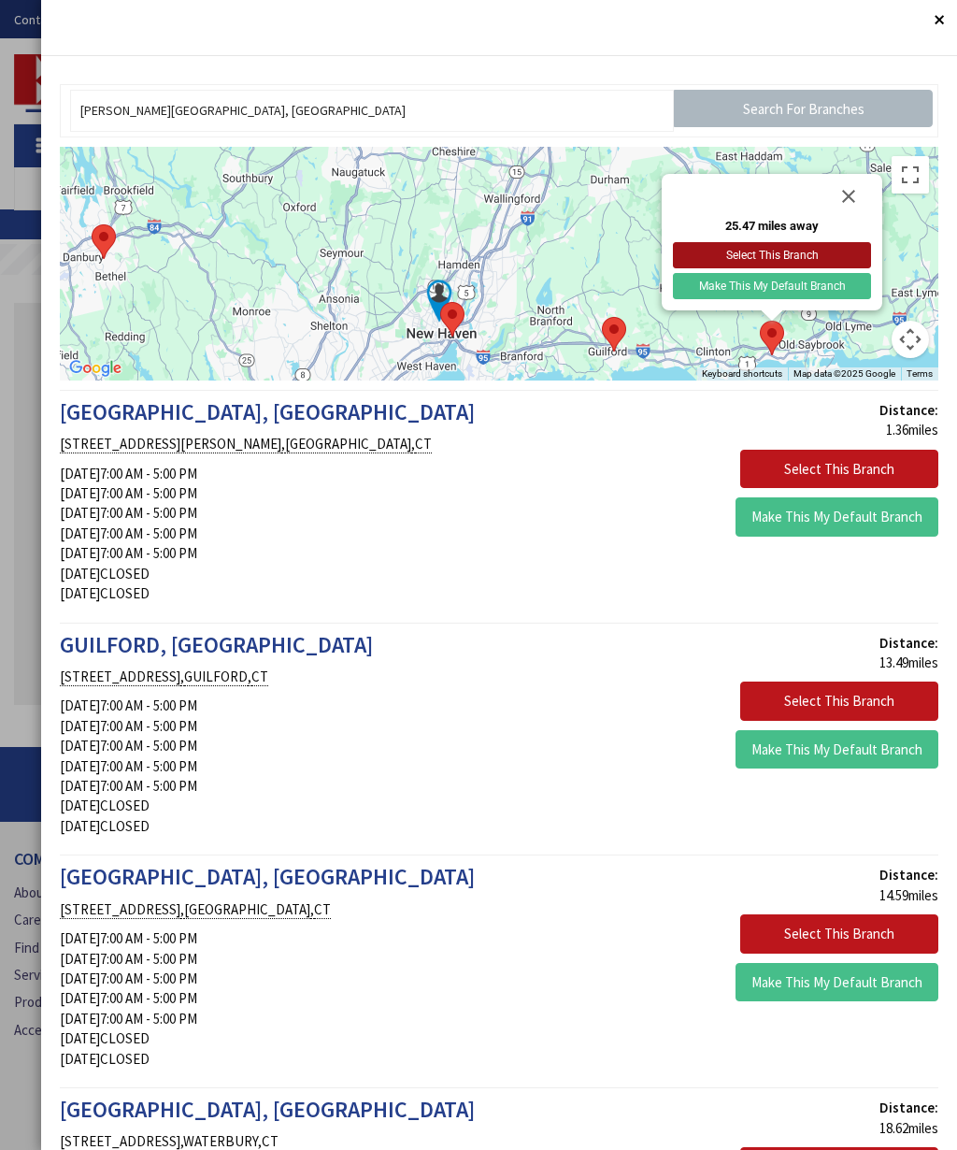
click at [697, 256] on button "Select This Branch" at bounding box center [772, 255] width 198 height 26
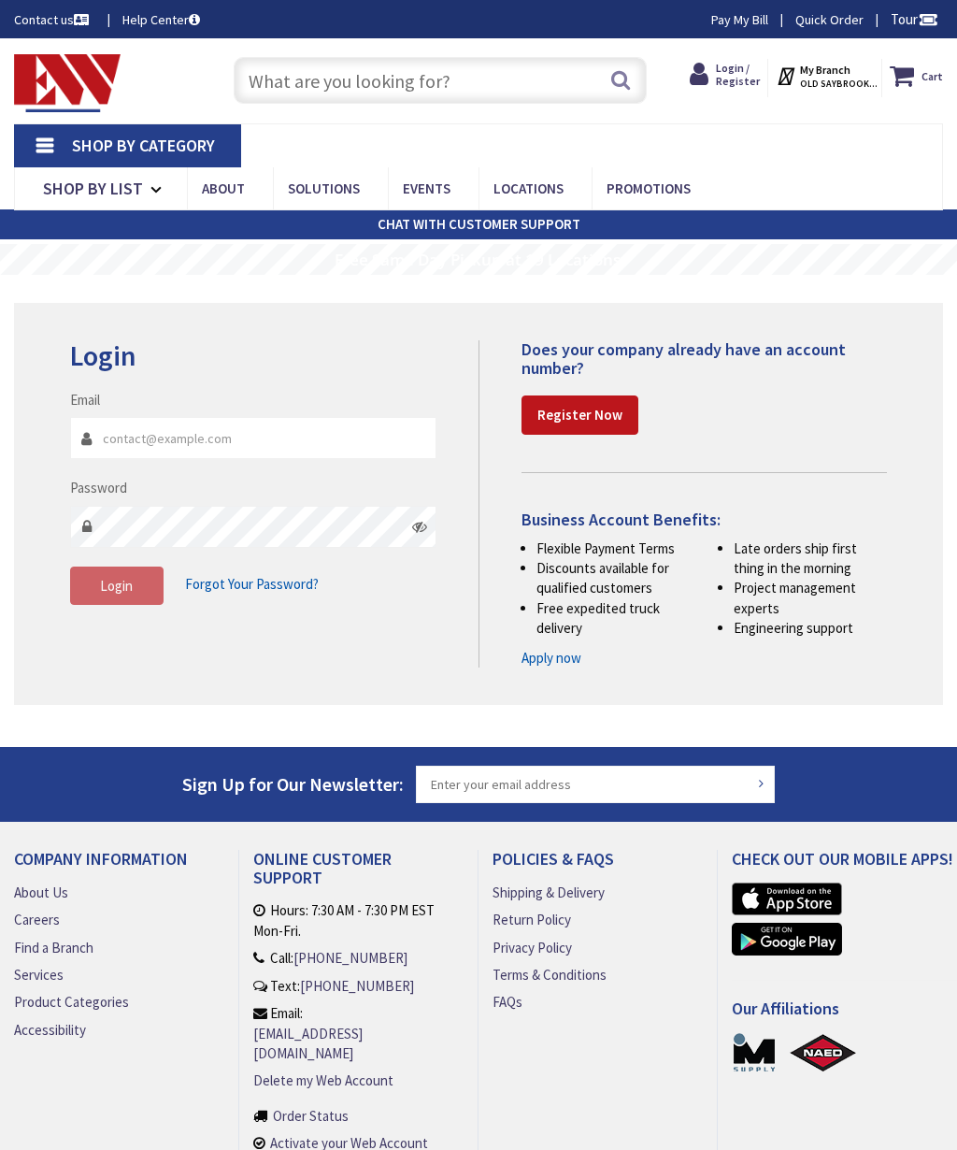
click at [34, 142] on link "Shop By Category" at bounding box center [127, 145] width 227 height 43
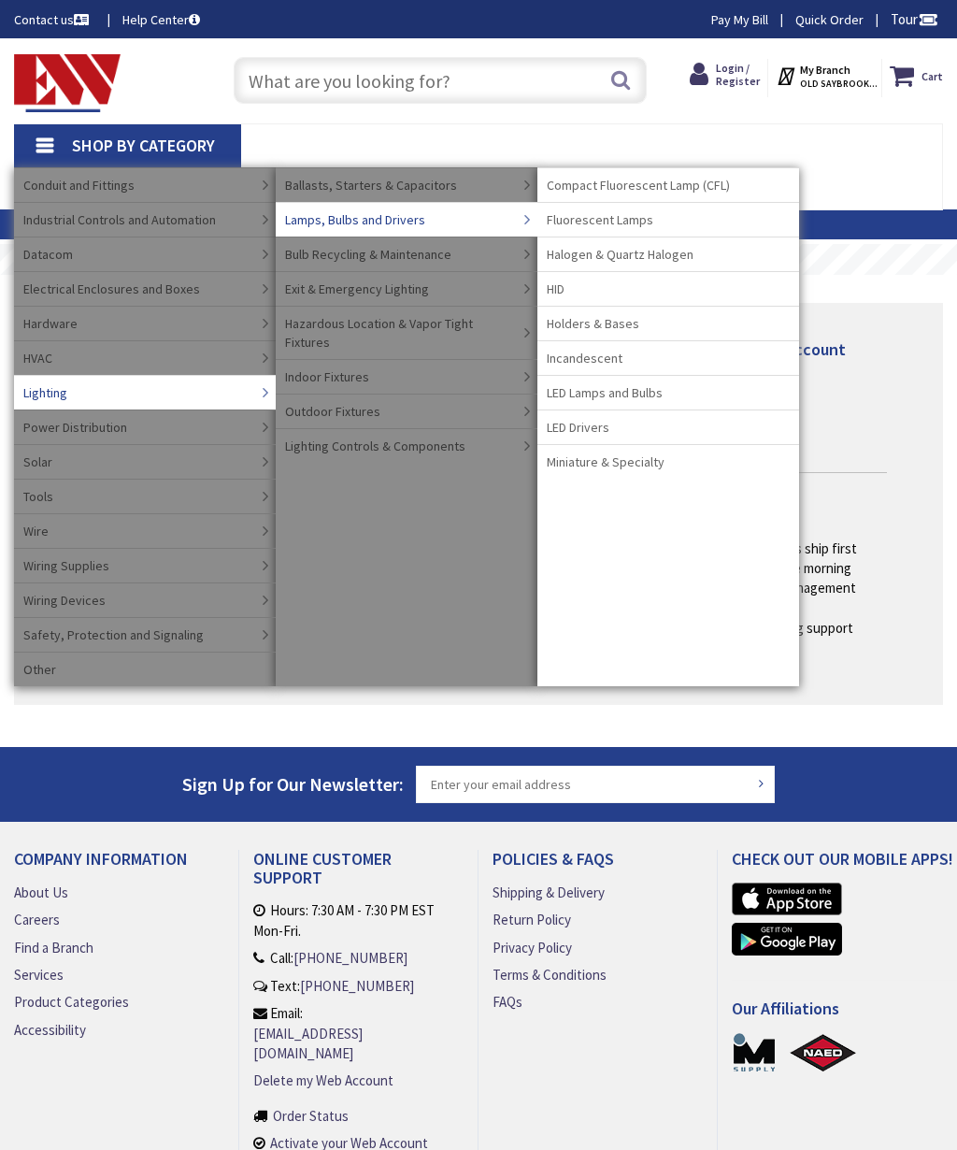
click at [595, 400] on span "LED Lamps and Bulbs" at bounding box center [605, 392] width 116 height 19
click at [639, 402] on link "LED Lamps and Bulbs" at bounding box center [669, 392] width 262 height 35
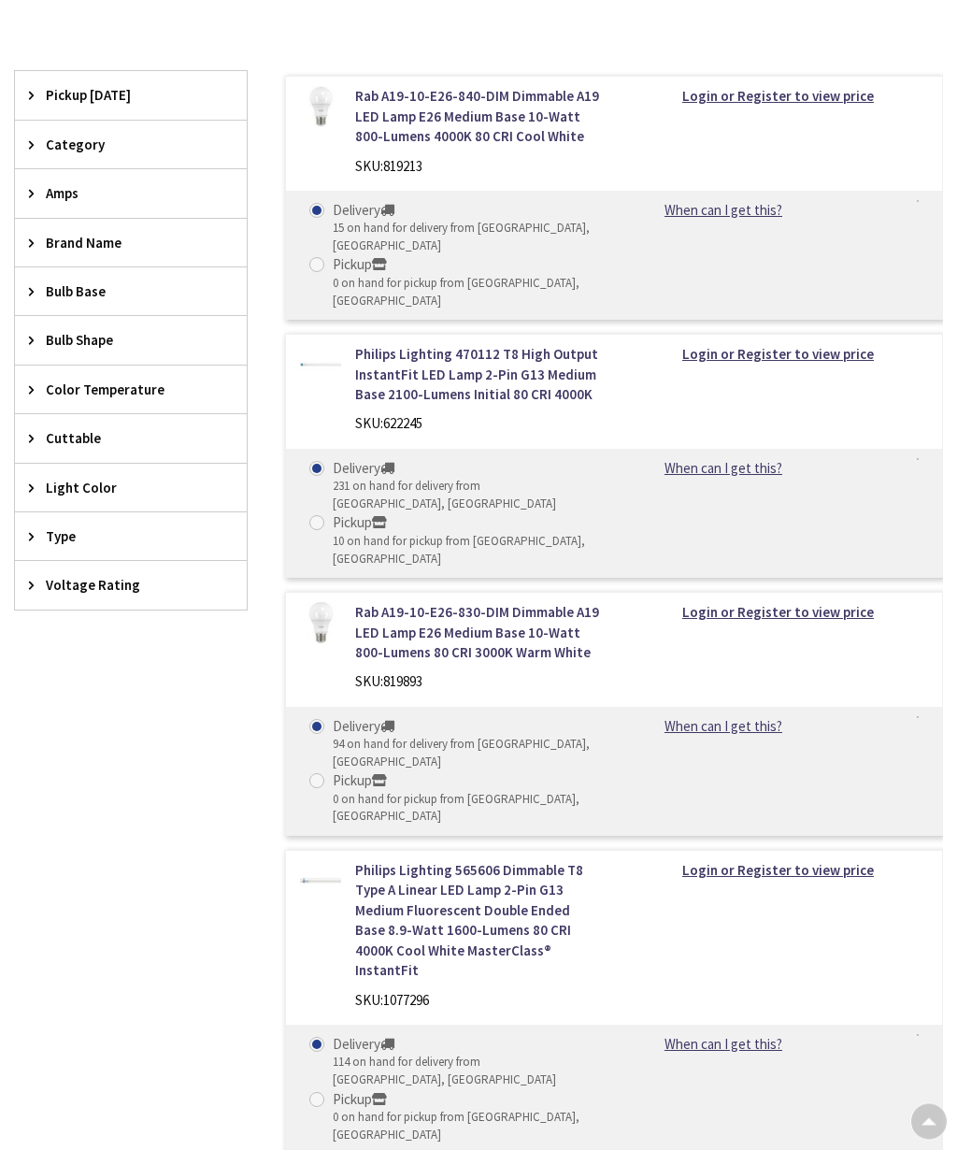
scroll to position [520, 0]
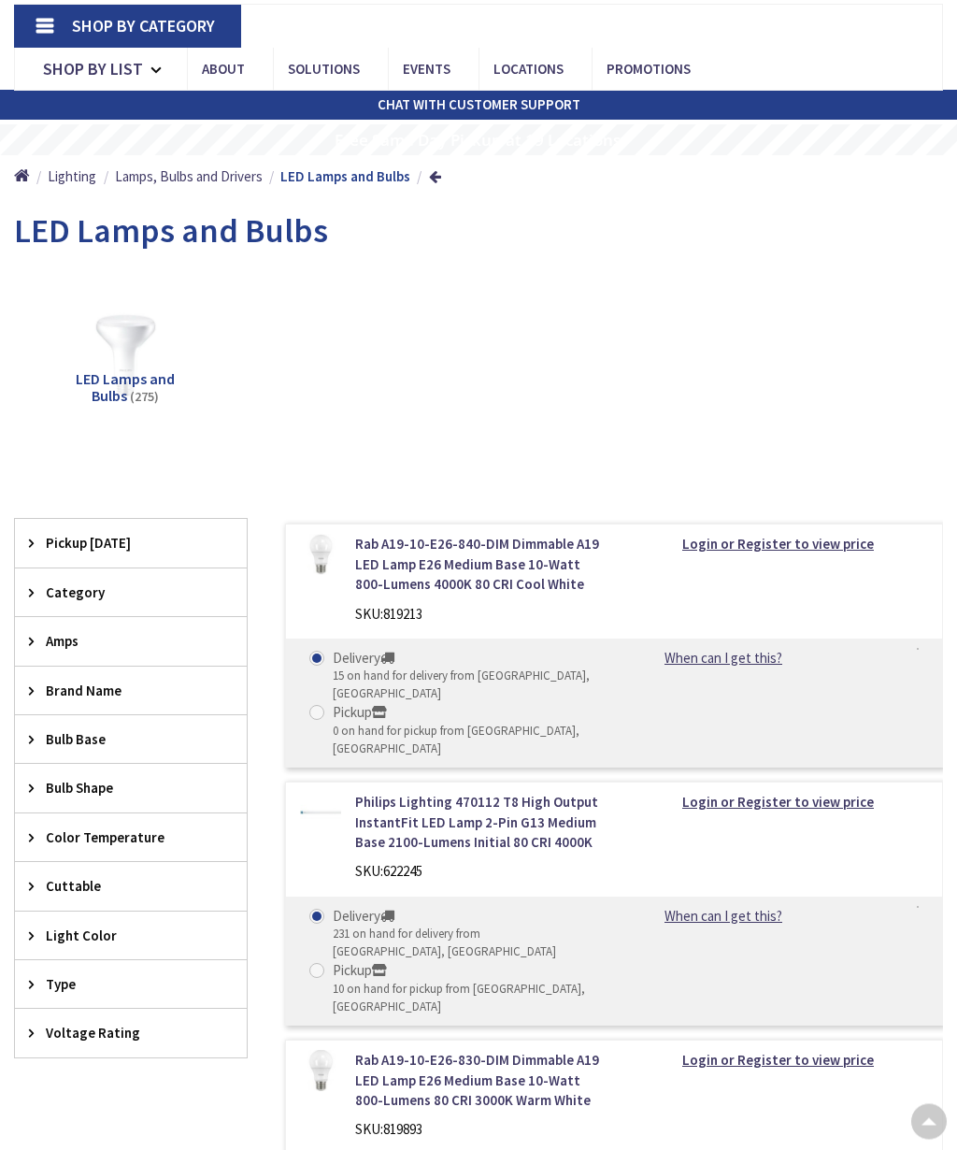
click at [32, 537] on icon at bounding box center [36, 544] width 14 height 14
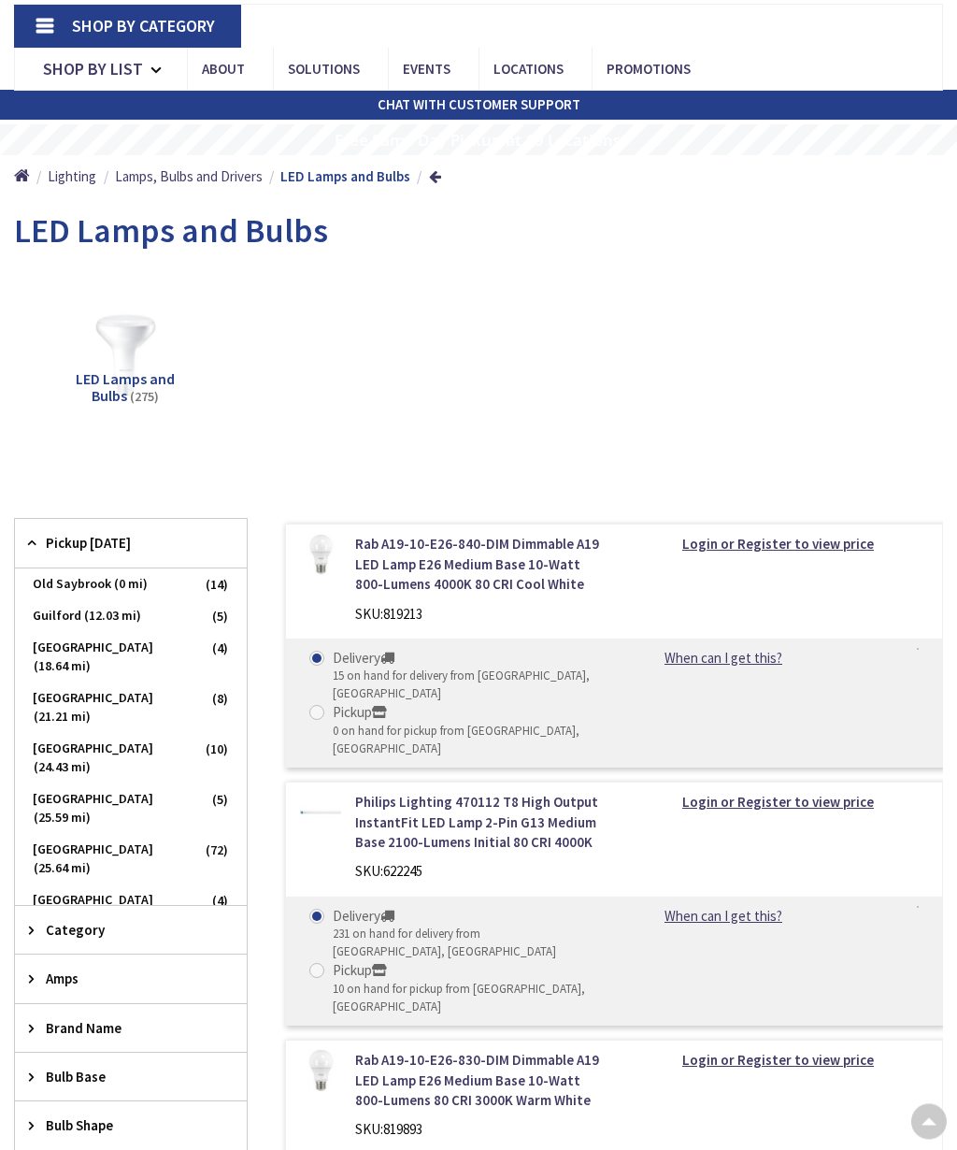
scroll to position [120, 0]
click at [76, 568] on span "Old Saybrook (0 mi)" at bounding box center [131, 584] width 232 height 32
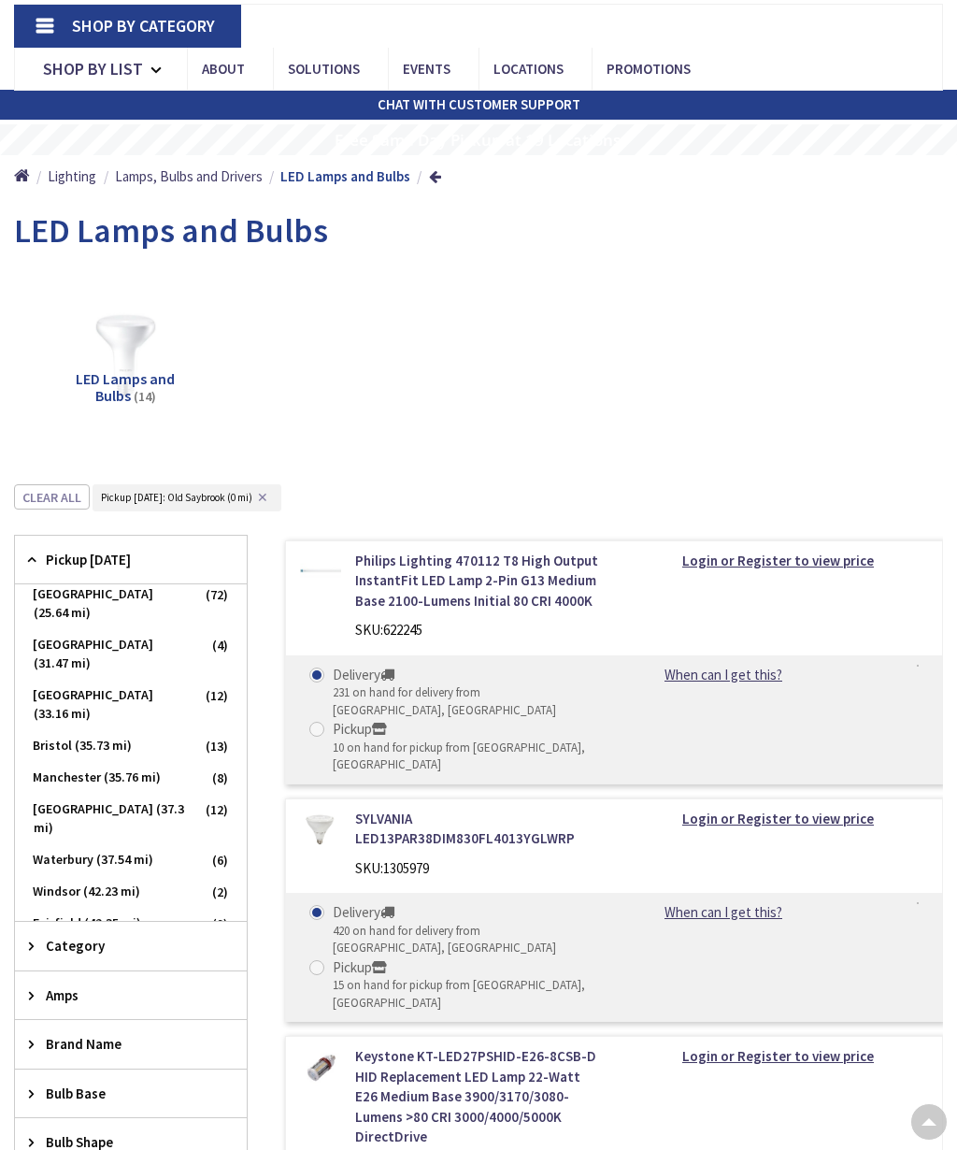
scroll to position [267, 0]
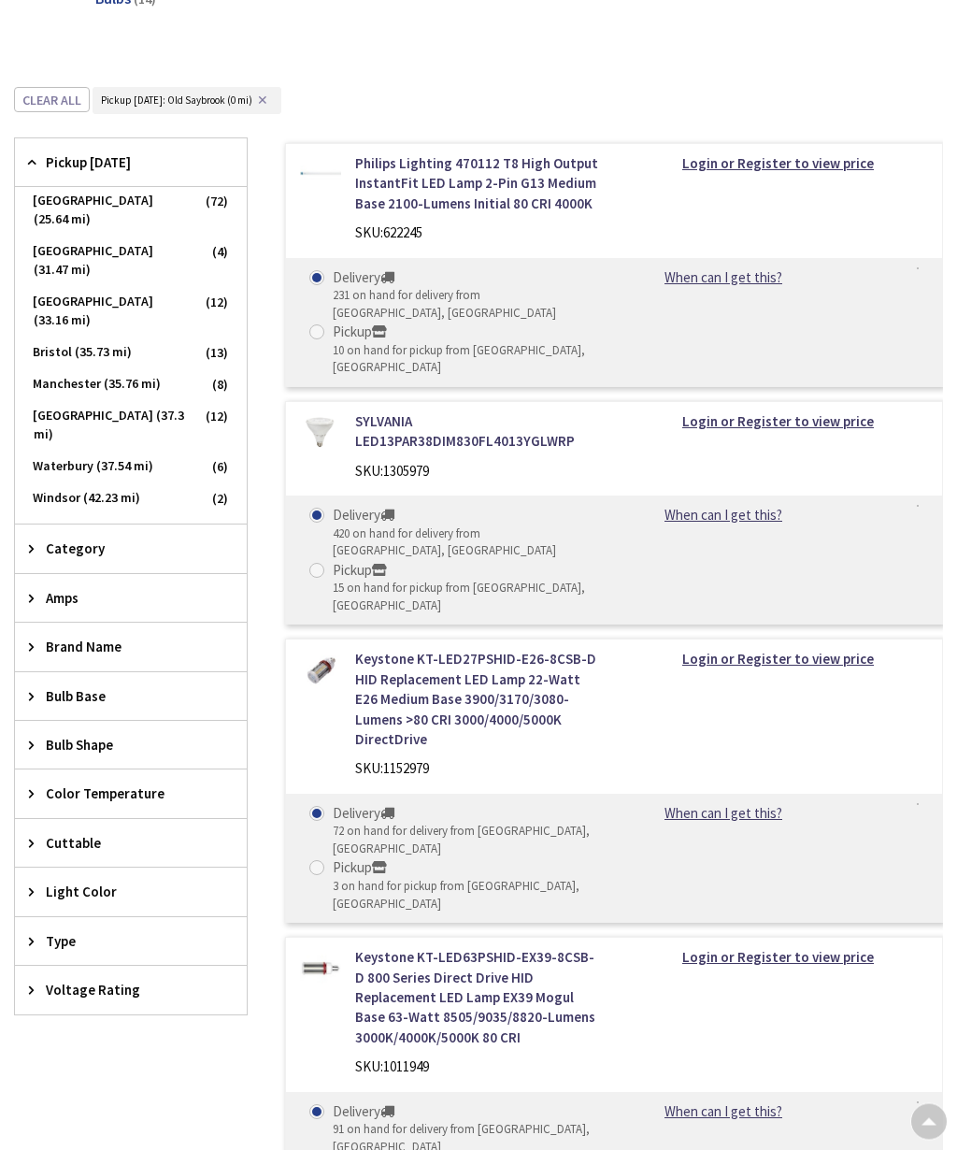
click at [33, 542] on icon at bounding box center [36, 549] width 14 height 14
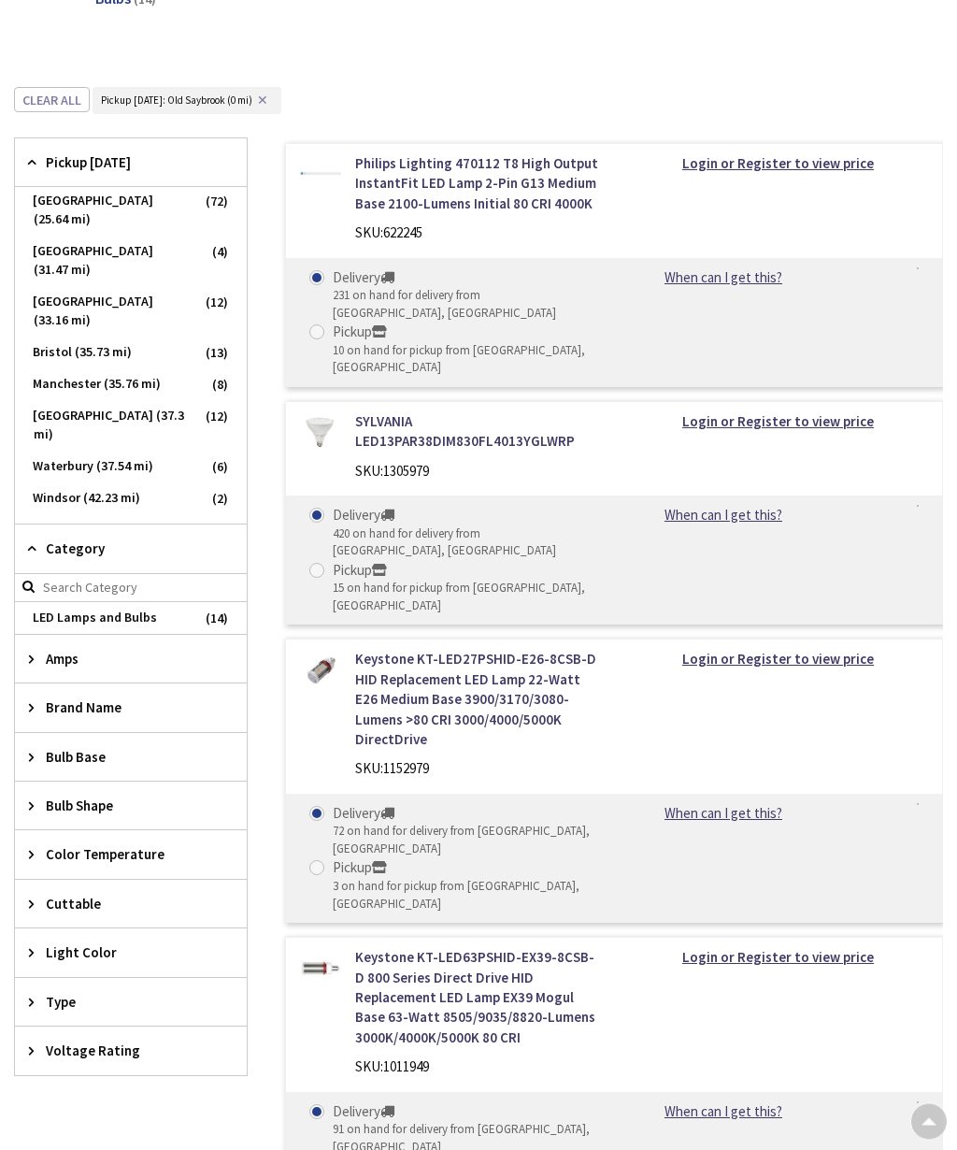
scroll to position [517, 0]
click at [38, 652] on icon at bounding box center [36, 659] width 14 height 14
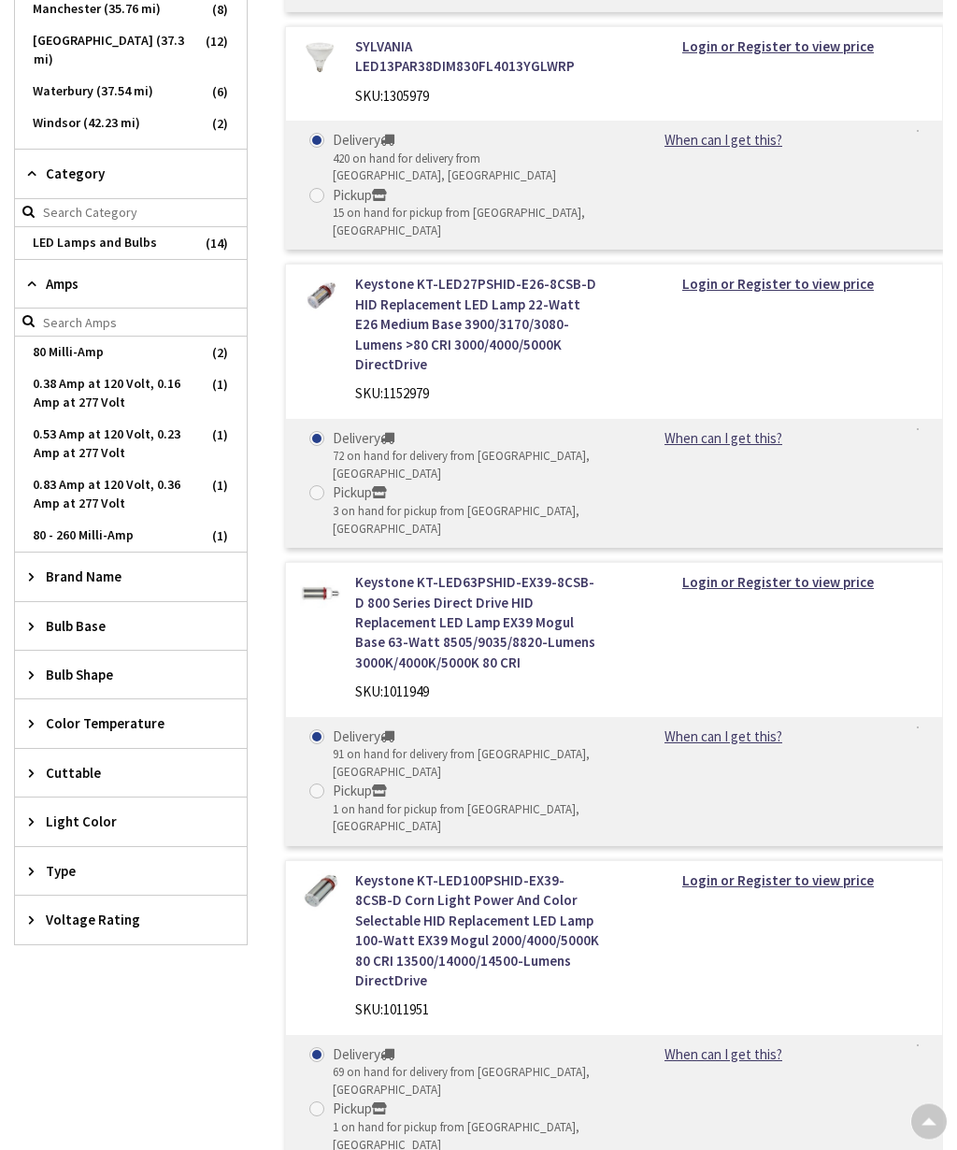
scroll to position [897, 0]
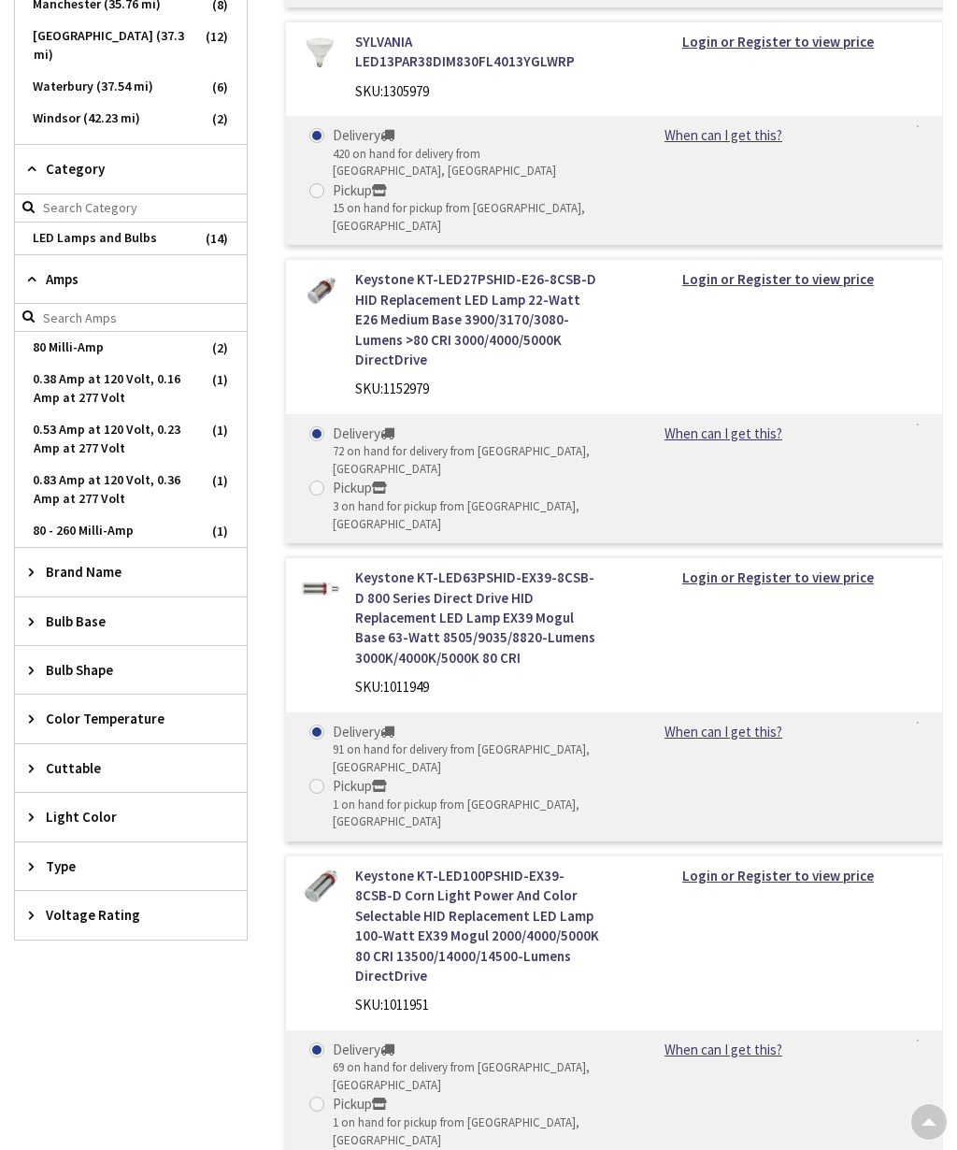
click at [31, 614] on icon at bounding box center [36, 621] width 14 height 14
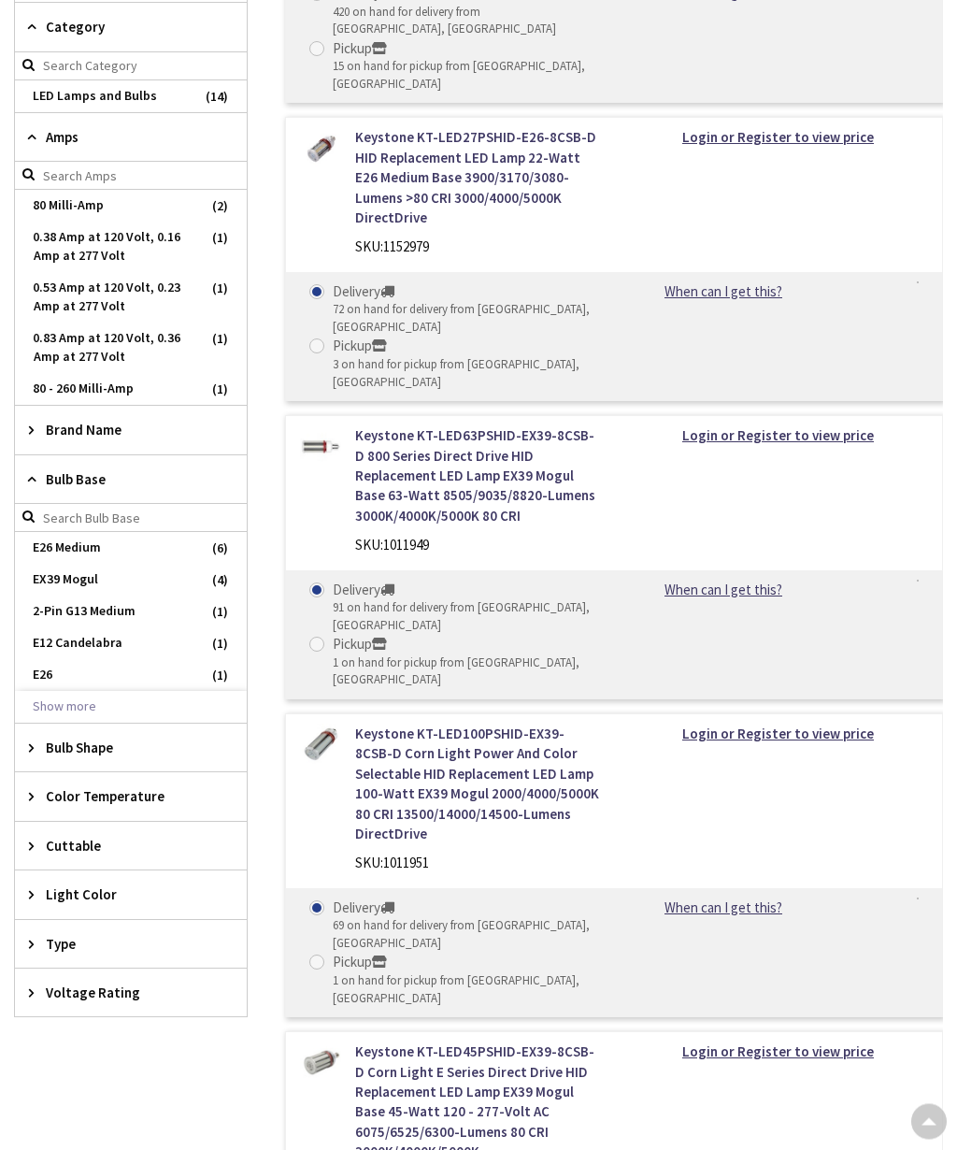
scroll to position [1069, 0]
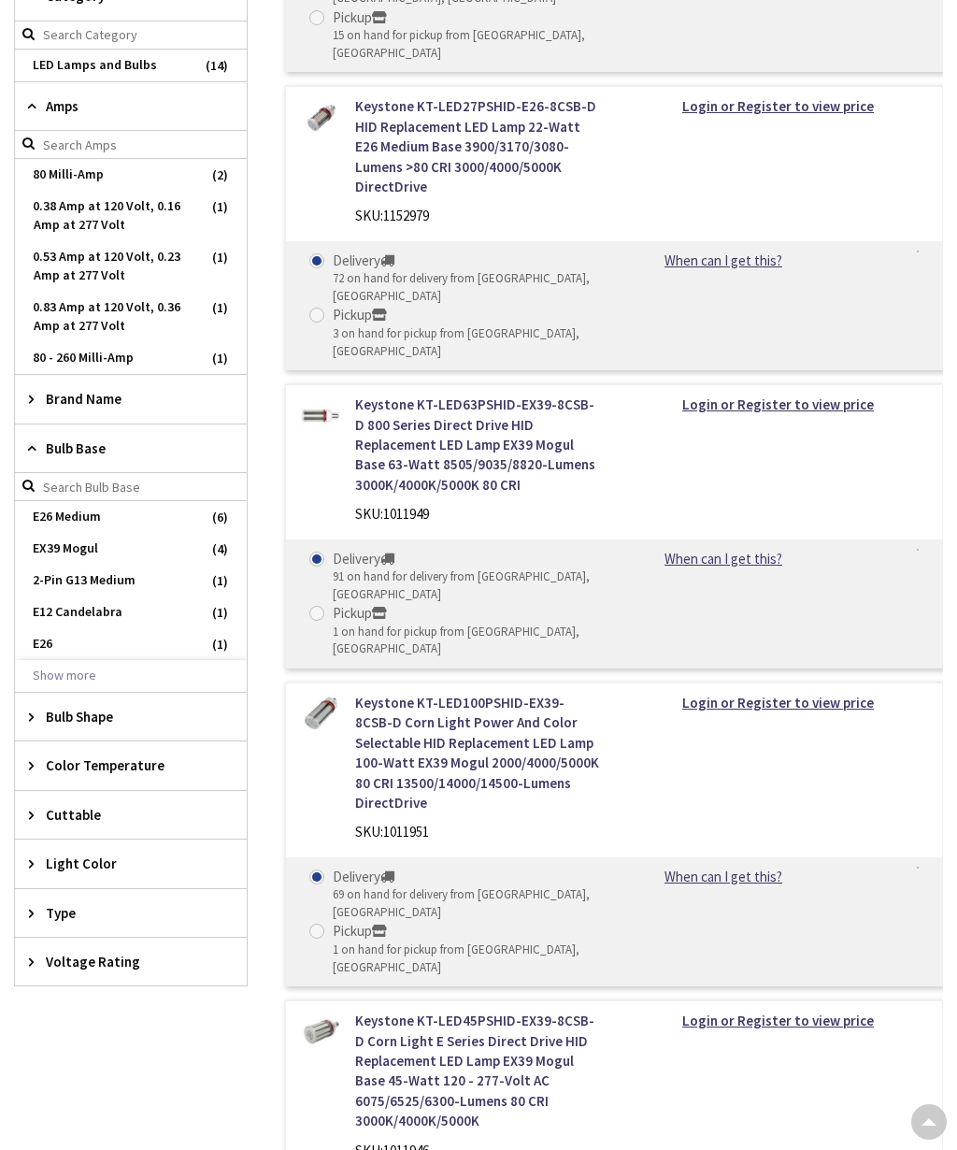
click at [31, 710] on icon at bounding box center [36, 717] width 14 height 14
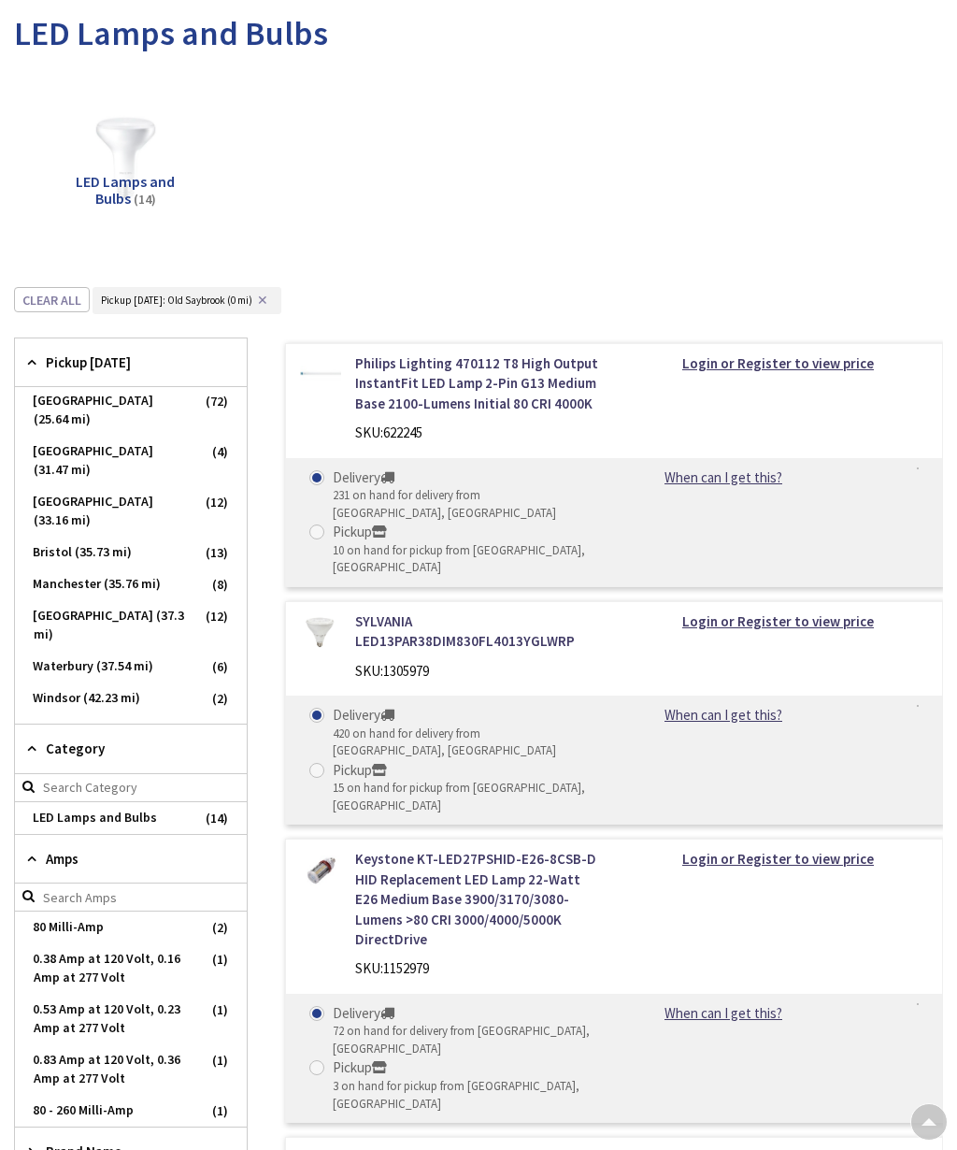
scroll to position [315, 0]
